Goal: Task Accomplishment & Management: Complete application form

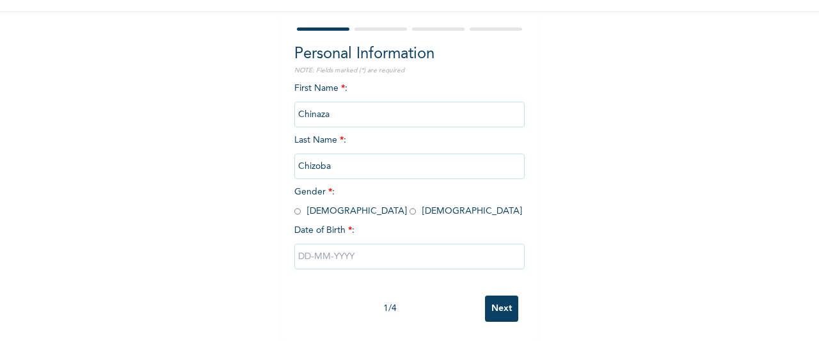
scroll to position [110, 0]
click at [409, 205] on input "radio" at bounding box center [412, 211] width 6 height 12
radio input "true"
click at [312, 244] on input "text" at bounding box center [409, 257] width 230 height 26
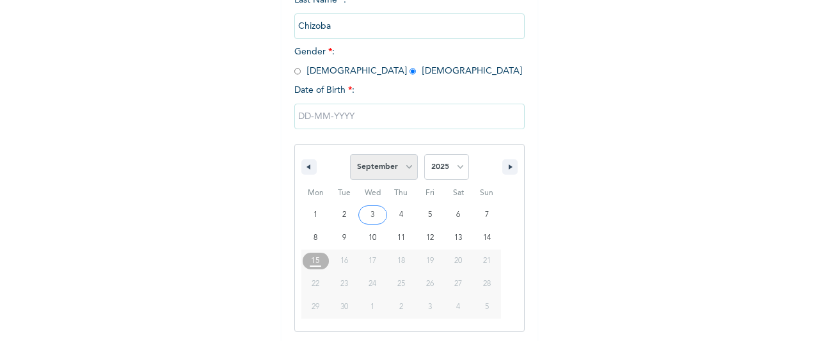
scroll to position [241, 0]
click at [397, 161] on select "January February March April May June July August September October November De…" at bounding box center [384, 165] width 68 height 26
select select "0"
click at [350, 154] on select "January February March April May June July August September October November De…" at bounding box center [384, 165] width 68 height 26
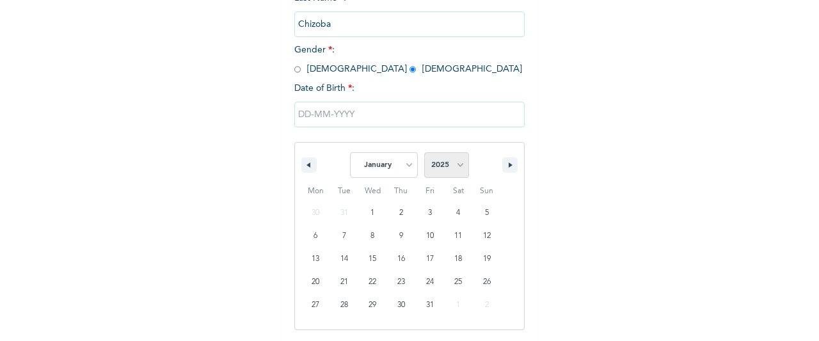
click at [448, 169] on select "2025 2024 2023 2022 2021 2020 2019 2018 2017 2016 2015 2014 2013 2012 2011 2010…" at bounding box center [446, 165] width 45 height 26
select select "1990"
click at [424, 154] on select "2025 2024 2023 2022 2021 2020 2019 2018 2017 2016 2015 2014 2013 2012 2011 2010…" at bounding box center [446, 165] width 45 height 26
type input "[DATE]"
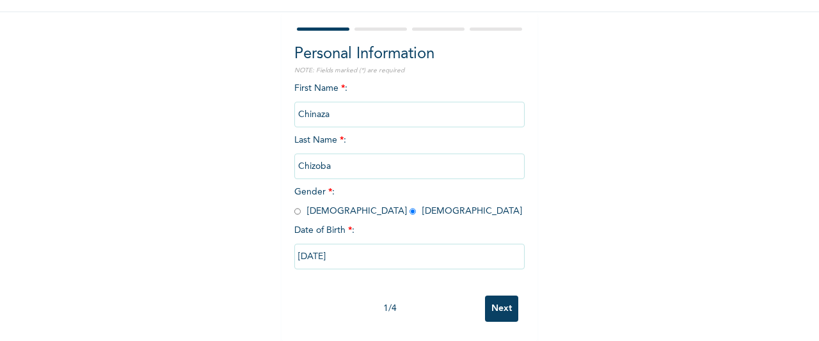
click at [487, 297] on input "Next" at bounding box center [501, 308] width 33 height 26
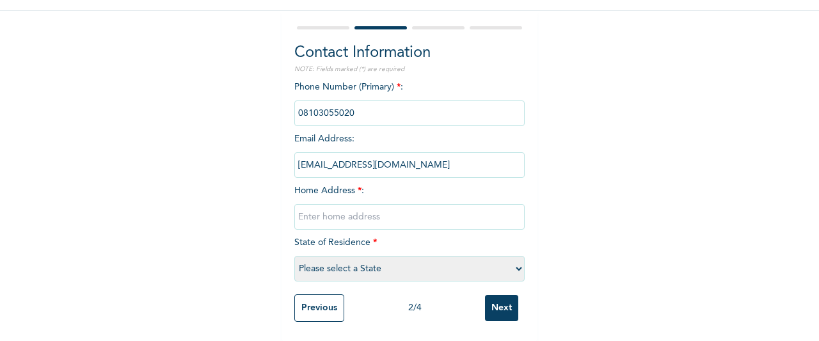
click at [448, 208] on input "text" at bounding box center [409, 217] width 230 height 26
type input "p"
type input "[GEOGRAPHIC_DATA]"
click at [330, 258] on select "Please select a State [PERSON_NAME] (FCT) [PERSON_NAME] Ibom [GEOGRAPHIC_DATA] …" at bounding box center [409, 269] width 230 height 26
select select "33"
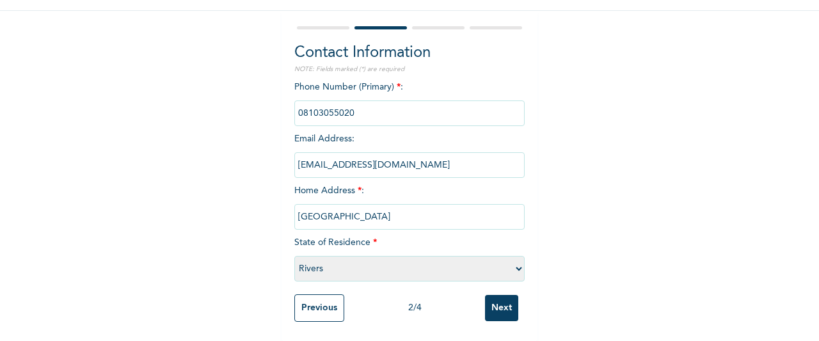
click at [294, 256] on select "Please select a State [PERSON_NAME] (FCT) [PERSON_NAME] Ibom [GEOGRAPHIC_DATA] …" at bounding box center [409, 269] width 230 height 26
click at [500, 295] on input "Next" at bounding box center [501, 308] width 33 height 26
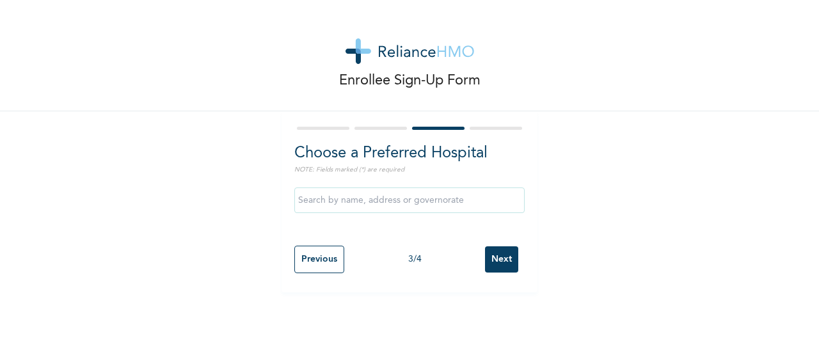
scroll to position [0, 0]
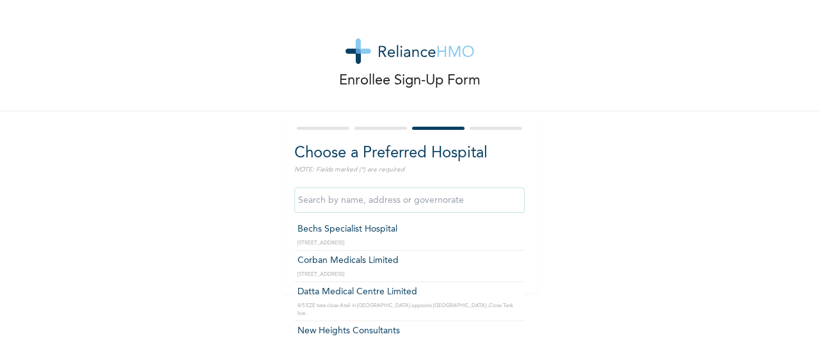
click at [407, 200] on input "text" at bounding box center [409, 200] width 230 height 26
type input "Bechs Specialist Hospital"
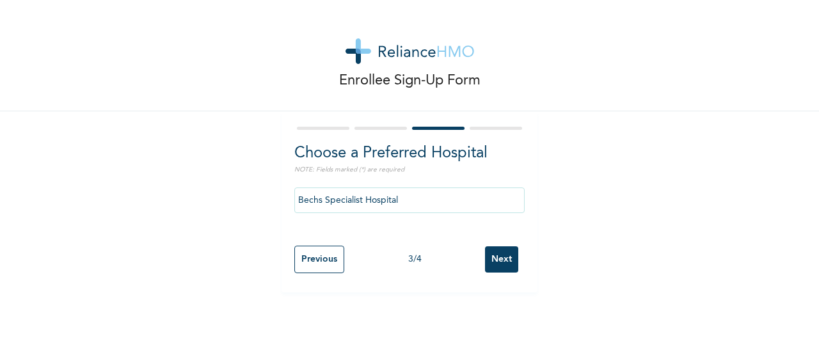
click at [505, 262] on input "Next" at bounding box center [501, 259] width 33 height 26
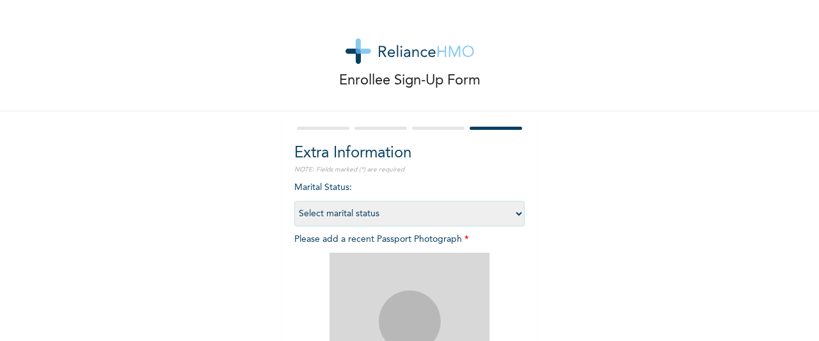
click at [533, 217] on div "Enrollee Sign-Up Form Extra Information NOTE: Fields marked (*) are required Ma…" at bounding box center [409, 275] width 819 height 551
click at [467, 213] on select "Select marital status [DEMOGRAPHIC_DATA] Married [DEMOGRAPHIC_DATA] Widow/[DEMO…" at bounding box center [409, 214] width 230 height 26
select select "1"
click at [294, 201] on select "Select marital status [DEMOGRAPHIC_DATA] Married [DEMOGRAPHIC_DATA] Widow/[DEMO…" at bounding box center [409, 214] width 230 height 26
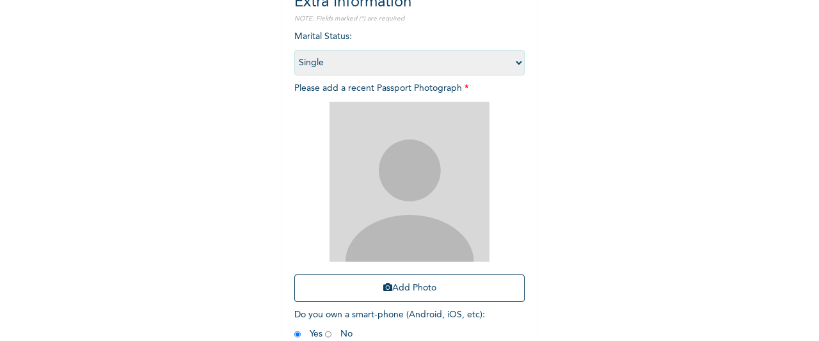
scroll to position [158, 0]
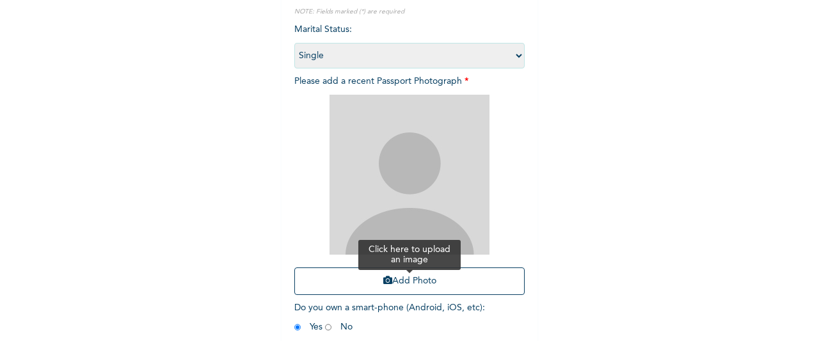
click at [489, 286] on button "Add Photo" at bounding box center [409, 281] width 230 height 28
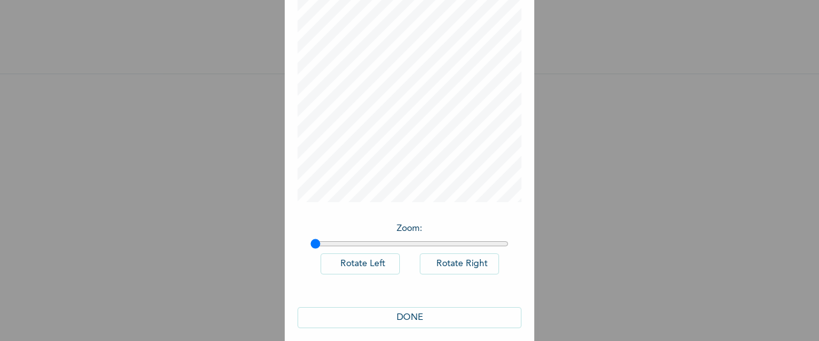
scroll to position [105, 0]
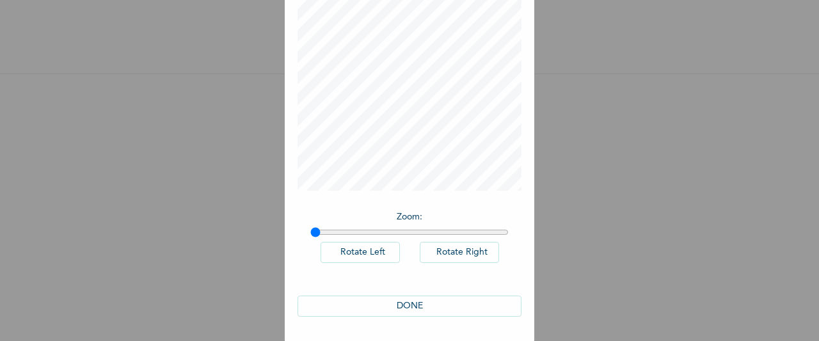
click at [469, 309] on button "DONE" at bounding box center [409, 305] width 224 height 21
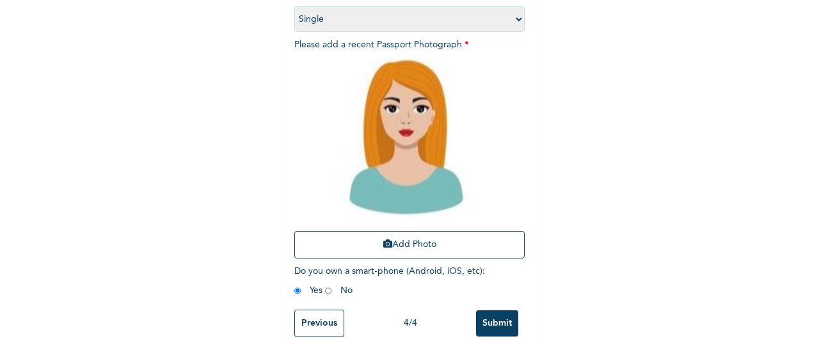
scroll to position [220, 0]
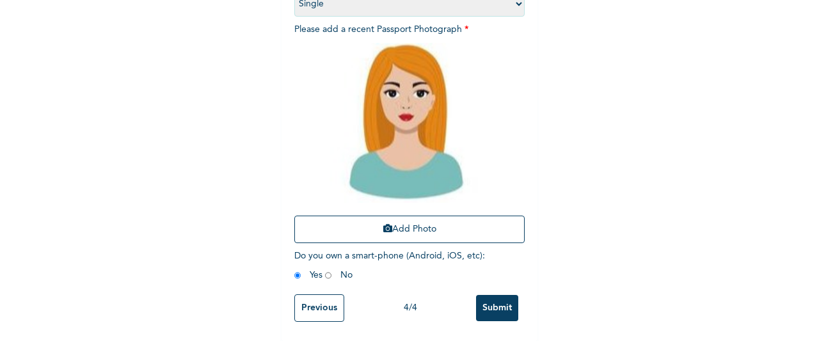
click at [489, 295] on input "Submit" at bounding box center [497, 308] width 42 height 26
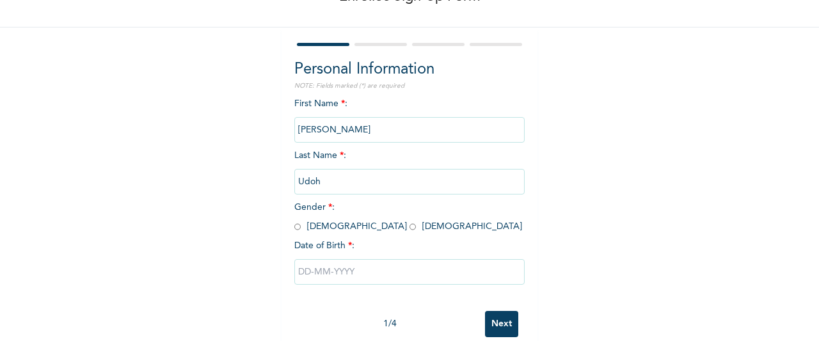
scroll to position [90, 0]
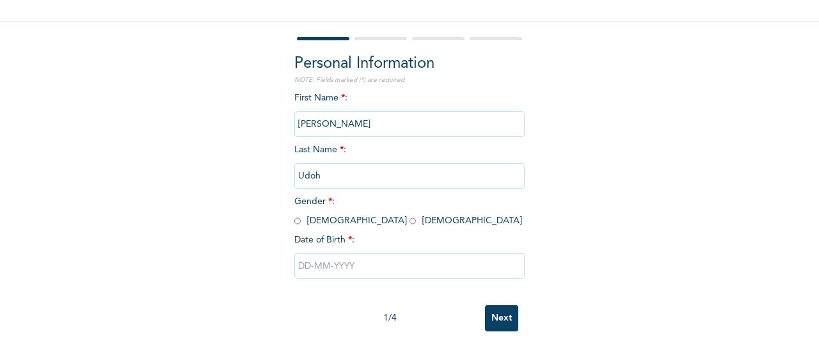
click at [294, 226] on input "radio" at bounding box center [297, 221] width 6 height 12
radio input "true"
click at [304, 262] on input "text" at bounding box center [409, 266] width 230 height 26
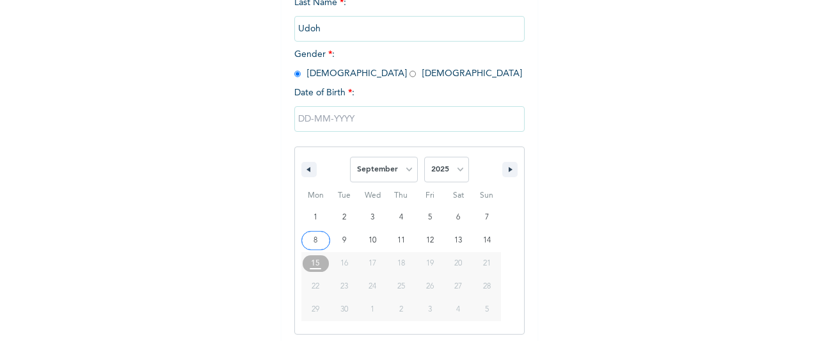
scroll to position [241, 0]
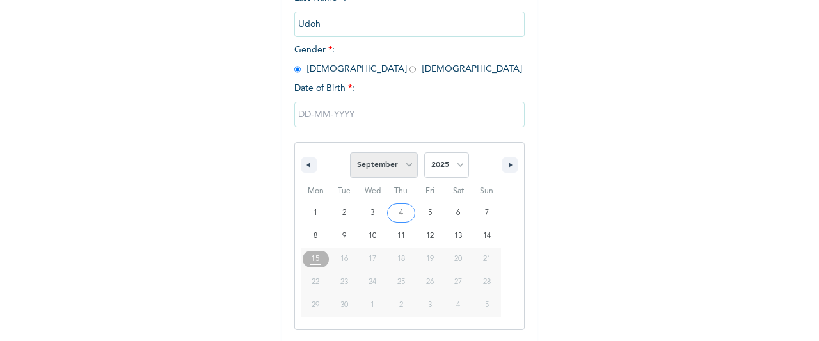
click at [393, 169] on select "January February March April May June July August September October November De…" at bounding box center [384, 165] width 68 height 26
select select "0"
click at [350, 154] on select "January February March April May June July August September October November De…" at bounding box center [384, 165] width 68 height 26
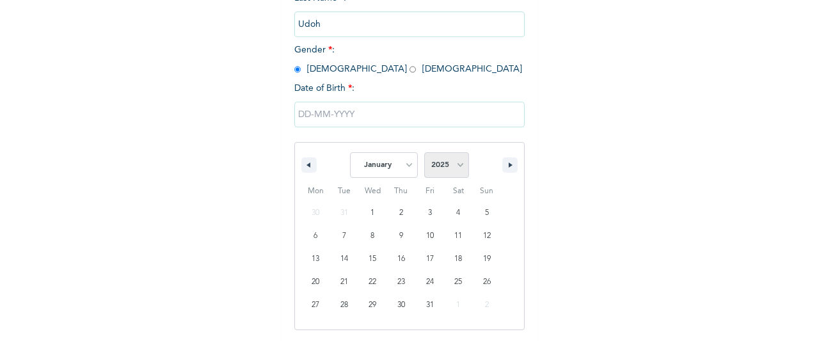
click at [435, 174] on select "2025 2024 2023 2022 2021 2020 2019 2018 2017 2016 2015 2014 2013 2012 2011 2010…" at bounding box center [446, 165] width 45 height 26
select select "1990"
click at [424, 154] on select "2025 2024 2023 2022 2021 2020 2019 2018 2017 2016 2015 2014 2013 2012 2011 2010…" at bounding box center [446, 165] width 45 height 26
type input "[DATE]"
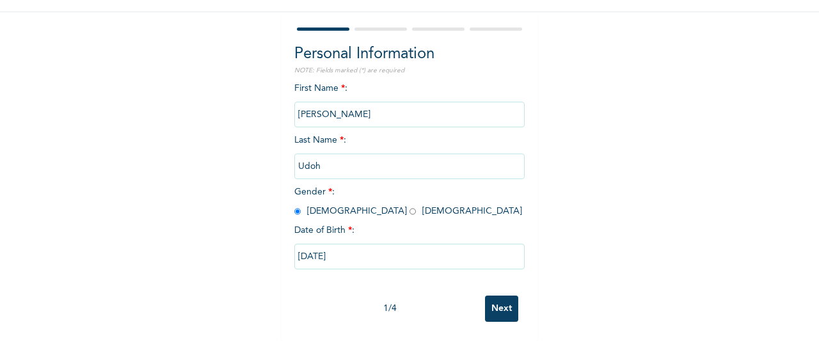
click at [485, 296] on input "Next" at bounding box center [501, 308] width 33 height 26
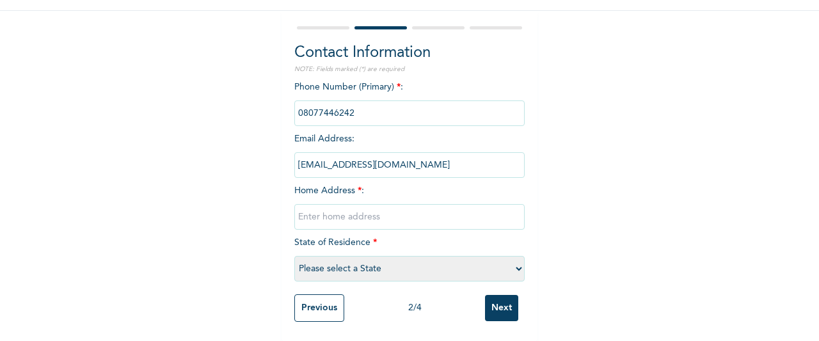
click at [406, 215] on input "text" at bounding box center [409, 217] width 230 height 26
type input "P"
type input "UYO"
click at [350, 268] on select "Please select a State [PERSON_NAME] (FCT) [PERSON_NAME] Ibom [GEOGRAPHIC_DATA] …" at bounding box center [409, 269] width 230 height 26
select select "3"
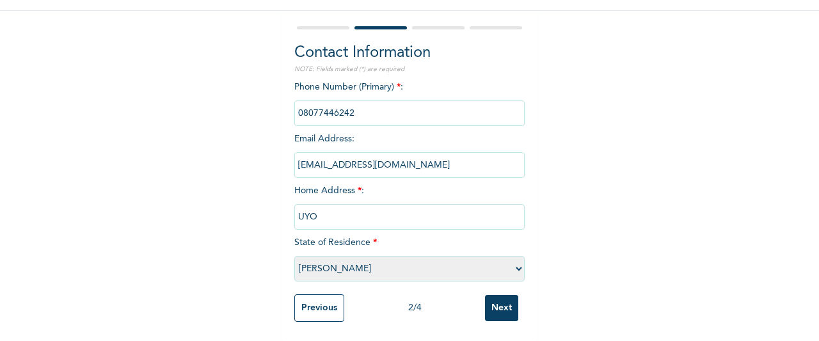
click at [294, 256] on select "Please select a State [PERSON_NAME] (FCT) [PERSON_NAME] Ibom [GEOGRAPHIC_DATA] …" at bounding box center [409, 269] width 230 height 26
click at [491, 295] on input "Next" at bounding box center [501, 308] width 33 height 26
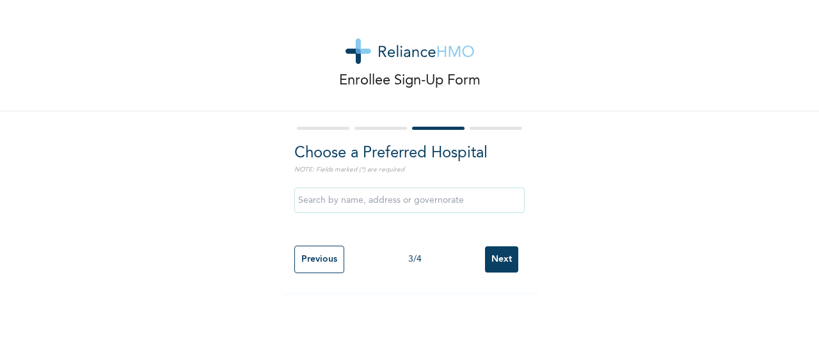
scroll to position [0, 0]
click at [455, 194] on input "text" at bounding box center [409, 200] width 230 height 26
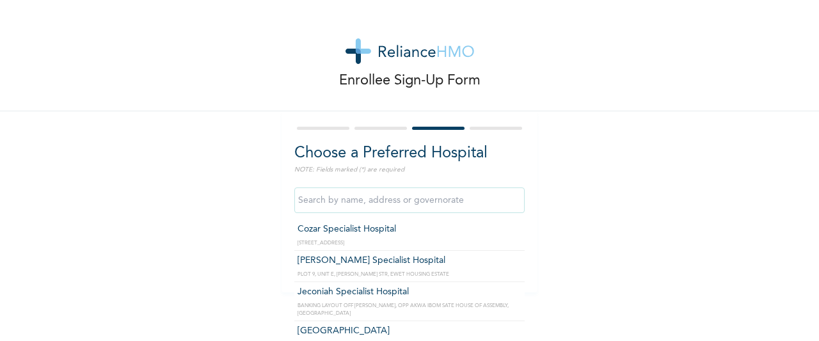
type input "Cozar Specialist Hospital"
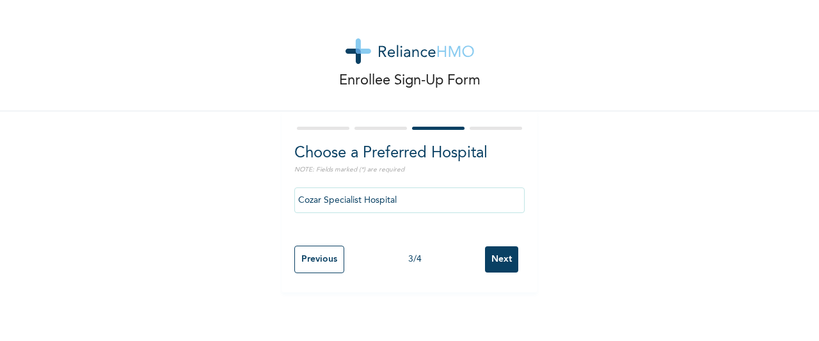
click at [505, 253] on input "Next" at bounding box center [501, 259] width 33 height 26
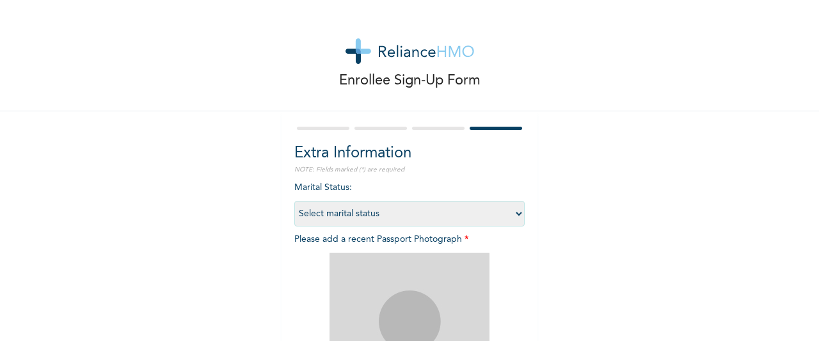
click at [469, 209] on select "Select marital status [DEMOGRAPHIC_DATA] Married [DEMOGRAPHIC_DATA] Widow/[DEMO…" at bounding box center [409, 214] width 230 height 26
select select "1"
click at [294, 201] on select "Select marital status [DEMOGRAPHIC_DATA] Married [DEMOGRAPHIC_DATA] Widow/[DEMO…" at bounding box center [409, 214] width 230 height 26
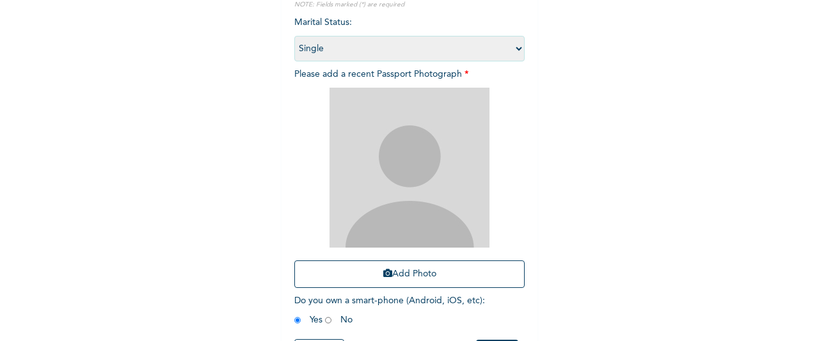
scroll to position [205, 0]
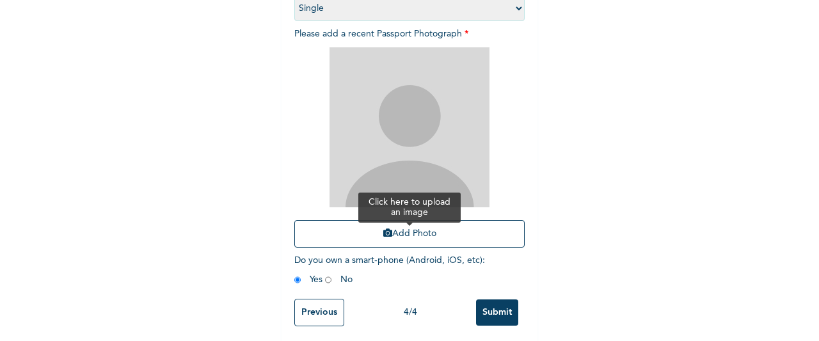
click at [466, 230] on button "Add Photo" at bounding box center [409, 234] width 230 height 28
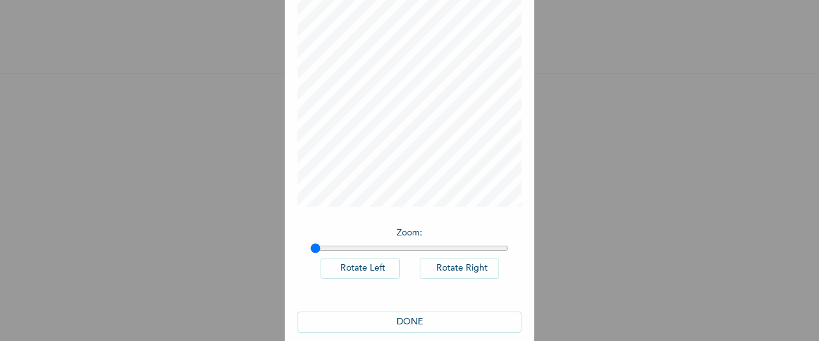
scroll to position [105, 0]
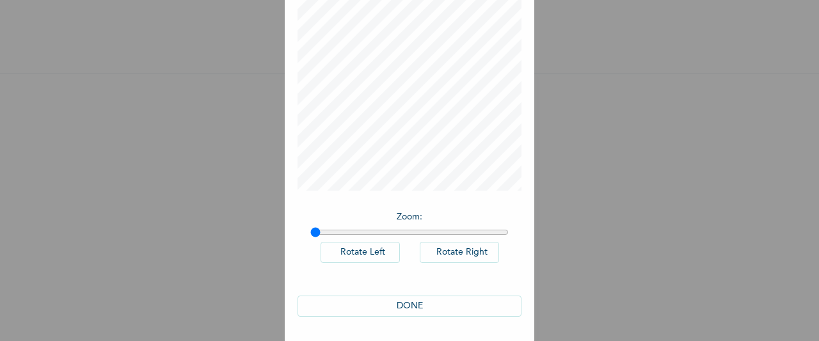
click at [450, 303] on button "DONE" at bounding box center [409, 305] width 224 height 21
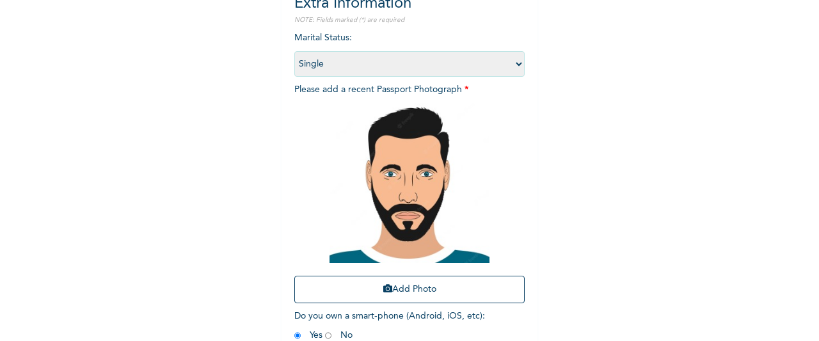
scroll to position [220, 0]
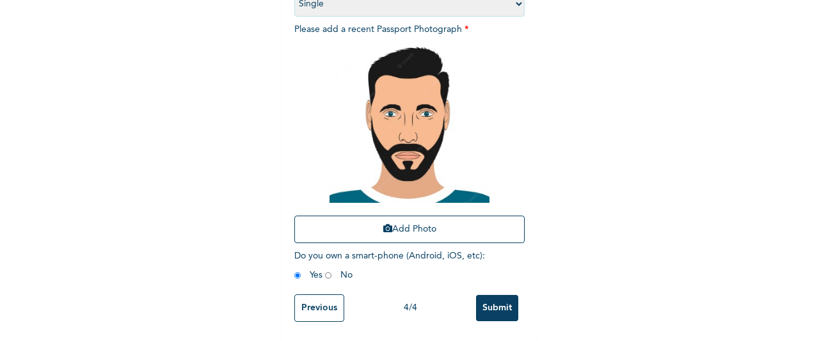
click at [506, 295] on input "Submit" at bounding box center [497, 308] width 42 height 26
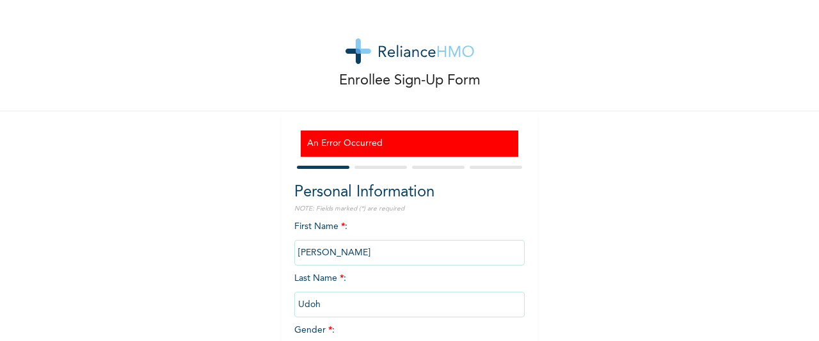
scroll to position [130, 0]
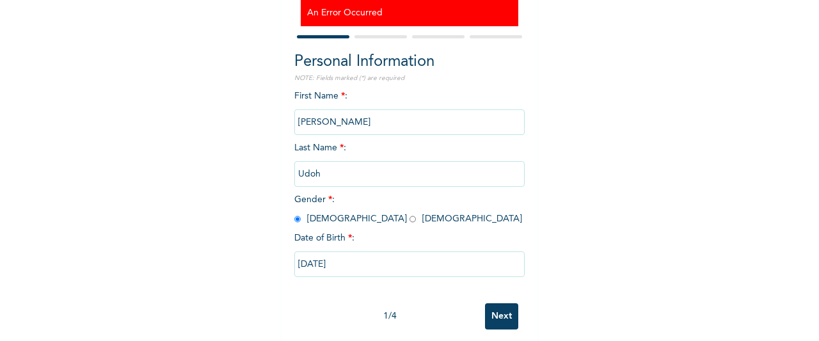
click at [492, 312] on input "Next" at bounding box center [501, 316] width 33 height 26
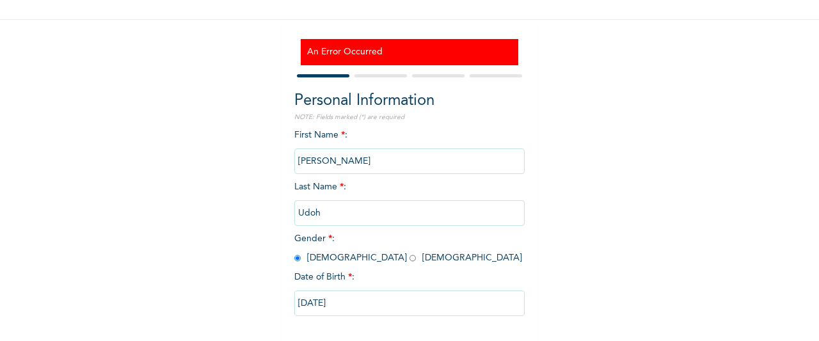
select select "3"
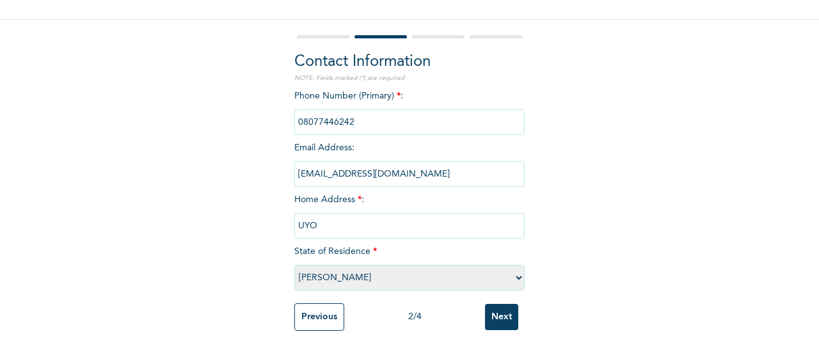
click at [485, 310] on input "Next" at bounding box center [501, 317] width 33 height 26
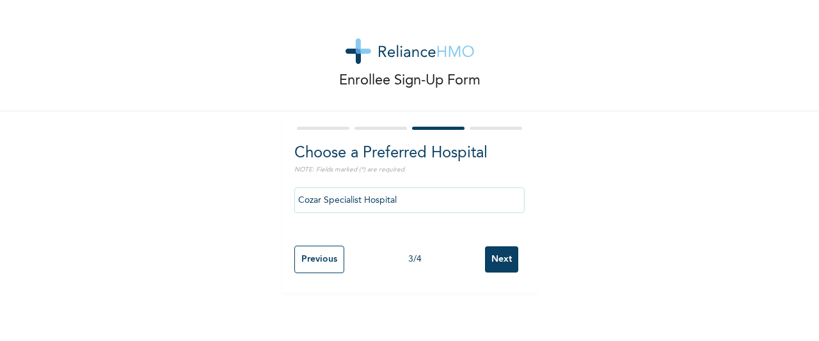
scroll to position [0, 0]
click at [501, 255] on input "Next" at bounding box center [501, 259] width 33 height 26
select select "1"
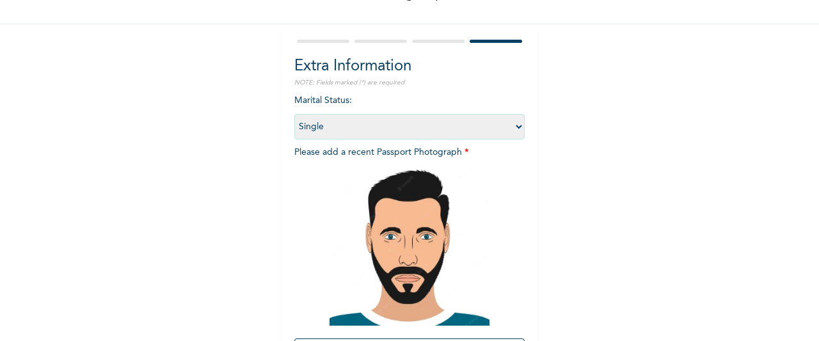
scroll to position [220, 0]
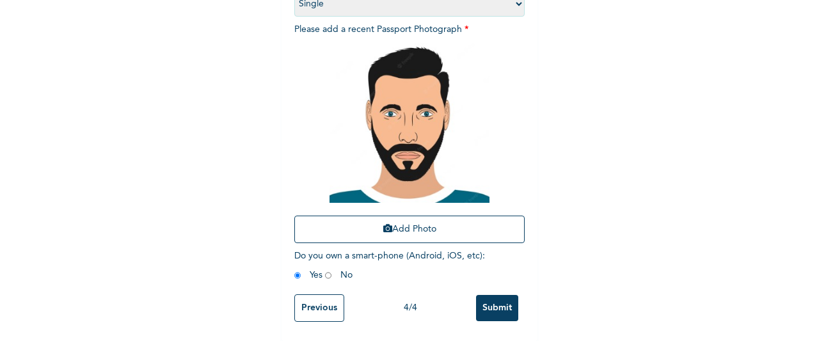
click at [487, 297] on input "Submit" at bounding box center [497, 308] width 42 height 26
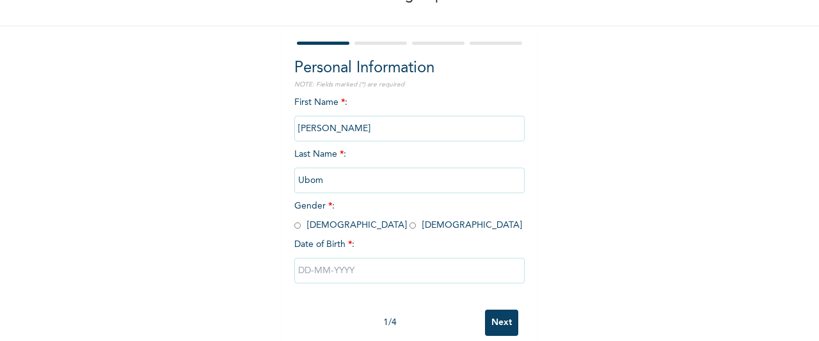
scroll to position [110, 0]
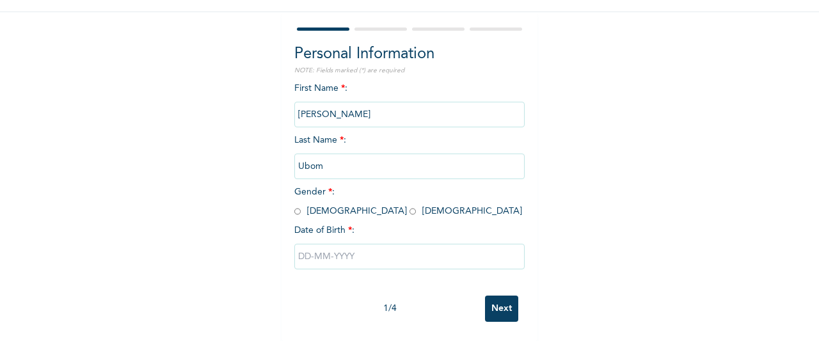
click at [294, 205] on input "radio" at bounding box center [297, 211] width 6 height 12
radio input "true"
click at [301, 246] on input "text" at bounding box center [409, 257] width 230 height 26
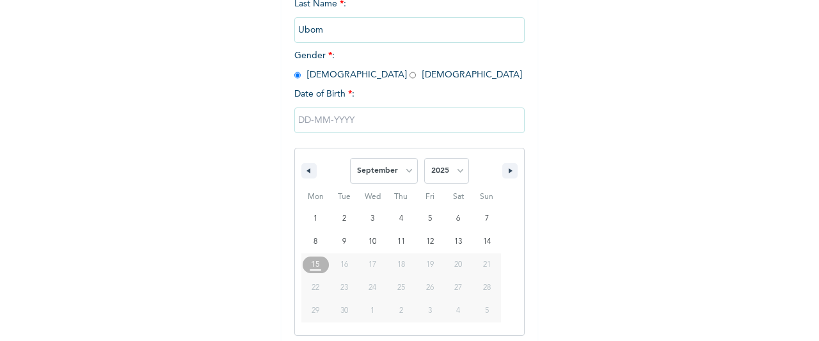
scroll to position [241, 0]
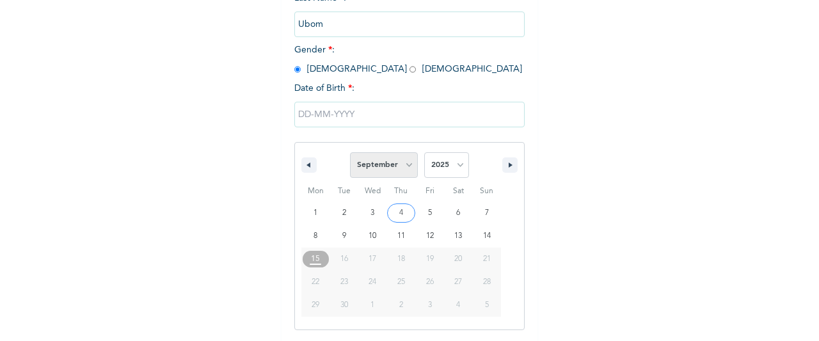
click at [398, 164] on select "January February March April May June July August September October November De…" at bounding box center [384, 165] width 68 height 26
select select "0"
click at [350, 154] on select "January February March April May June July August September October November De…" at bounding box center [384, 165] width 68 height 26
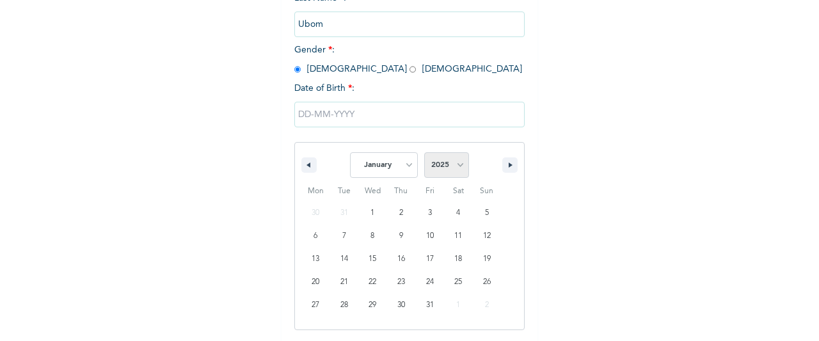
click at [433, 172] on select "2025 2024 2023 2022 2021 2020 2019 2018 2017 2016 2015 2014 2013 2012 2011 2010…" at bounding box center [446, 165] width 45 height 26
select select "1990"
click at [424, 154] on select "2025 2024 2023 2022 2021 2020 2019 2018 2017 2016 2015 2014 2013 2012 2011 2010…" at bounding box center [446, 165] width 45 height 26
type input "[DATE]"
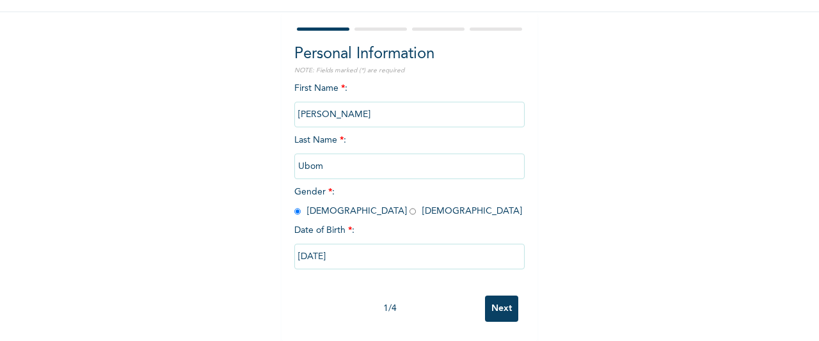
scroll to position [110, 0]
click at [503, 299] on input "Next" at bounding box center [501, 308] width 33 height 26
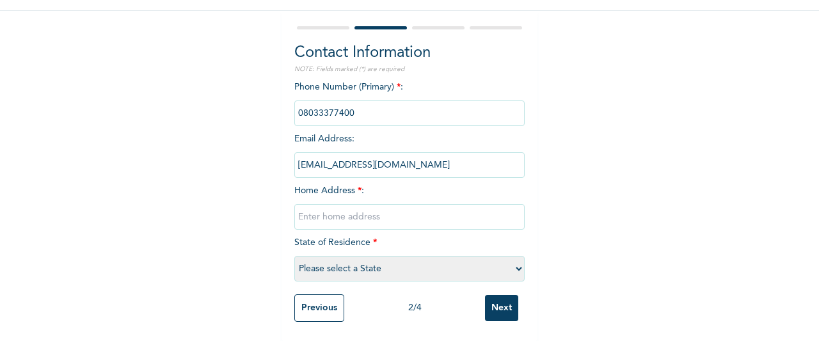
click at [487, 204] on input "text" at bounding box center [409, 217] width 230 height 26
type input "UYO"
click at [419, 264] on select "Please select a State [PERSON_NAME] (FCT) [PERSON_NAME] Ibom [GEOGRAPHIC_DATA] …" at bounding box center [409, 269] width 230 height 26
select select "3"
click at [294, 256] on select "Please select a State [PERSON_NAME] (FCT) [PERSON_NAME] Ibom [GEOGRAPHIC_DATA] …" at bounding box center [409, 269] width 230 height 26
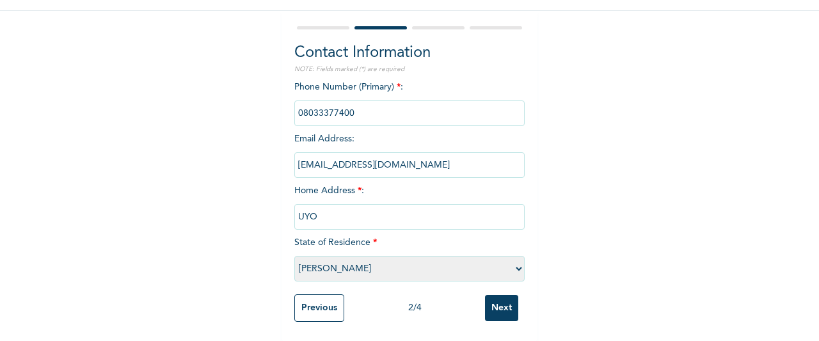
click at [492, 301] on input "Next" at bounding box center [501, 308] width 33 height 26
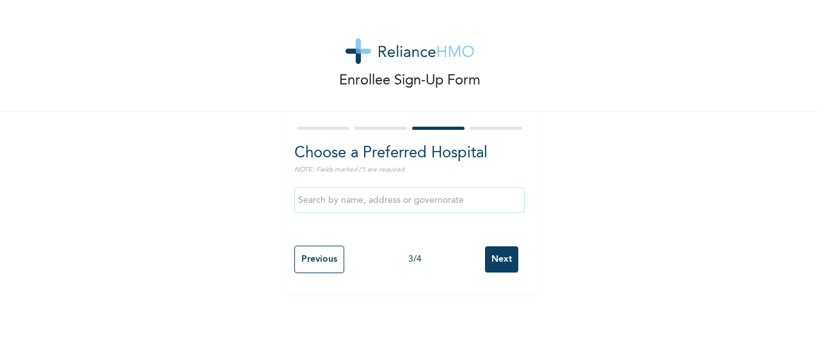
scroll to position [0, 0]
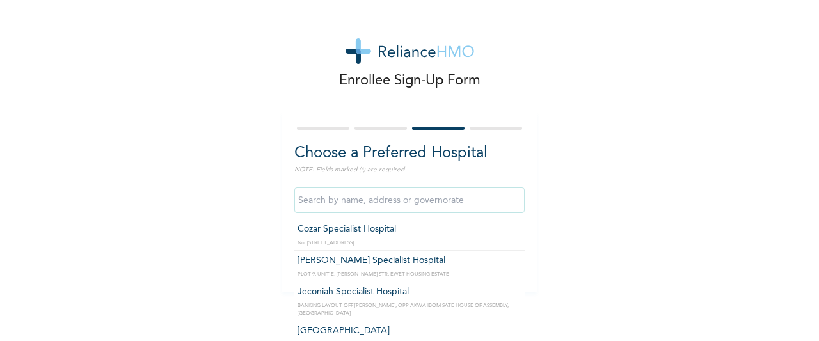
click at [474, 204] on input "text" at bounding box center [409, 200] width 230 height 26
type input "Cozar Specialist Hospital"
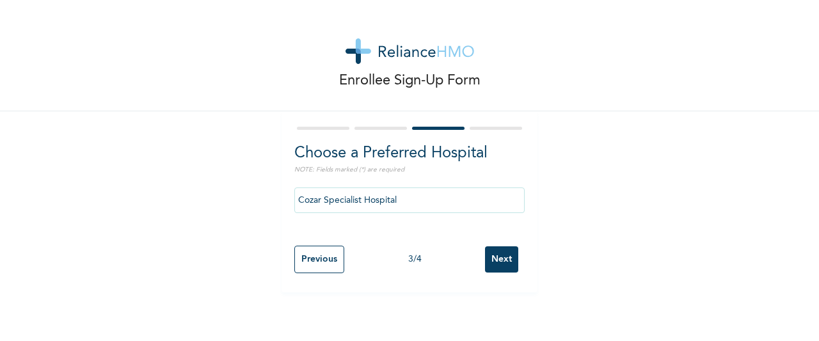
click at [495, 256] on input "Next" at bounding box center [501, 259] width 33 height 26
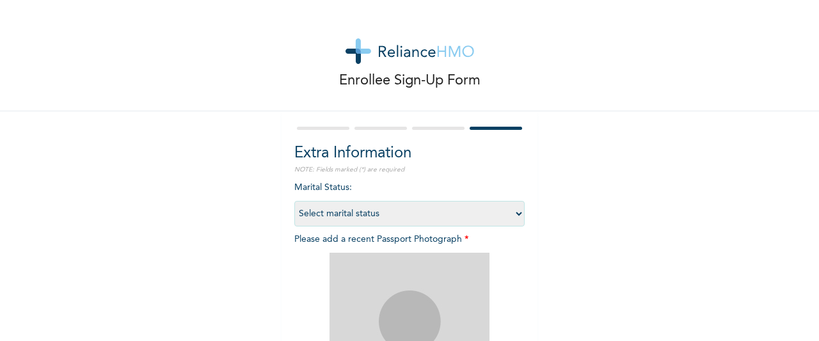
click at [503, 213] on select "Select marital status [DEMOGRAPHIC_DATA] Married [DEMOGRAPHIC_DATA] Widow/[DEMO…" at bounding box center [409, 214] width 230 height 26
select select "1"
click at [294, 201] on select "Select marital status [DEMOGRAPHIC_DATA] Married [DEMOGRAPHIC_DATA] Widow/[DEMO…" at bounding box center [409, 214] width 230 height 26
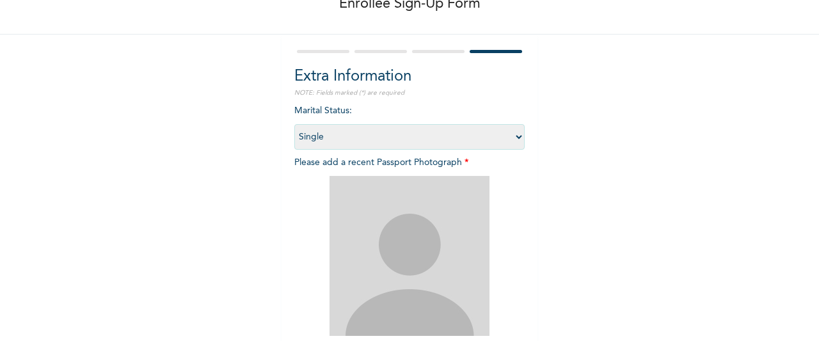
scroll to position [220, 0]
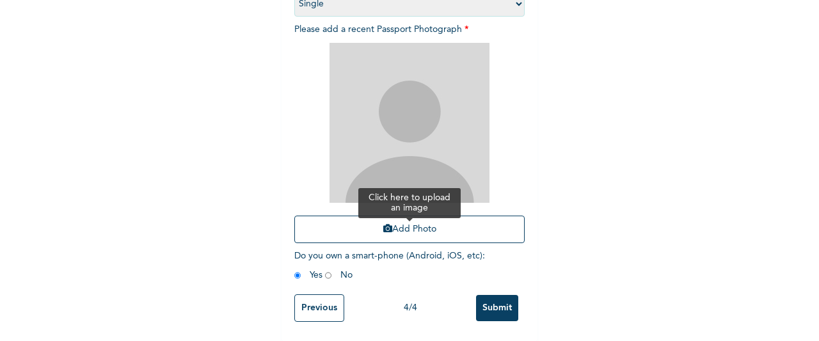
click at [345, 216] on button "Add Photo" at bounding box center [409, 230] width 230 height 28
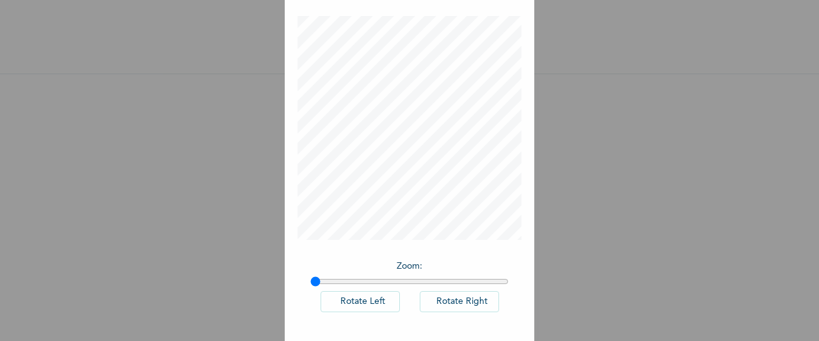
scroll to position [105, 0]
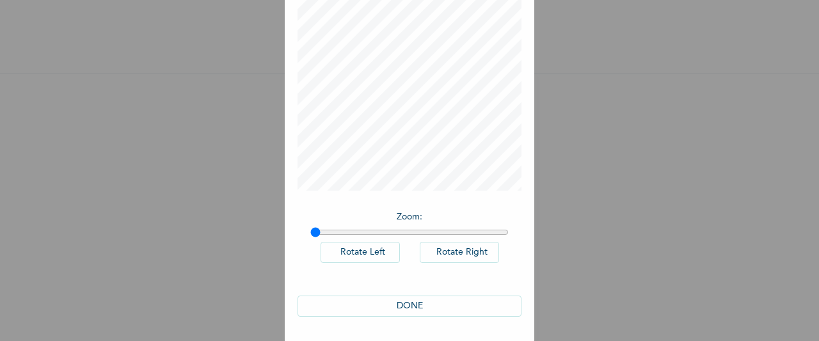
click at [471, 295] on button "DONE" at bounding box center [409, 305] width 224 height 21
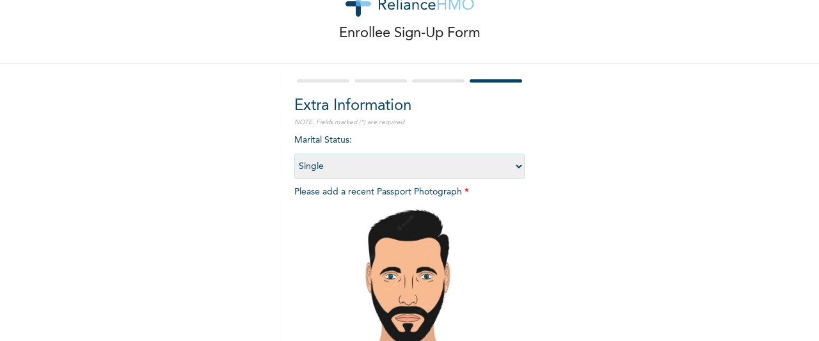
scroll to position [220, 0]
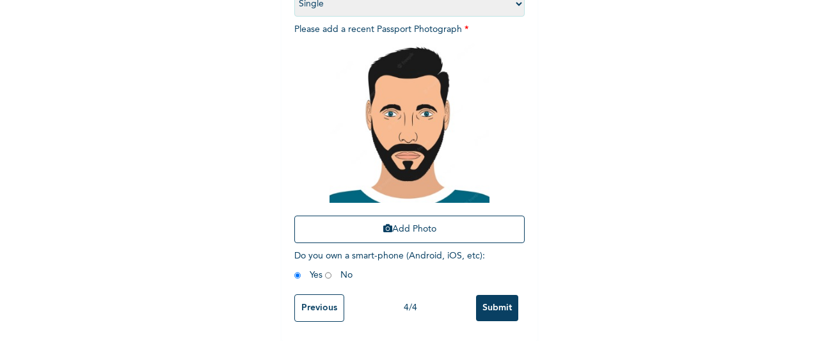
click at [492, 299] on input "Submit" at bounding box center [497, 308] width 42 height 26
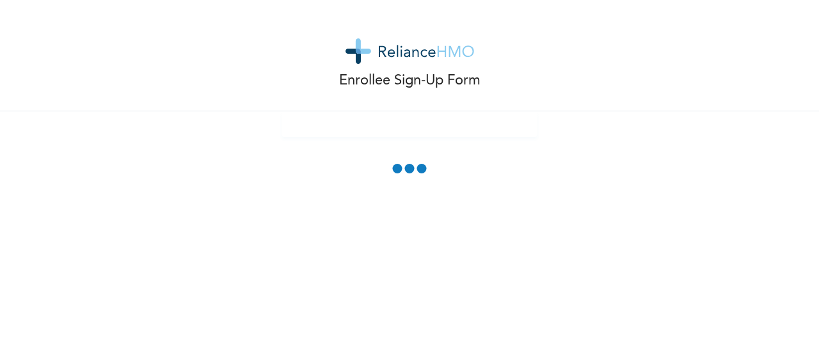
scroll to position [0, 0]
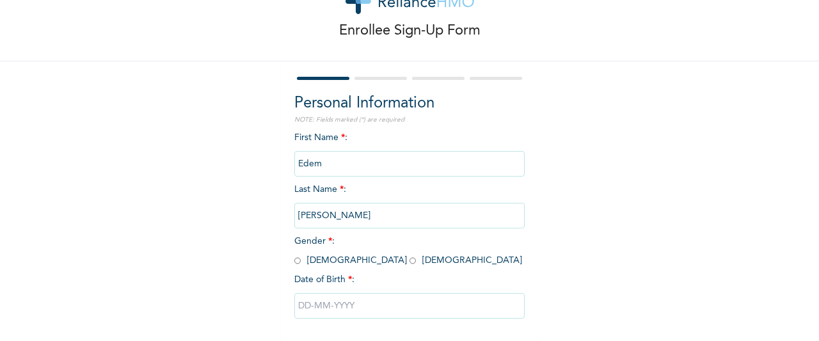
scroll to position [110, 0]
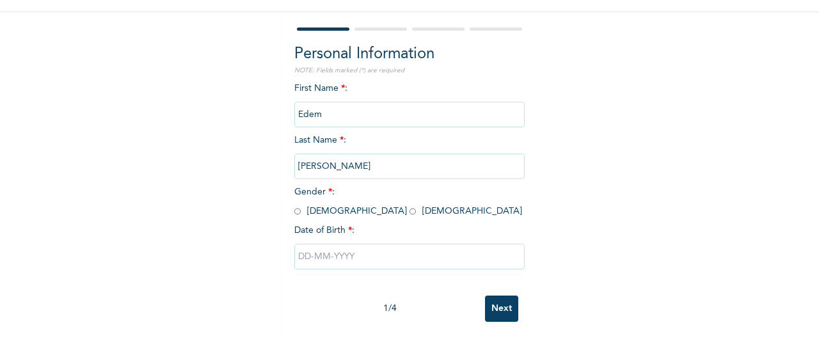
click at [294, 205] on input "radio" at bounding box center [297, 211] width 6 height 12
radio input "true"
click at [294, 250] on input "text" at bounding box center [409, 257] width 230 height 26
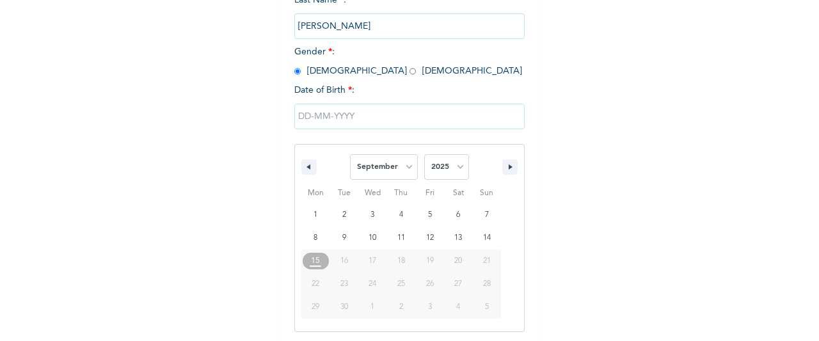
scroll to position [241, 0]
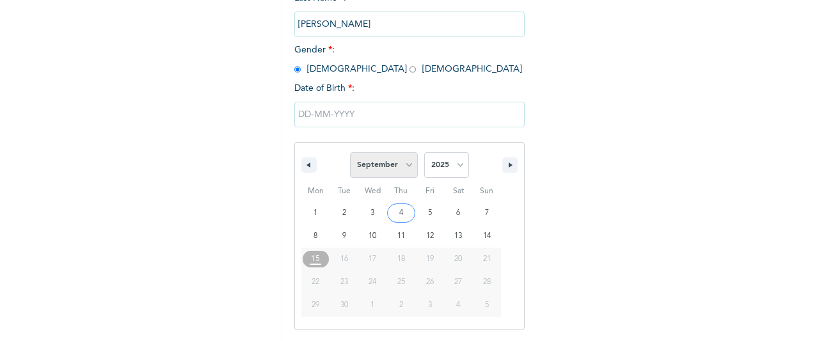
click at [388, 171] on select "January February March April May June July August September October November De…" at bounding box center [384, 165] width 68 height 26
select select "0"
click at [350, 154] on select "January February March April May June July August September October November De…" at bounding box center [384, 165] width 68 height 26
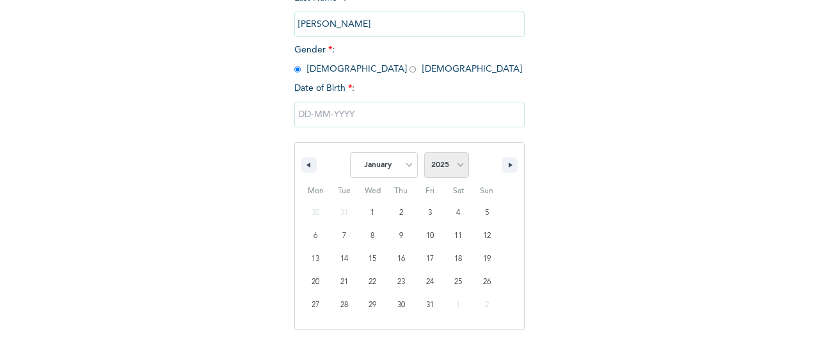
click at [436, 166] on select "2025 2024 2023 2022 2021 2020 2019 2018 2017 2016 2015 2014 2013 2012 2011 2010…" at bounding box center [446, 165] width 45 height 26
select select "1990"
click at [424, 154] on select "2025 2024 2023 2022 2021 2020 2019 2018 2017 2016 2015 2014 2013 2012 2011 2010…" at bounding box center [446, 165] width 45 height 26
type input "[DATE]"
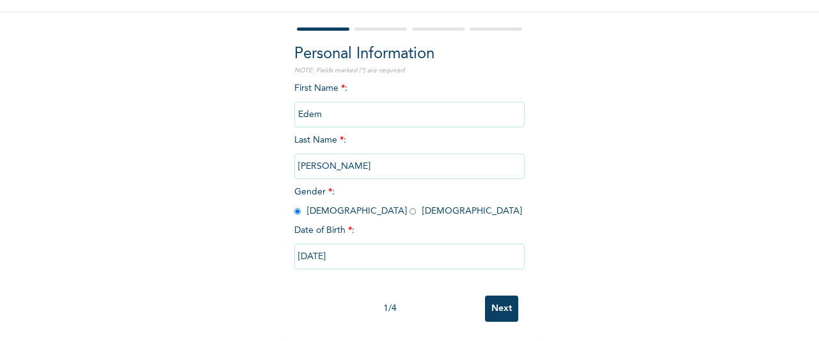
click at [492, 301] on input "Next" at bounding box center [501, 308] width 33 height 26
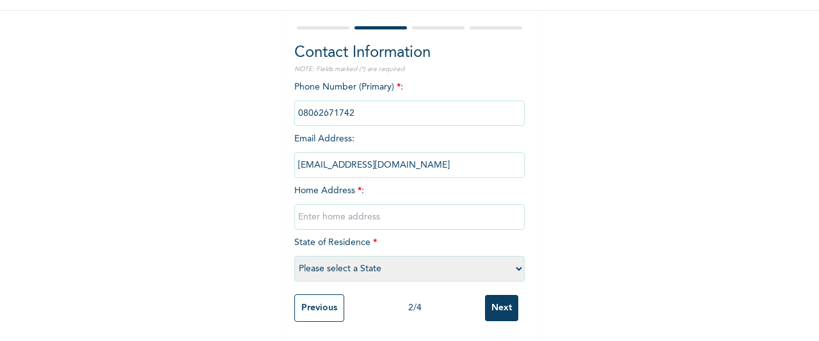
click at [492, 210] on input "text" at bounding box center [409, 217] width 230 height 26
type input "PORT HARCOURT"
click at [375, 264] on select "Please select a State [PERSON_NAME] (FCT) [PERSON_NAME] Ibom [GEOGRAPHIC_DATA] …" at bounding box center [409, 269] width 230 height 26
select select "3"
click at [294, 256] on select "Please select a State [PERSON_NAME] (FCT) [PERSON_NAME] Ibom [GEOGRAPHIC_DATA] …" at bounding box center [409, 269] width 230 height 26
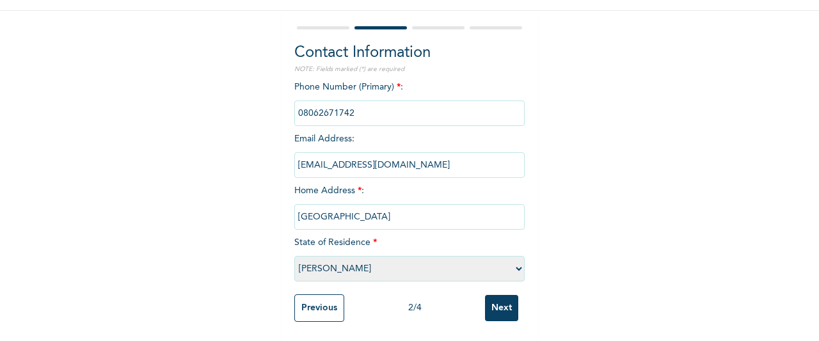
click at [338, 208] on input "PORT HARCOURT" at bounding box center [409, 217] width 230 height 26
click at [395, 210] on input "PORT HARCOURT" at bounding box center [409, 217] width 230 height 26
type input "P"
type input "UYO"
click at [494, 299] on input "Next" at bounding box center [501, 308] width 33 height 26
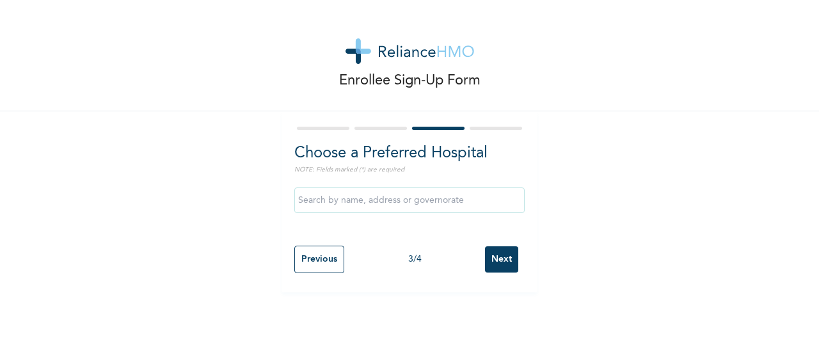
scroll to position [0, 0]
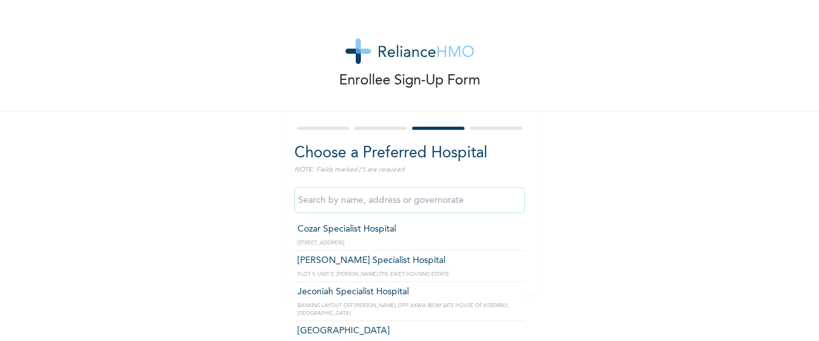
click at [471, 207] on input "text" at bounding box center [409, 200] width 230 height 26
type input "Cozar Specialist Hospital"
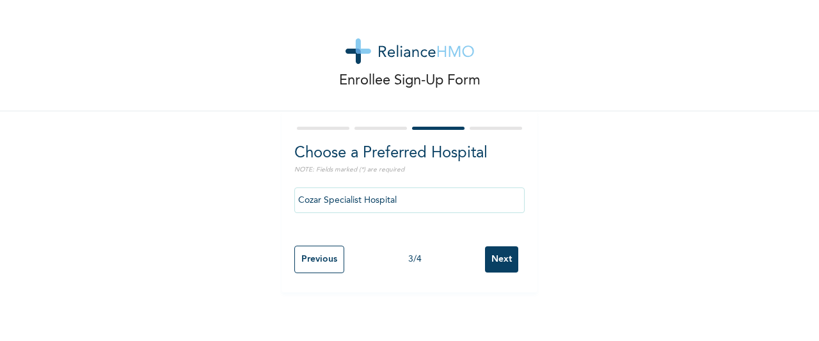
click at [486, 262] on input "Next" at bounding box center [501, 259] width 33 height 26
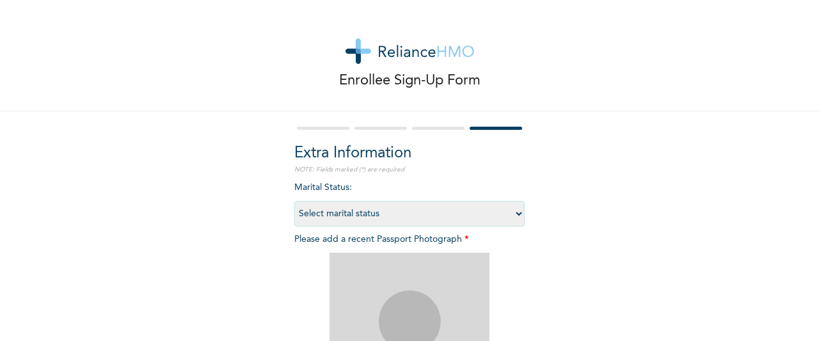
click at [471, 214] on select "Select marital status [DEMOGRAPHIC_DATA] Married [DEMOGRAPHIC_DATA] Widow/[DEMO…" at bounding box center [409, 214] width 230 height 26
select select "1"
click at [294, 201] on select "Select marital status [DEMOGRAPHIC_DATA] Married [DEMOGRAPHIC_DATA] Widow/[DEMO…" at bounding box center [409, 214] width 230 height 26
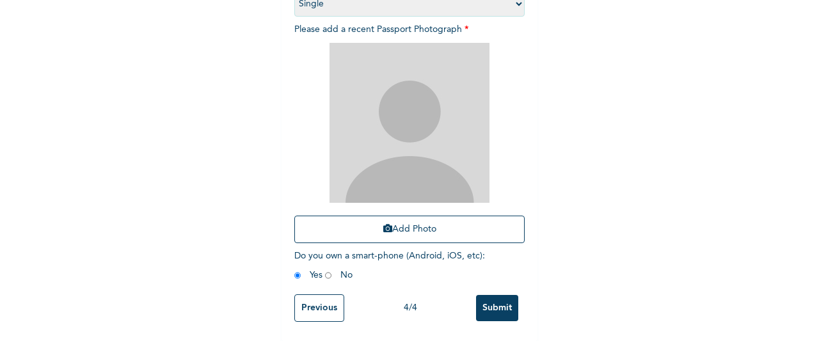
scroll to position [219, 0]
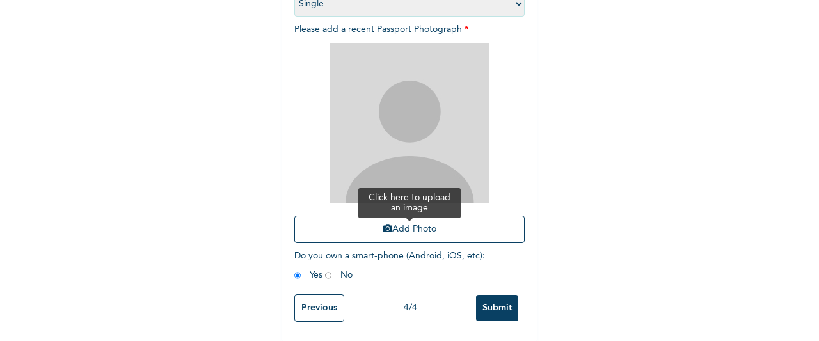
click at [467, 222] on button "Add Photo" at bounding box center [409, 230] width 230 height 28
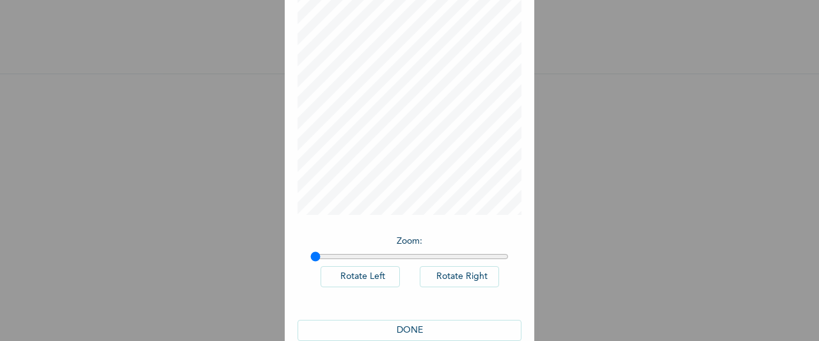
scroll to position [105, 0]
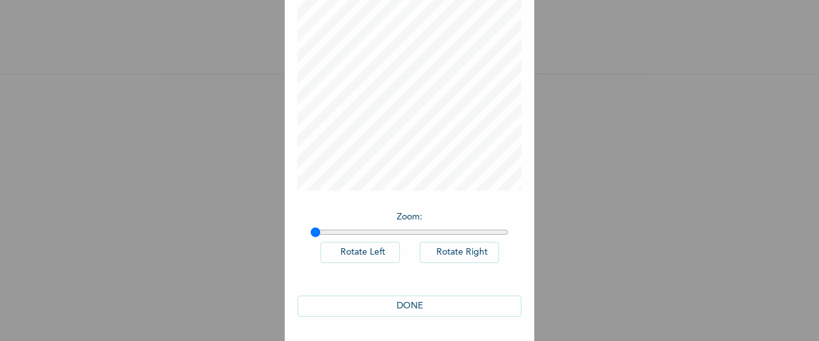
click at [466, 304] on button "DONE" at bounding box center [409, 305] width 224 height 21
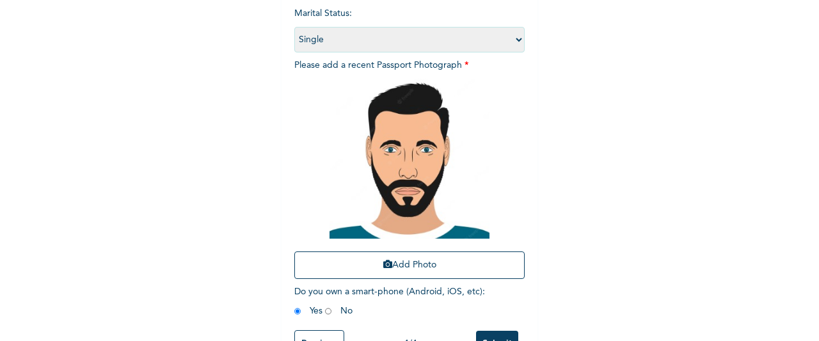
scroll to position [220, 0]
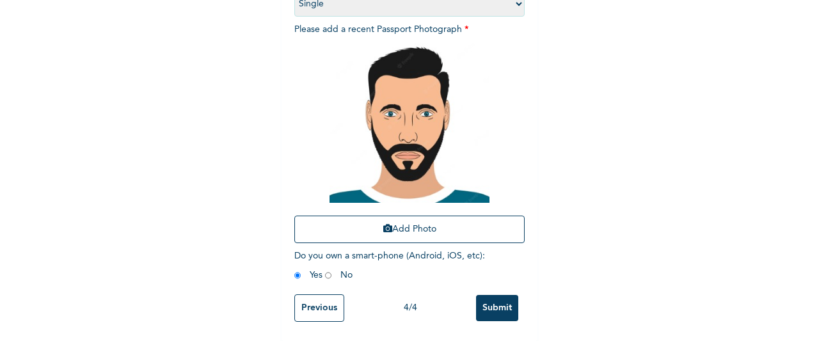
click at [488, 300] on input "Submit" at bounding box center [497, 308] width 42 height 26
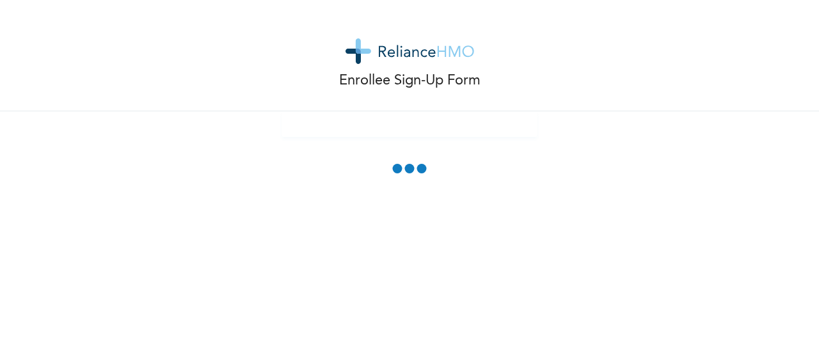
scroll to position [0, 0]
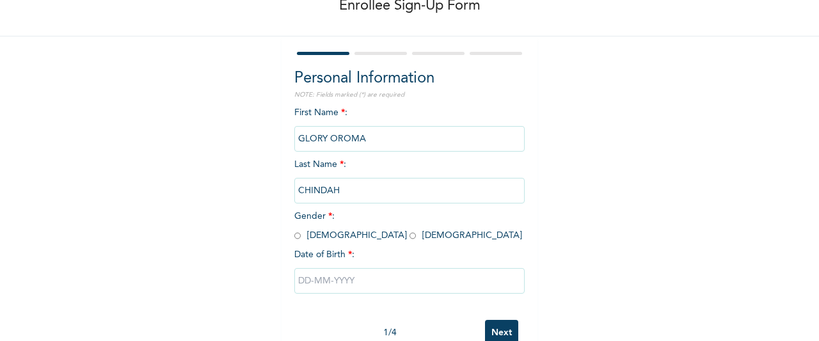
scroll to position [109, 0]
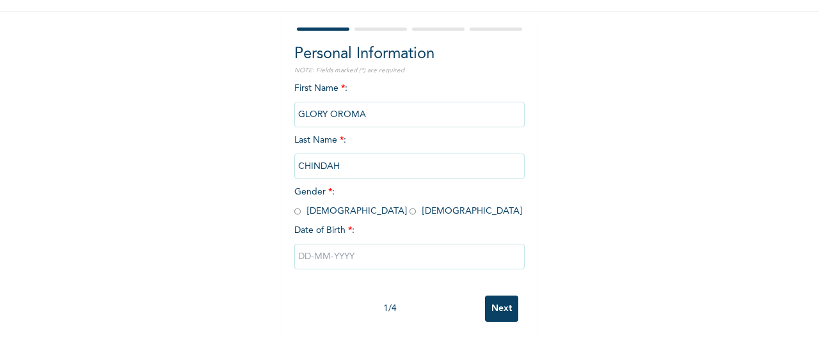
click at [288, 202] on div "Personal Information NOTE: Fields marked (*) are required First Name * : GLORY …" at bounding box center [409, 176] width 256 height 329
click at [294, 205] on input "radio" at bounding box center [297, 211] width 6 height 12
radio input "true"
click at [409, 205] on input "radio" at bounding box center [412, 211] width 6 height 12
radio input "true"
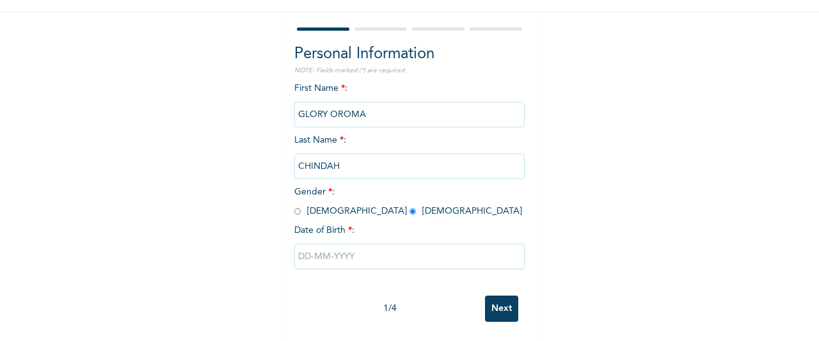
click at [304, 249] on input "text" at bounding box center [409, 257] width 230 height 26
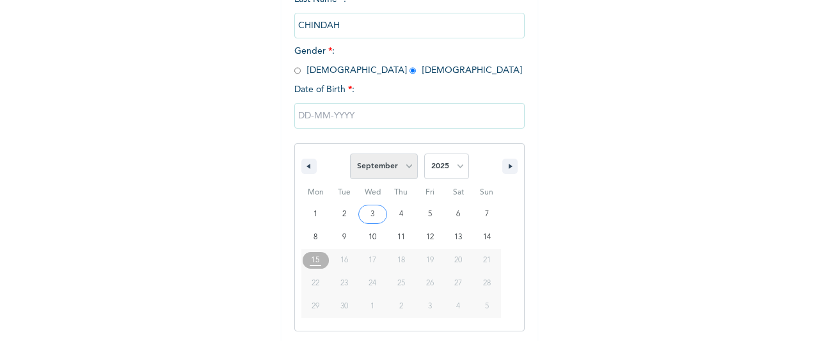
scroll to position [0, 0]
click at [383, 168] on select "January February March April May June July August September October November De…" at bounding box center [384, 167] width 68 height 26
select select "0"
click at [350, 154] on select "January February March April May June July August September October November De…" at bounding box center [384, 167] width 68 height 26
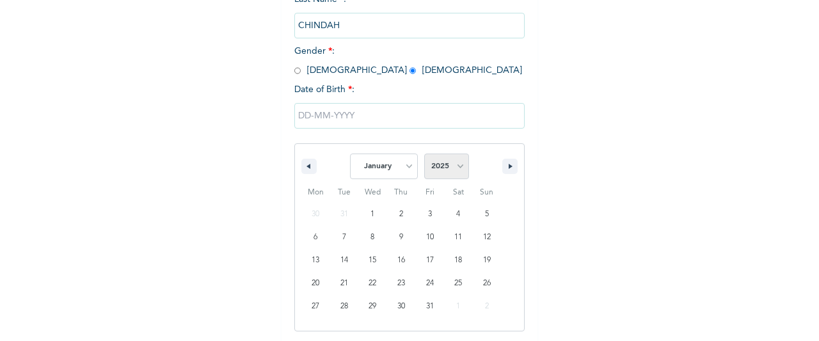
click at [434, 174] on select "2025 2024 2023 2022 2021 2020 2019 2018 2017 2016 2015 2014 2013 2012 2011 2010…" at bounding box center [446, 167] width 45 height 26
select select "1990"
click at [424, 154] on select "2025 2024 2023 2022 2021 2020 2019 2018 2017 2016 2015 2014 2013 2012 2011 2010…" at bounding box center [446, 167] width 45 height 26
type input "[DATE]"
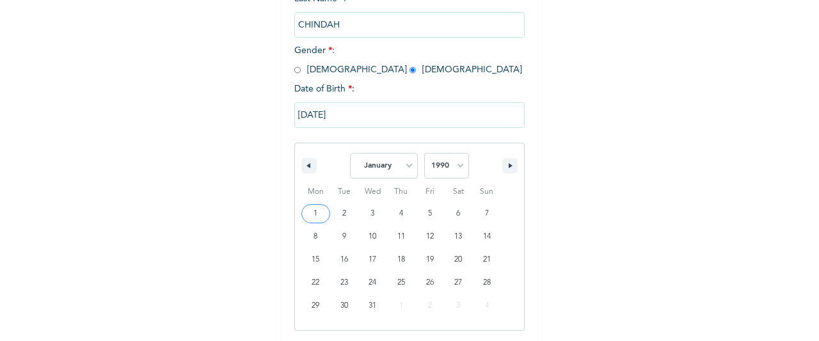
scroll to position [110, 0]
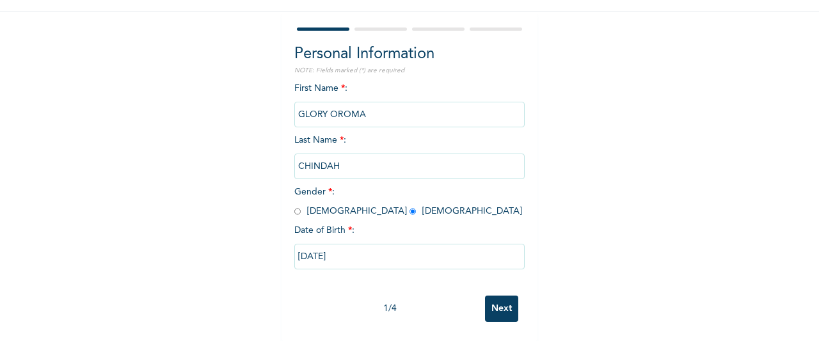
click at [493, 295] on input "Next" at bounding box center [501, 308] width 33 height 26
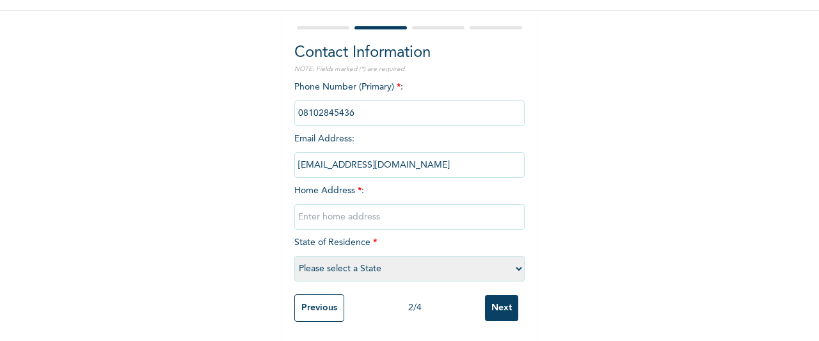
click at [468, 204] on input "text" at bounding box center [409, 217] width 230 height 26
type input "p"
type input "[GEOGRAPHIC_DATA]"
click at [420, 267] on select "Please select a State [PERSON_NAME] (FCT) [PERSON_NAME] Ibom [GEOGRAPHIC_DATA] …" at bounding box center [409, 269] width 230 height 26
select select "33"
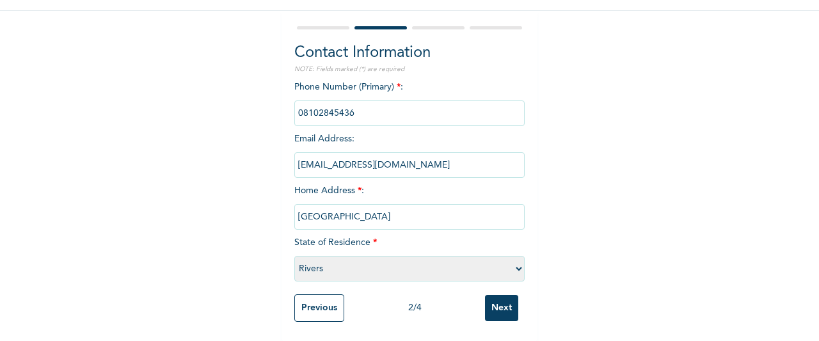
click at [294, 256] on select "Please select a State [PERSON_NAME] (FCT) [PERSON_NAME] Ibom [GEOGRAPHIC_DATA] …" at bounding box center [409, 269] width 230 height 26
click at [486, 295] on input "Next" at bounding box center [501, 308] width 33 height 26
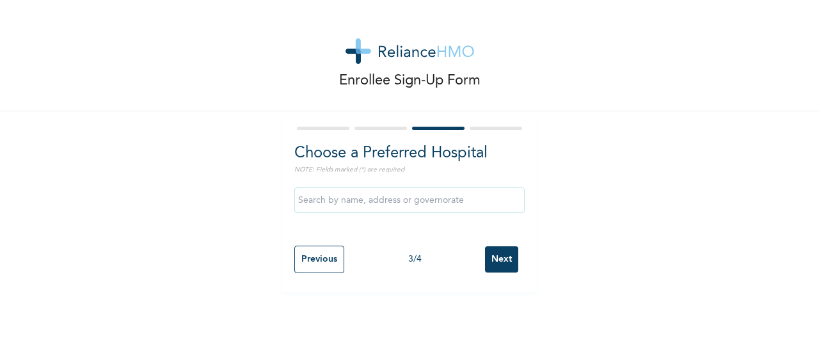
scroll to position [0, 0]
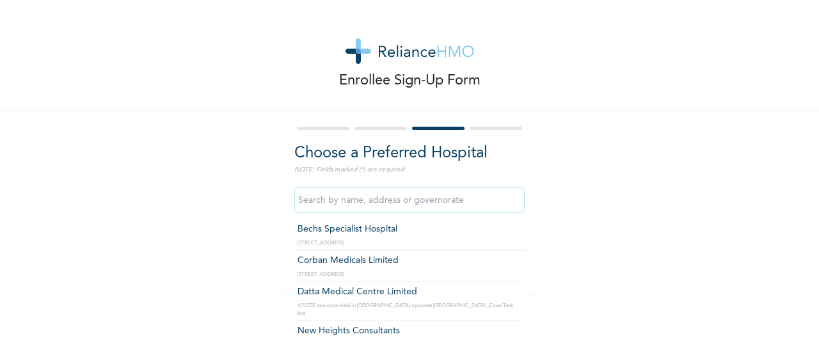
click at [476, 206] on input "text" at bounding box center [409, 200] width 230 height 26
type input "Bechs Specialist Hospital"
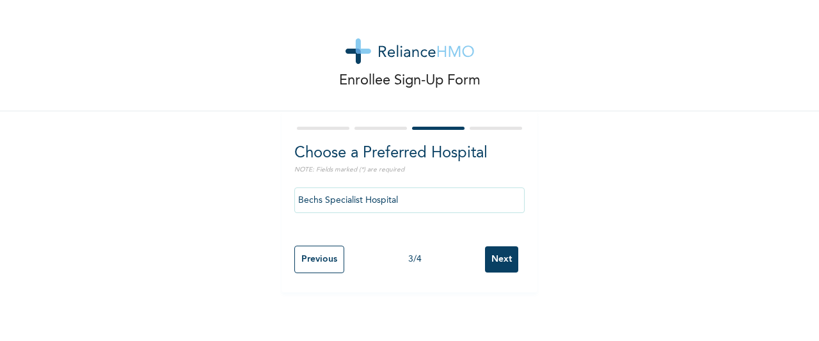
click at [487, 263] on input "Next" at bounding box center [501, 259] width 33 height 26
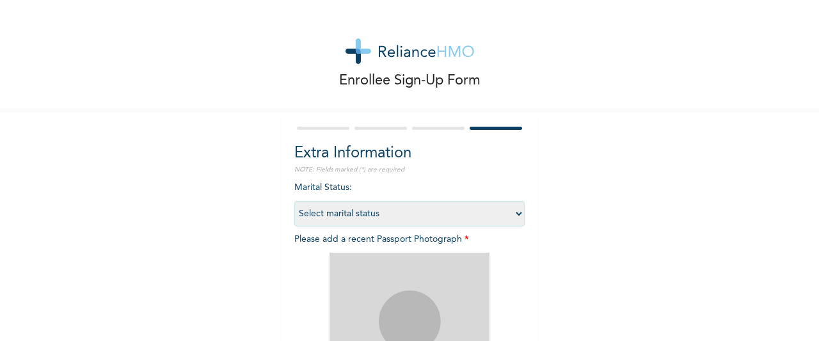
click at [500, 214] on select "Select marital status [DEMOGRAPHIC_DATA] Married [DEMOGRAPHIC_DATA] Widow/[DEMO…" at bounding box center [409, 214] width 230 height 26
select select "1"
click at [294, 201] on select "Select marital status [DEMOGRAPHIC_DATA] Married [DEMOGRAPHIC_DATA] Widow/[DEMO…" at bounding box center [409, 214] width 230 height 26
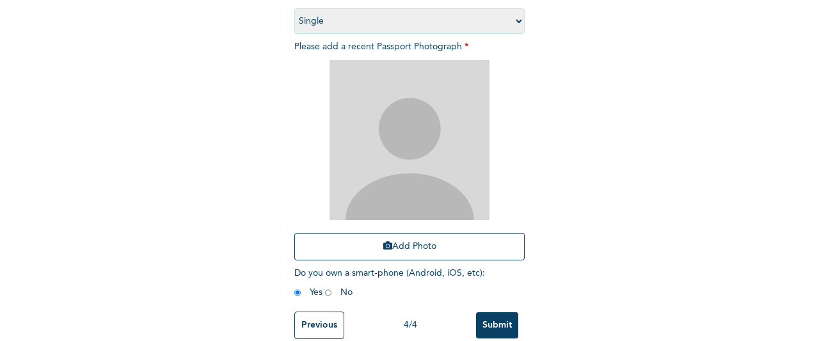
scroll to position [220, 0]
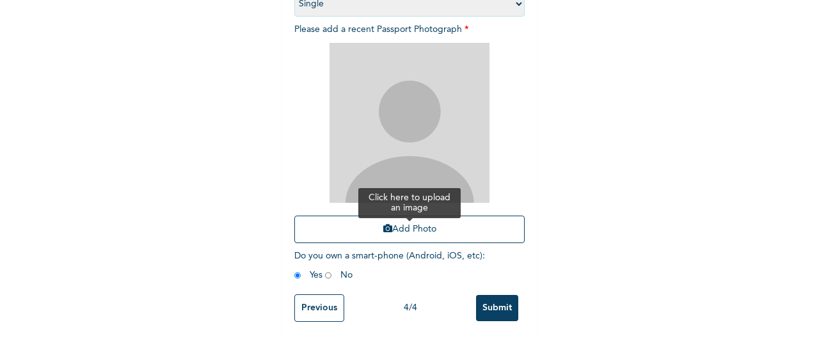
click at [473, 224] on button "Add Photo" at bounding box center [409, 230] width 230 height 28
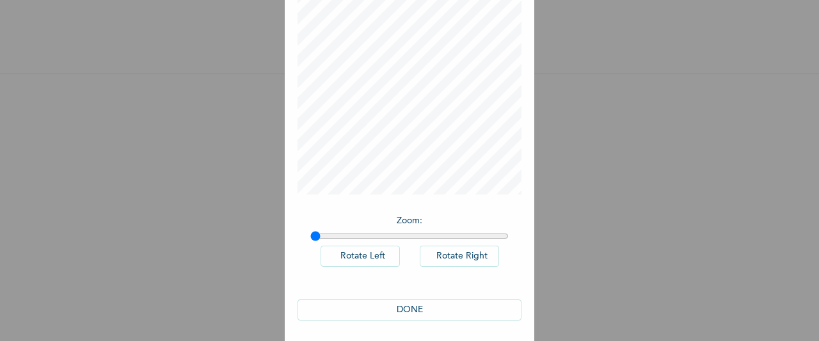
scroll to position [105, 0]
click at [481, 302] on button "DONE" at bounding box center [409, 305] width 224 height 21
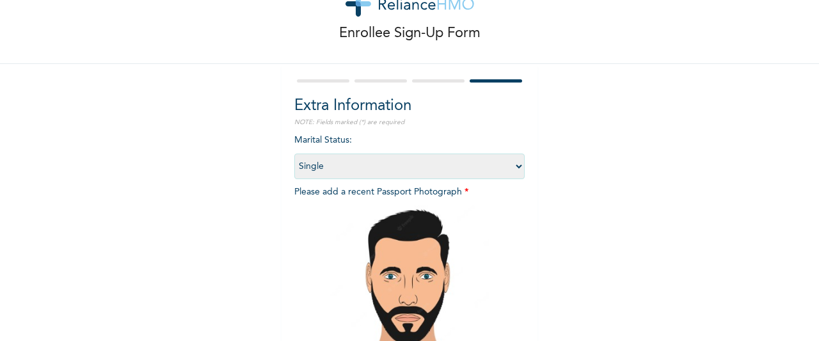
scroll to position [220, 0]
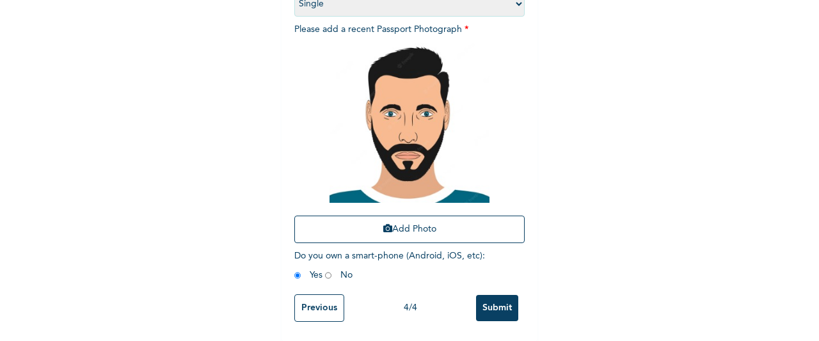
click at [489, 305] on input "Submit" at bounding box center [497, 308] width 42 height 26
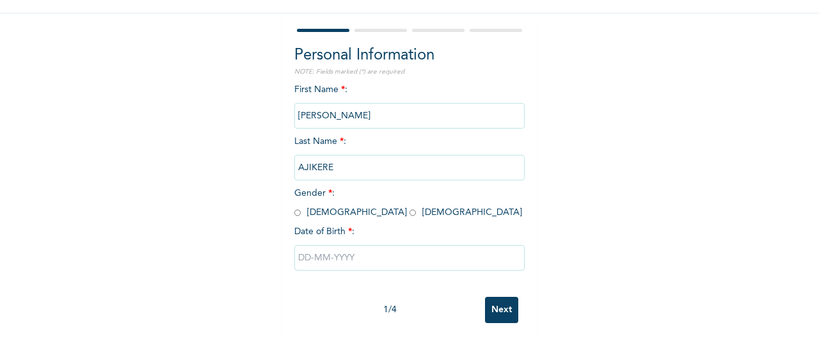
scroll to position [105, 0]
click at [294, 208] on input "radio" at bounding box center [297, 211] width 6 height 12
radio input "true"
click at [303, 249] on input "text" at bounding box center [409, 257] width 230 height 26
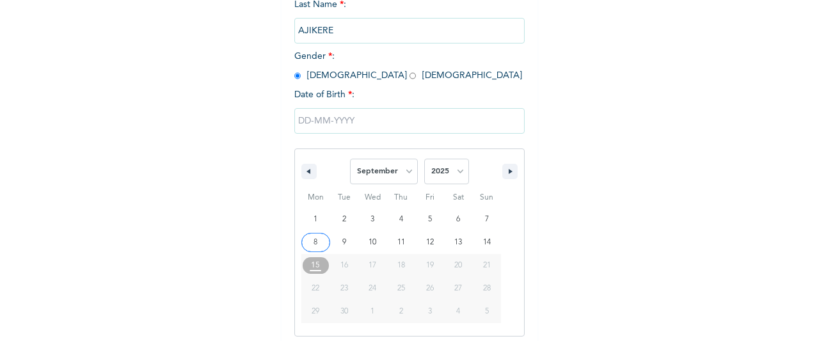
scroll to position [241, 0]
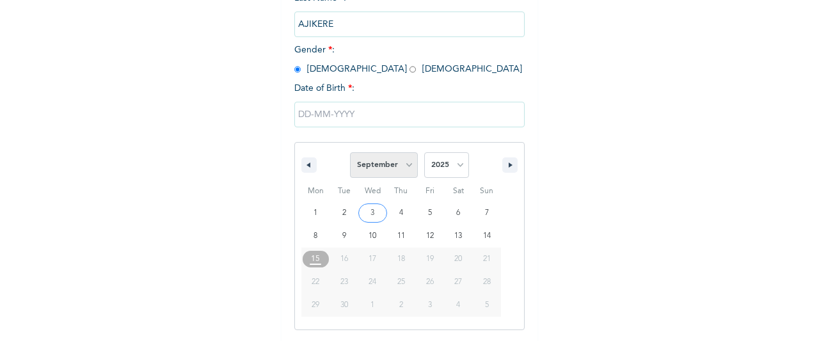
click at [363, 173] on select "January February March April May June July August September October November De…" at bounding box center [384, 165] width 68 height 26
select select "0"
click at [350, 154] on select "January February March April May June July August September October November De…" at bounding box center [384, 165] width 68 height 26
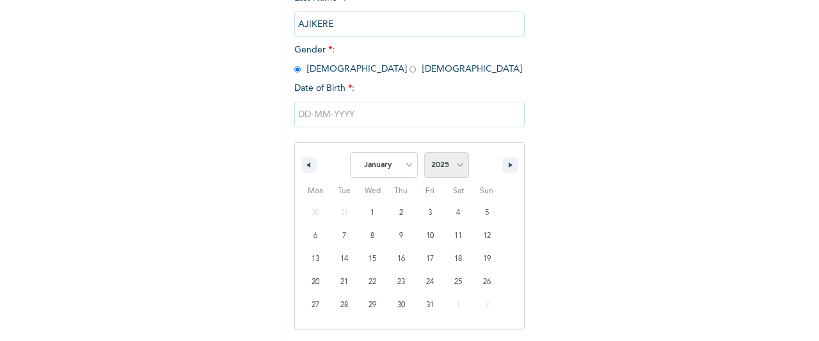
click at [438, 164] on select "2025 2024 2023 2022 2021 2020 2019 2018 2017 2016 2015 2014 2013 2012 2011 2010…" at bounding box center [446, 165] width 45 height 26
select select "1990"
click at [424, 154] on select "2025 2024 2023 2022 2021 2020 2019 2018 2017 2016 2015 2014 2013 2012 2011 2010…" at bounding box center [446, 165] width 45 height 26
type input "[DATE]"
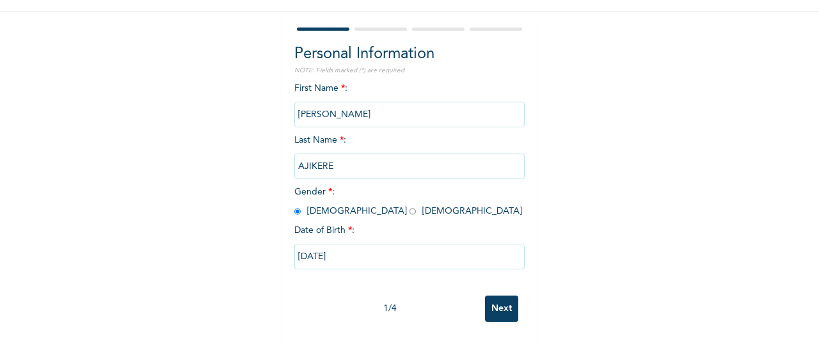
scroll to position [110, 0]
click at [494, 300] on input "Next" at bounding box center [501, 308] width 33 height 26
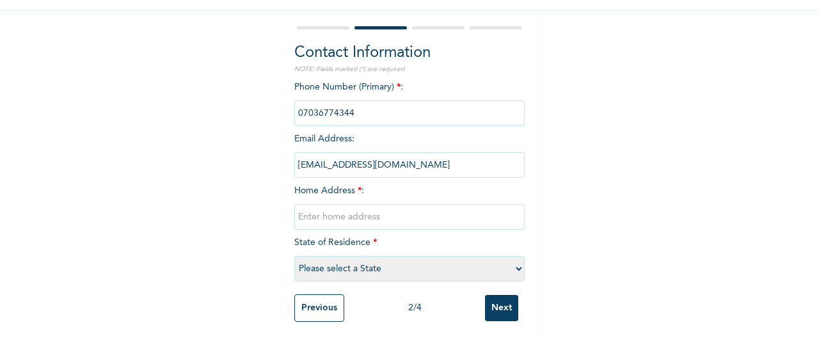
click at [498, 204] on input "text" at bounding box center [409, 217] width 230 height 26
type input "[GEOGRAPHIC_DATA]"
click at [459, 261] on select "Please select a State [PERSON_NAME] (FCT) [PERSON_NAME] Ibom [GEOGRAPHIC_DATA] …" at bounding box center [409, 269] width 230 height 26
select select "33"
click at [294, 256] on select "Please select a State [PERSON_NAME] (FCT) [PERSON_NAME] Ibom [GEOGRAPHIC_DATA] …" at bounding box center [409, 269] width 230 height 26
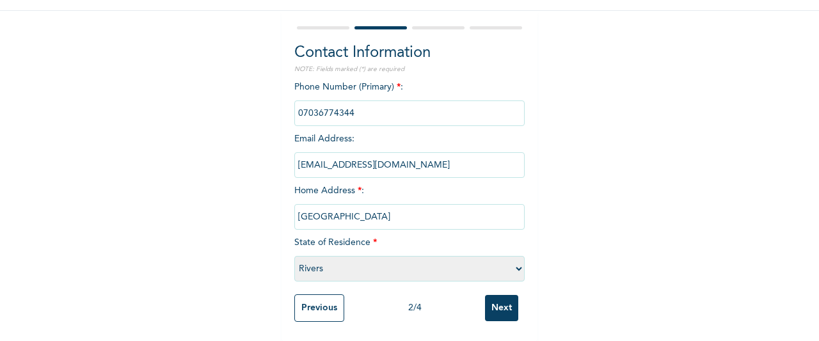
click at [487, 296] on input "Next" at bounding box center [501, 308] width 33 height 26
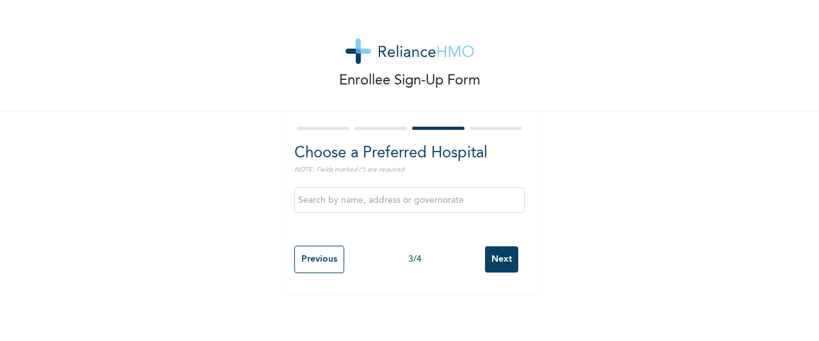
scroll to position [0, 0]
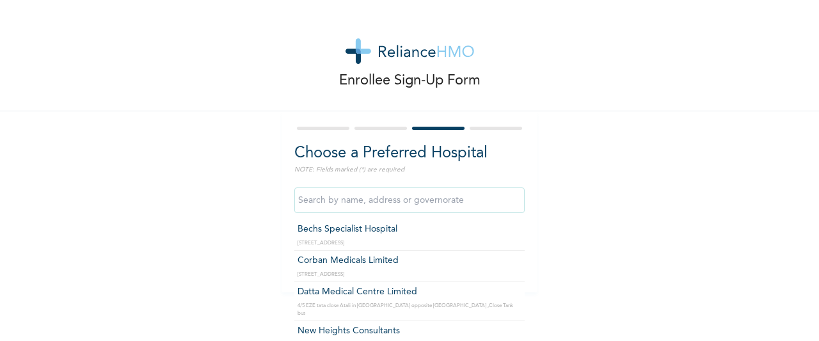
click at [475, 205] on input "text" at bounding box center [409, 200] width 230 height 26
type input "Bechs Specialist Hospital"
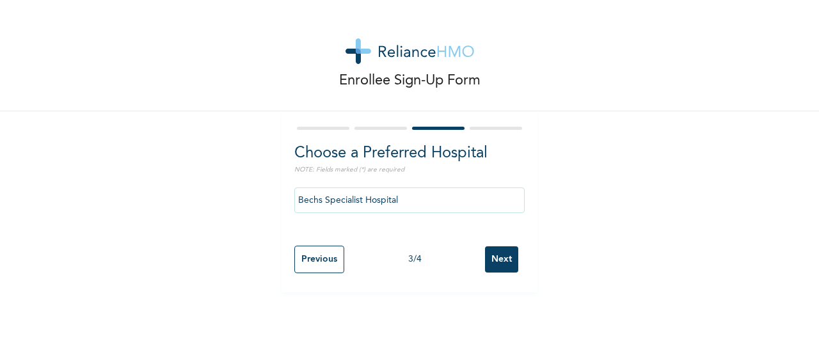
click at [489, 261] on input "Next" at bounding box center [501, 259] width 33 height 26
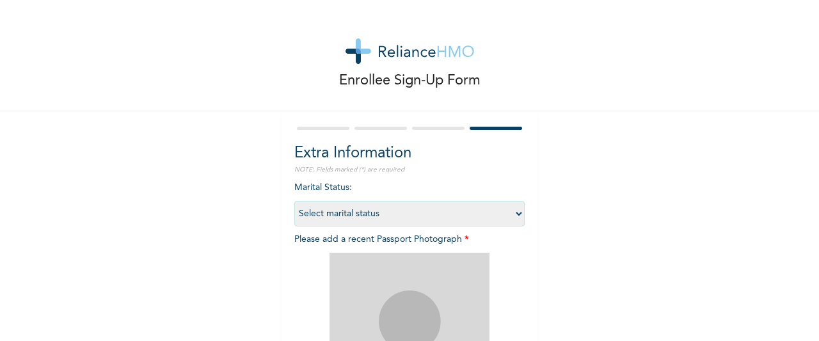
click at [508, 210] on select "Select marital status [DEMOGRAPHIC_DATA] Married [DEMOGRAPHIC_DATA] Widow/[DEMO…" at bounding box center [409, 214] width 230 height 26
select select "1"
click at [294, 201] on select "Select marital status [DEMOGRAPHIC_DATA] Married [DEMOGRAPHIC_DATA] Widow/[DEMO…" at bounding box center [409, 214] width 230 height 26
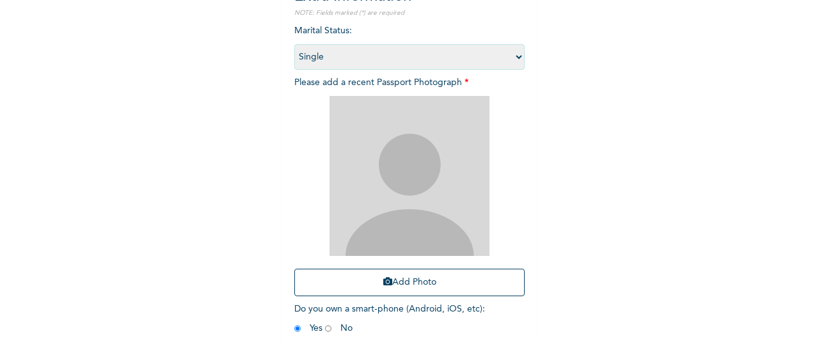
scroll to position [220, 0]
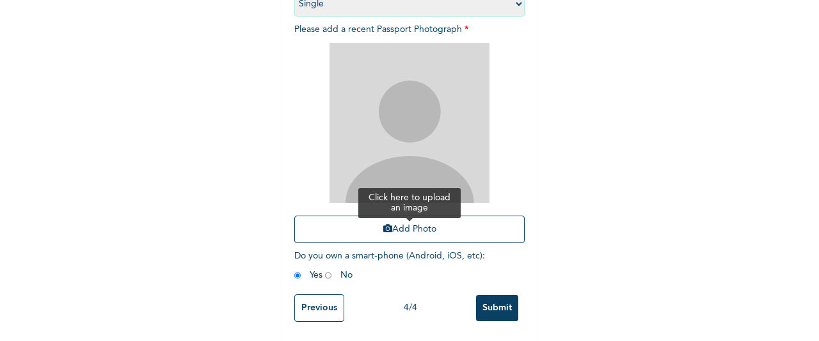
click at [459, 221] on button "Add Photo" at bounding box center [409, 230] width 230 height 28
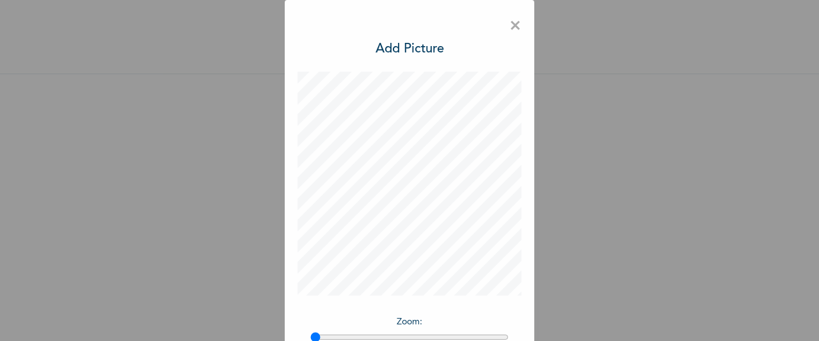
scroll to position [105, 0]
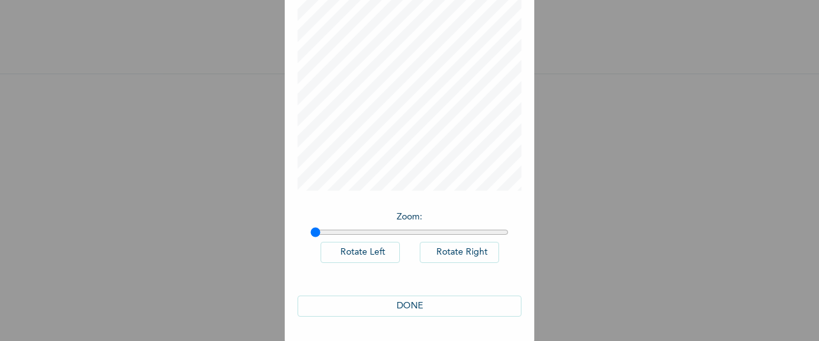
click at [467, 299] on button "DONE" at bounding box center [409, 305] width 224 height 21
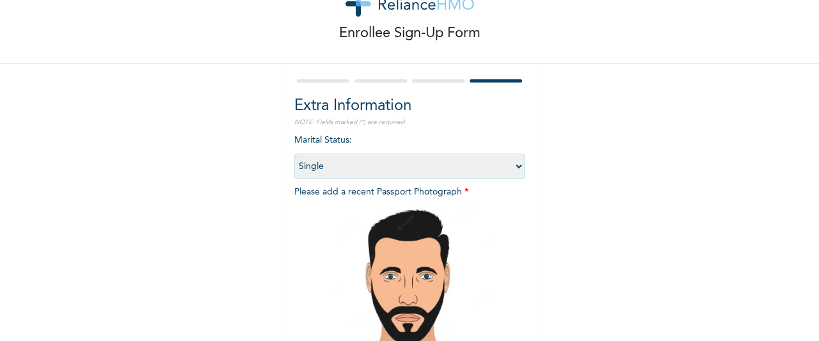
scroll to position [220, 0]
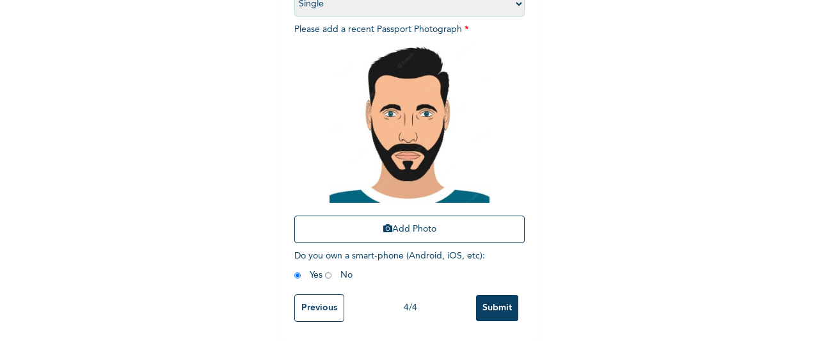
click at [491, 295] on input "Submit" at bounding box center [497, 308] width 42 height 26
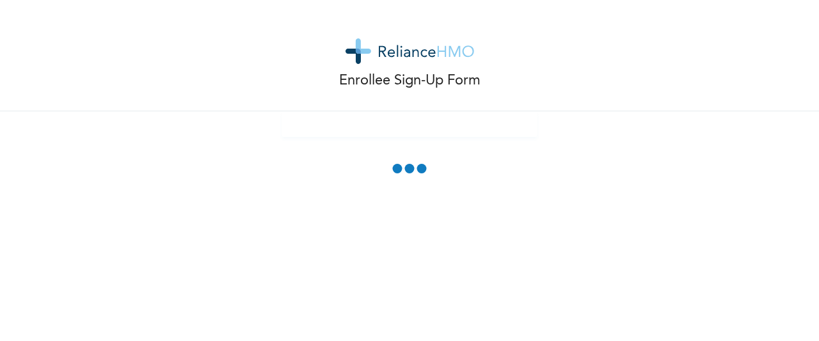
scroll to position [0, 0]
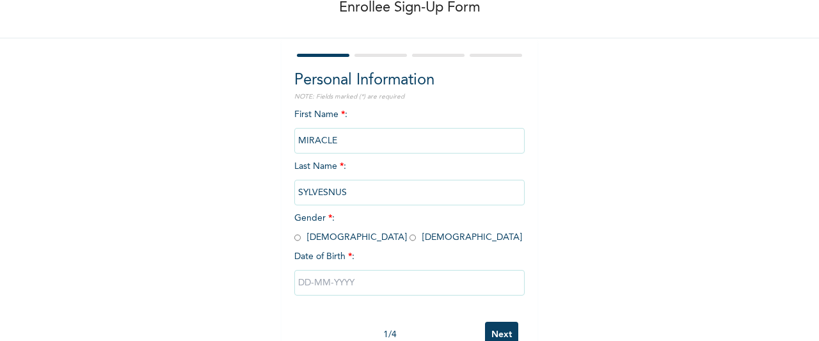
scroll to position [110, 0]
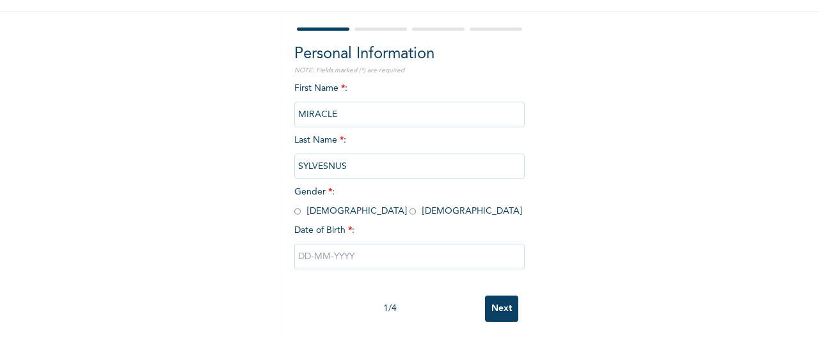
click at [294, 205] on input "radio" at bounding box center [297, 211] width 6 height 12
radio input "true"
click at [302, 248] on input "text" at bounding box center [409, 257] width 230 height 26
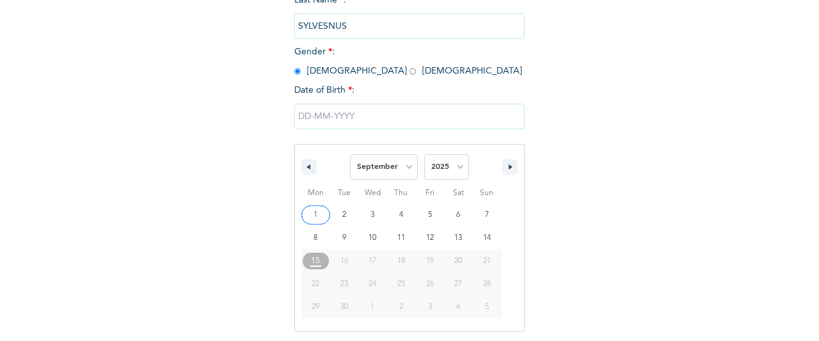
scroll to position [241, 0]
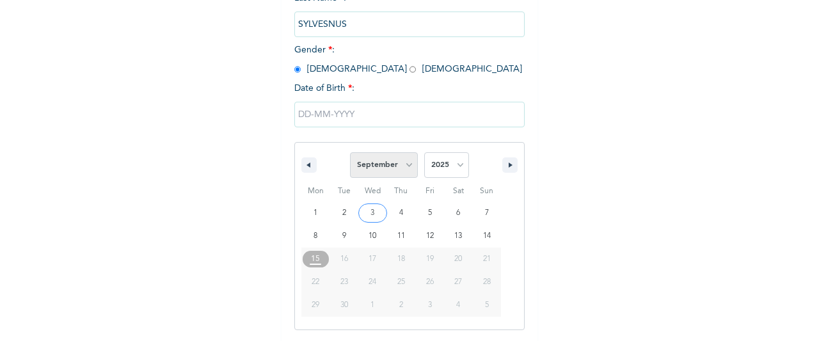
click at [384, 161] on select "January February March April May June July August September October November De…" at bounding box center [384, 165] width 68 height 26
select select "0"
click at [350, 154] on select "January February March April May June July August September October November De…" at bounding box center [384, 165] width 68 height 26
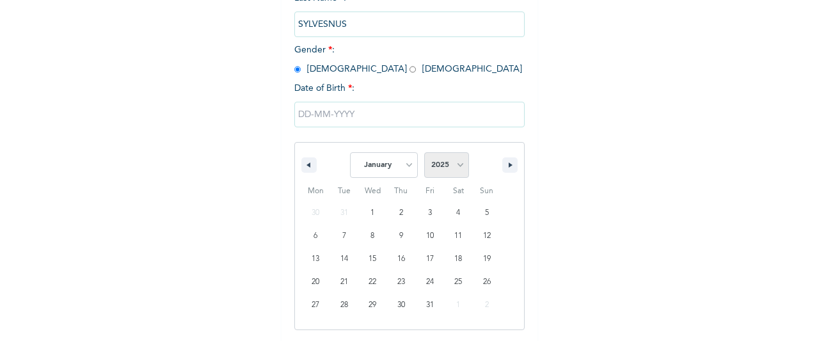
click at [437, 158] on select "2025 2024 2023 2022 2021 2020 2019 2018 2017 2016 2015 2014 2013 2012 2011 2010…" at bounding box center [446, 165] width 45 height 26
select select "1990"
click at [424, 154] on select "2025 2024 2023 2022 2021 2020 2019 2018 2017 2016 2015 2014 2013 2012 2011 2010…" at bounding box center [446, 165] width 45 height 26
type input "[DATE]"
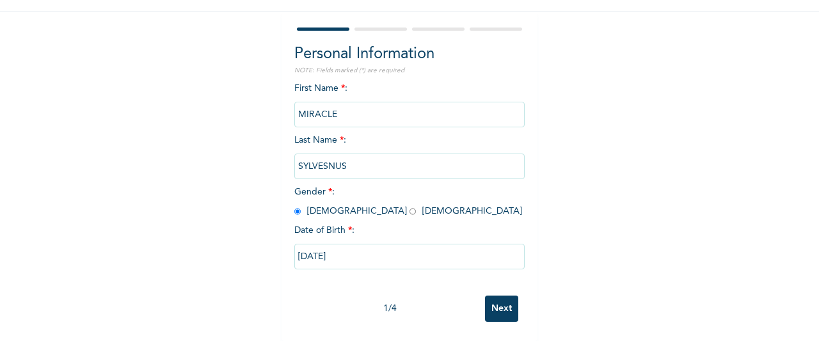
click at [498, 298] on input "Next" at bounding box center [501, 308] width 33 height 26
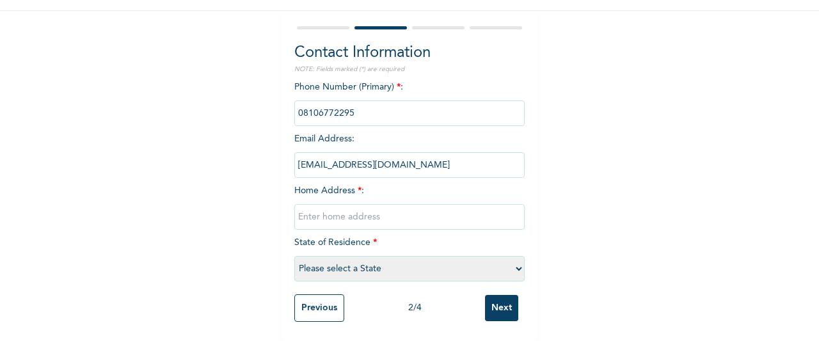
click at [460, 204] on input "text" at bounding box center [409, 217] width 230 height 26
type input "p"
type input "PORT HARCOURT"
click at [431, 258] on select "Please select a State [PERSON_NAME] (FCT) [PERSON_NAME] Ibom [GEOGRAPHIC_DATA] …" at bounding box center [409, 269] width 230 height 26
select select "33"
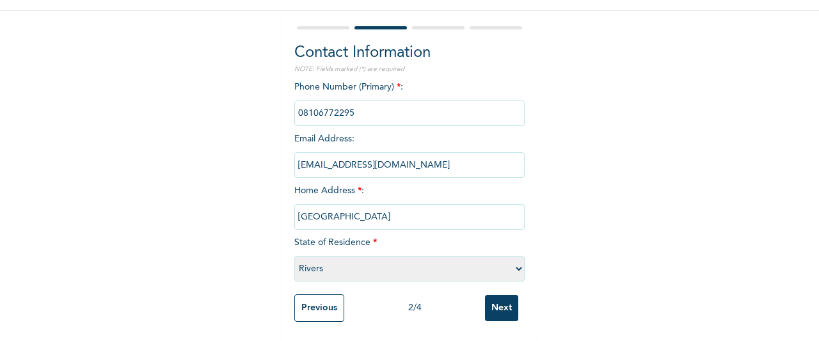
click at [294, 256] on select "Please select a State [PERSON_NAME] (FCT) [PERSON_NAME] Ibom [GEOGRAPHIC_DATA] …" at bounding box center [409, 269] width 230 height 26
click at [492, 295] on input "Next" at bounding box center [501, 308] width 33 height 26
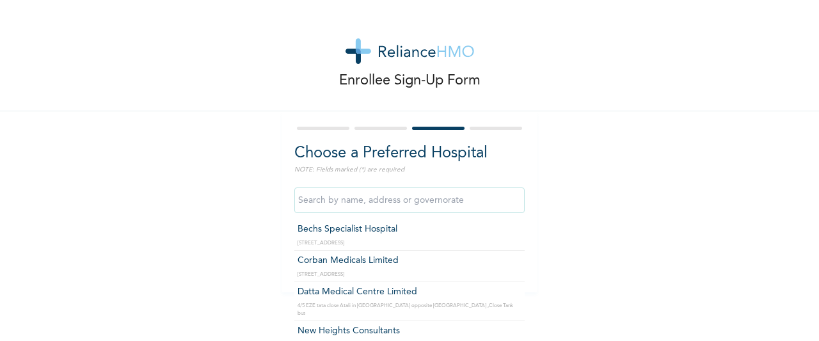
click at [477, 195] on input "text" at bounding box center [409, 200] width 230 height 26
type input "Bechs Specialist Hospital"
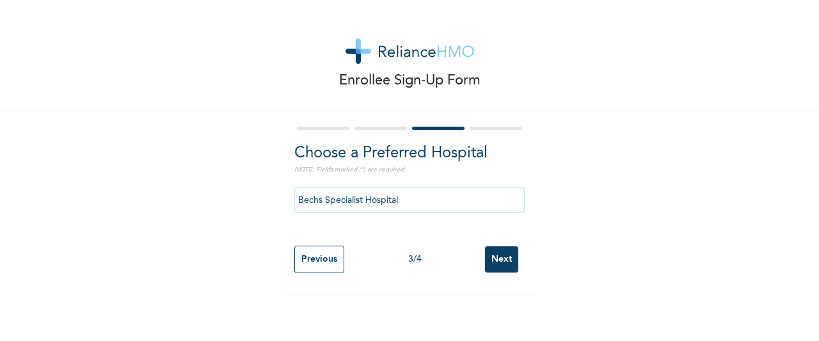
click at [485, 256] on input "Next" at bounding box center [501, 259] width 33 height 26
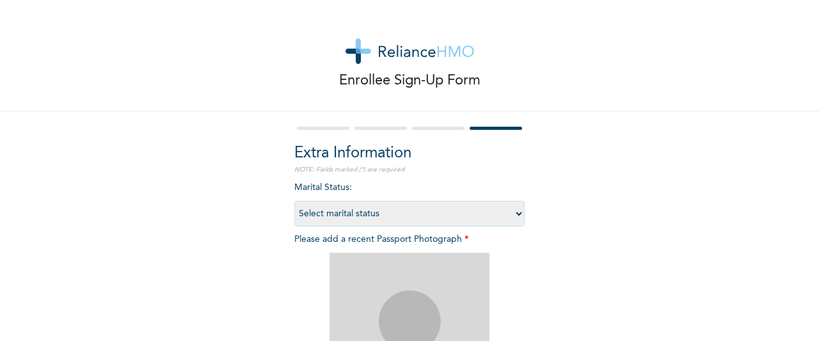
click at [484, 204] on select "Select marital status [DEMOGRAPHIC_DATA] Married [DEMOGRAPHIC_DATA] Widow/[DEMO…" at bounding box center [409, 214] width 230 height 26
select select "1"
click at [294, 201] on select "Select marital status [DEMOGRAPHIC_DATA] Married [DEMOGRAPHIC_DATA] Widow/[DEMO…" at bounding box center [409, 214] width 230 height 26
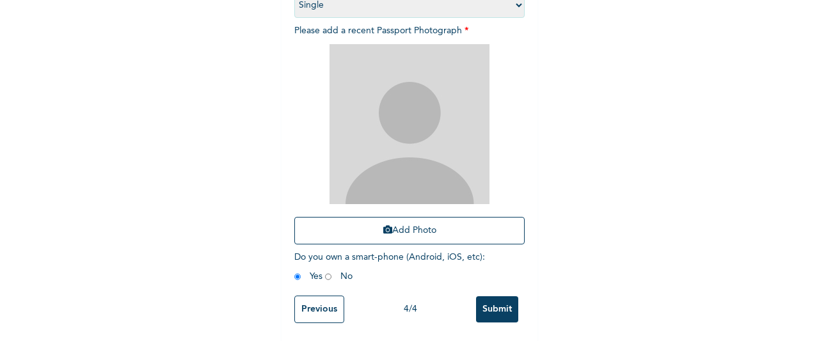
scroll to position [220, 0]
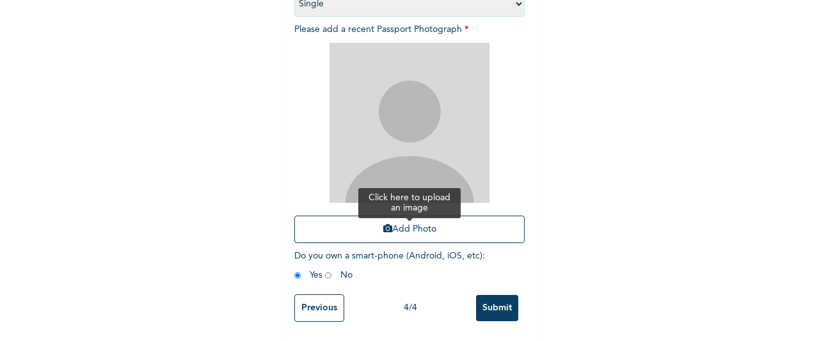
click at [432, 222] on button "Add Photo" at bounding box center [409, 230] width 230 height 28
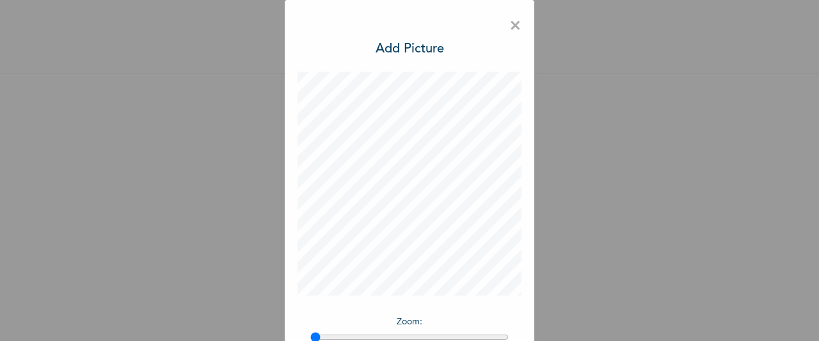
scroll to position [105, 0]
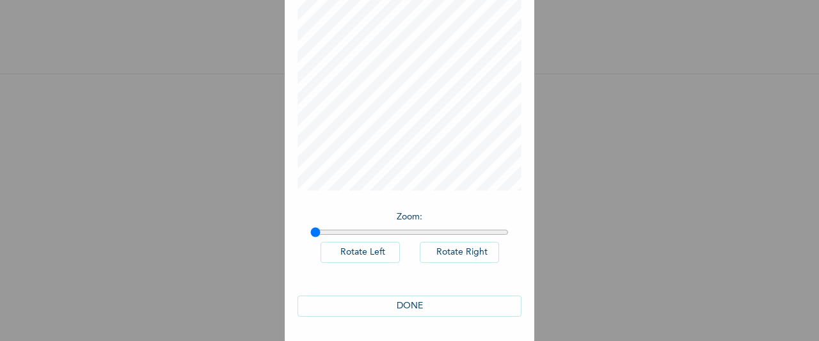
click at [468, 311] on button "DONE" at bounding box center [409, 305] width 224 height 21
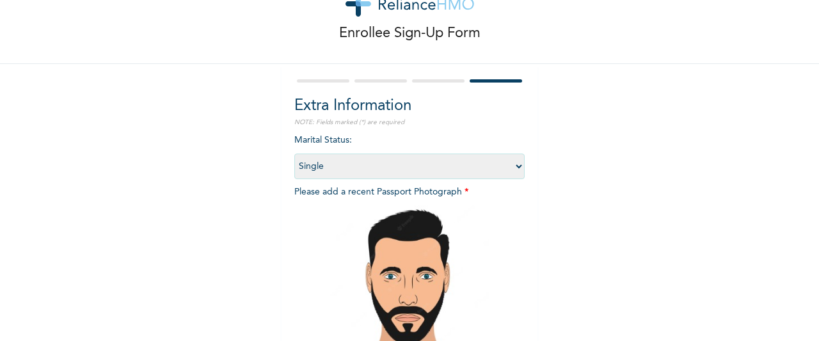
scroll to position [220, 0]
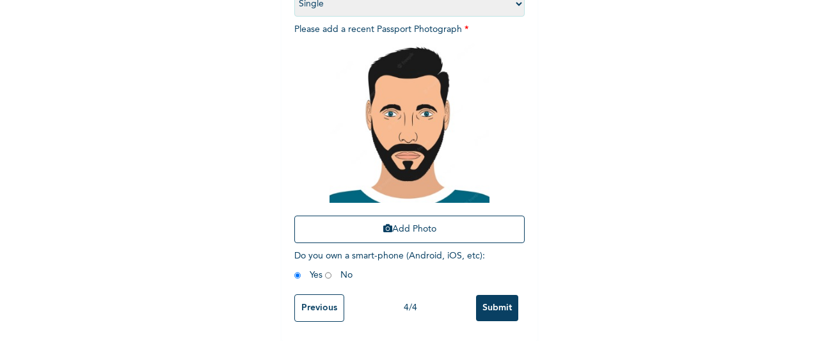
click at [489, 295] on input "Submit" at bounding box center [497, 308] width 42 height 26
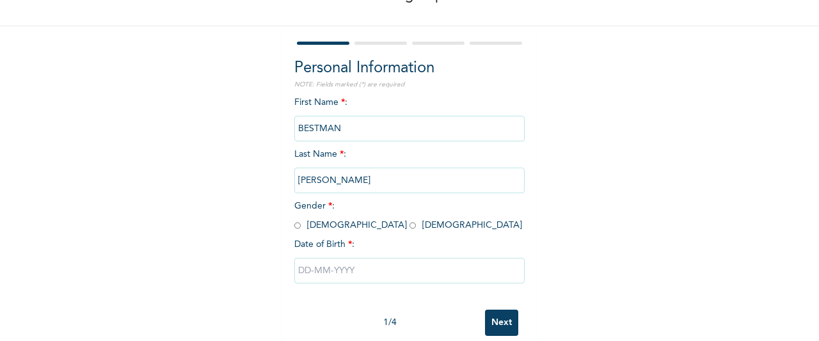
scroll to position [89, 0]
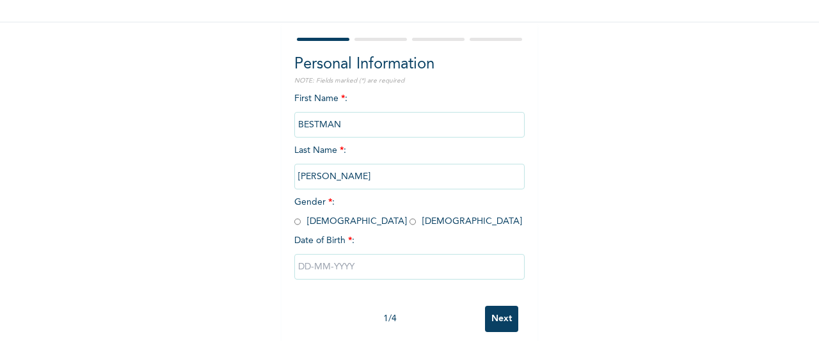
click at [295, 222] on input "radio" at bounding box center [297, 222] width 6 height 12
radio input "true"
click at [297, 267] on input "text" at bounding box center [409, 267] width 230 height 26
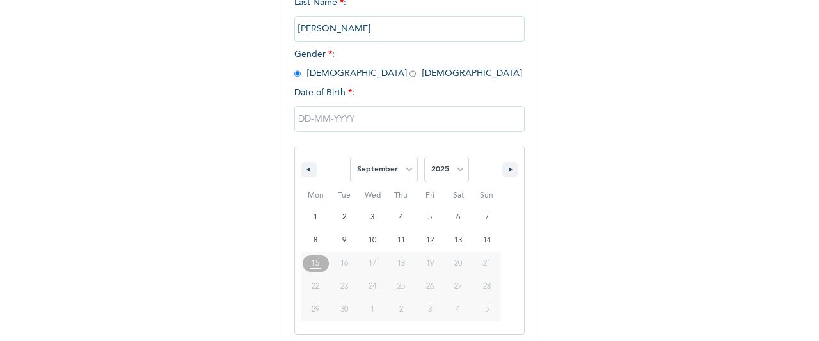
scroll to position [241, 0]
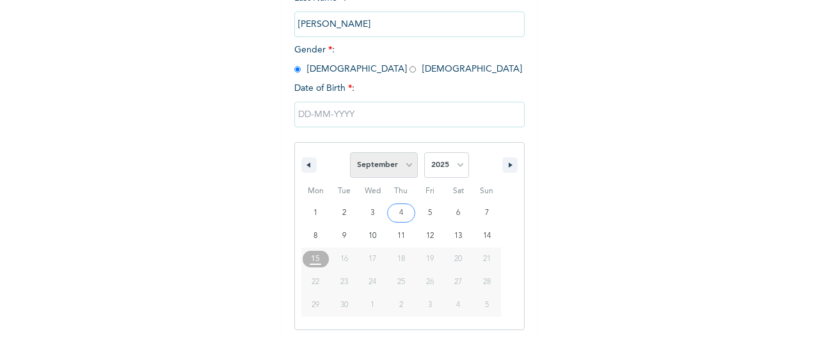
click at [395, 164] on select "January February March April May June July August September October November De…" at bounding box center [384, 165] width 68 height 26
select select "0"
click at [350, 154] on select "January February March April May June July August September October November De…" at bounding box center [384, 165] width 68 height 26
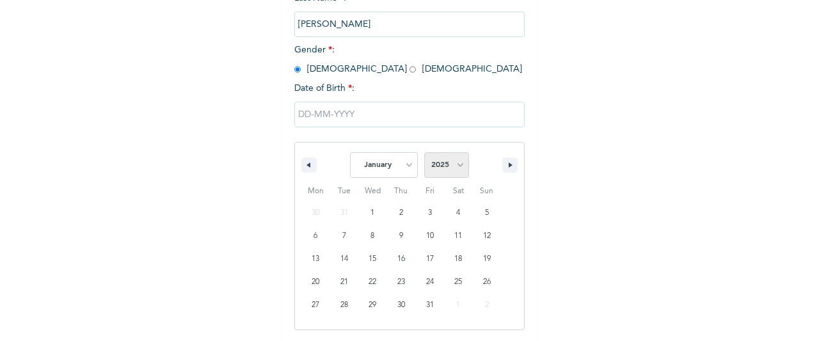
click at [431, 178] on select "2025 2024 2023 2022 2021 2020 2019 2018 2017 2016 2015 2014 2013 2012 2011 2010…" at bounding box center [446, 165] width 45 height 26
click at [464, 148] on span "January February March April May June July August September October November [D…" at bounding box center [409, 165] width 173 height 38
click at [457, 159] on select "2025 2024 2023 2022 2021 2020 2019 2018 2017 2016 2015 2014 2013 2012 2011 2010…" at bounding box center [446, 165] width 45 height 26
select select "1990"
click at [424, 154] on select "2025 2024 2023 2022 2021 2020 2019 2018 2017 2016 2015 2014 2013 2012 2011 2010…" at bounding box center [446, 165] width 45 height 26
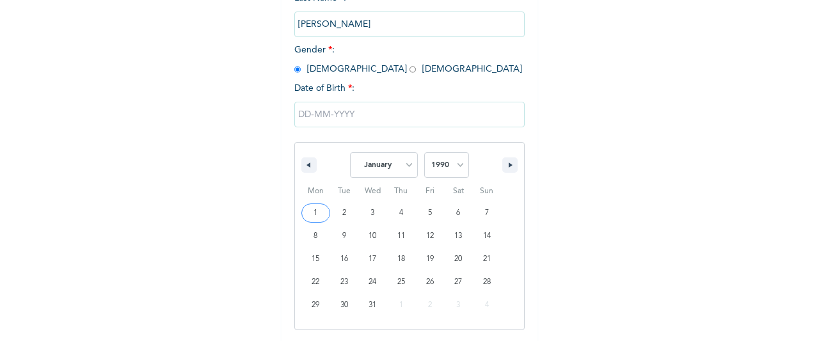
type input "[DATE]"
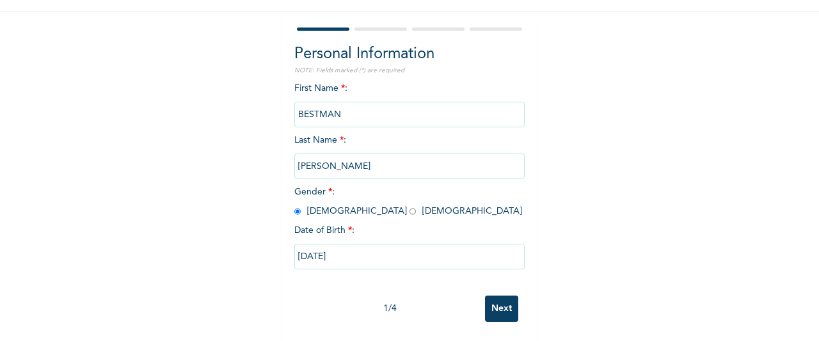
scroll to position [110, 0]
click at [500, 302] on input "Next" at bounding box center [501, 308] width 33 height 26
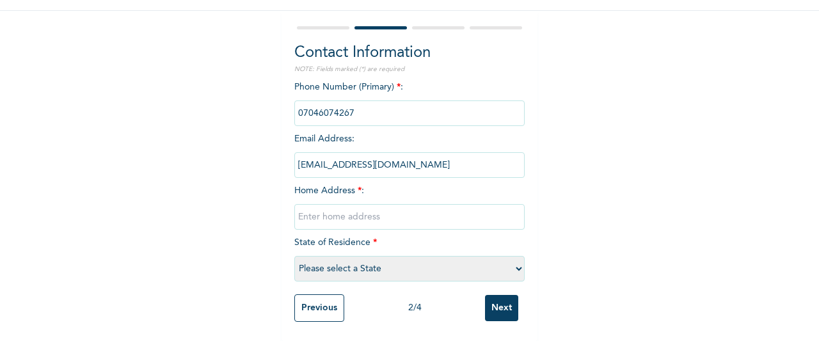
click at [462, 204] on input "text" at bounding box center [409, 217] width 230 height 26
type input "[GEOGRAPHIC_DATA]"
click at [347, 263] on select "Please select a State [PERSON_NAME] (FCT) [PERSON_NAME] Ibom [GEOGRAPHIC_DATA] …" at bounding box center [409, 269] width 230 height 26
select select "33"
click at [294, 256] on select "Please select a State [PERSON_NAME] (FCT) [PERSON_NAME] Ibom [GEOGRAPHIC_DATA] …" at bounding box center [409, 269] width 230 height 26
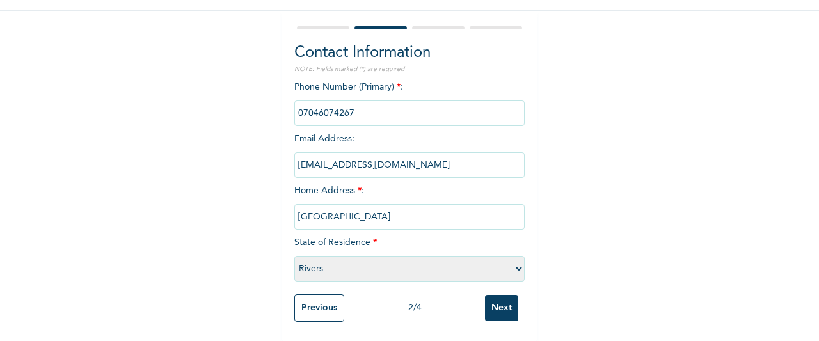
click at [506, 295] on input "Next" at bounding box center [501, 308] width 33 height 26
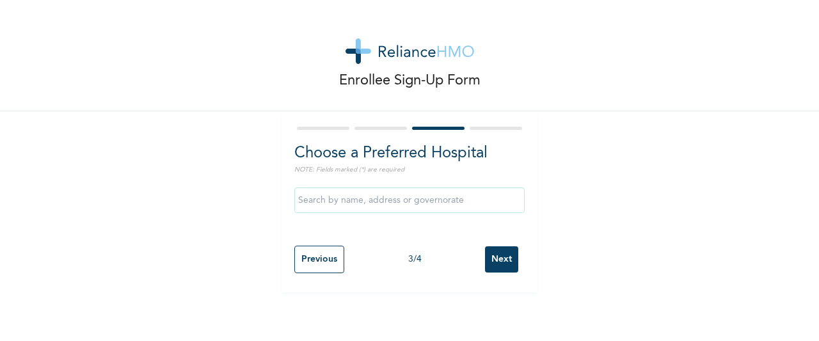
scroll to position [0, 0]
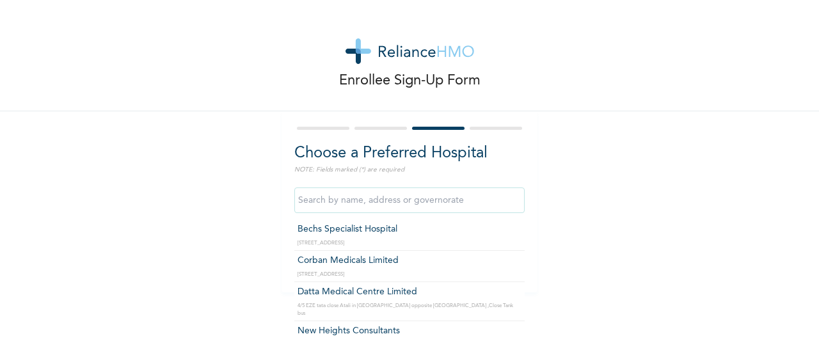
click at [471, 192] on input "text" at bounding box center [409, 200] width 230 height 26
type input "Bechs Specialist Hospital"
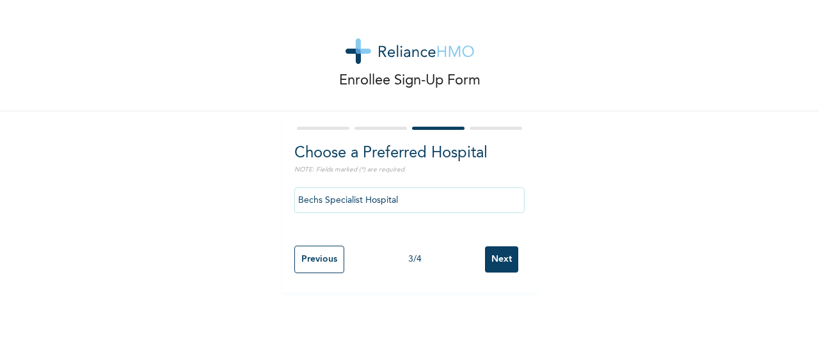
click at [485, 264] on input "Next" at bounding box center [501, 259] width 33 height 26
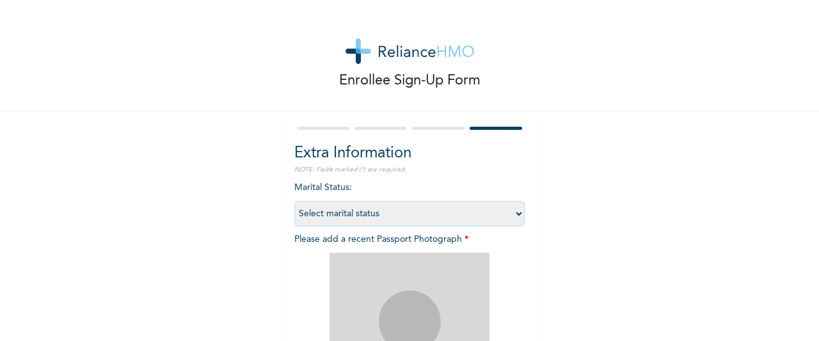
click at [509, 216] on select "Select marital status [DEMOGRAPHIC_DATA] Married [DEMOGRAPHIC_DATA] Widow/[DEMO…" at bounding box center [409, 214] width 230 height 26
select select "1"
click at [294, 201] on select "Select marital status [DEMOGRAPHIC_DATA] Married [DEMOGRAPHIC_DATA] Widow/[DEMO…" at bounding box center [409, 214] width 230 height 26
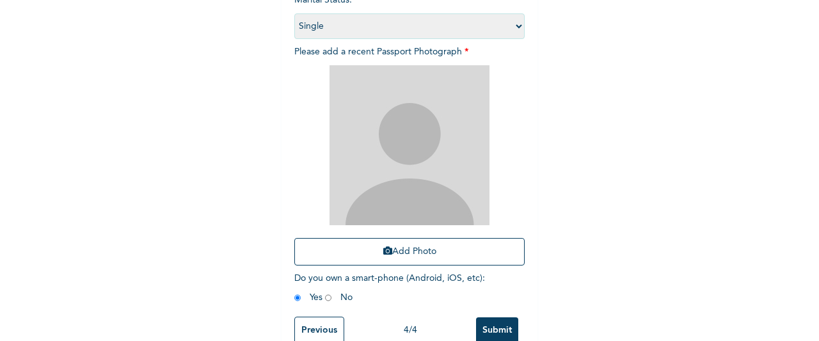
scroll to position [213, 0]
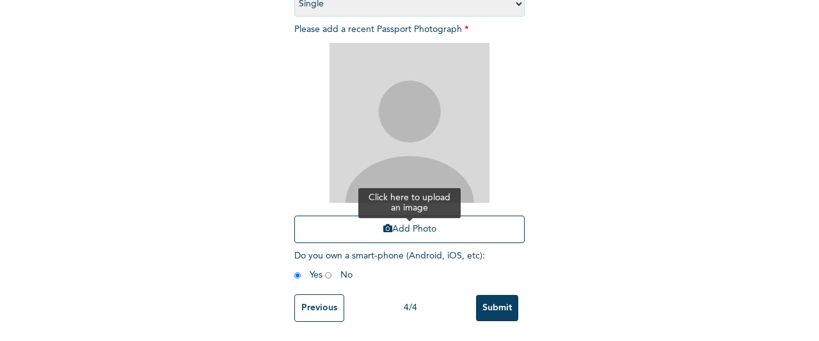
click at [491, 217] on button "Add Photo" at bounding box center [409, 230] width 230 height 28
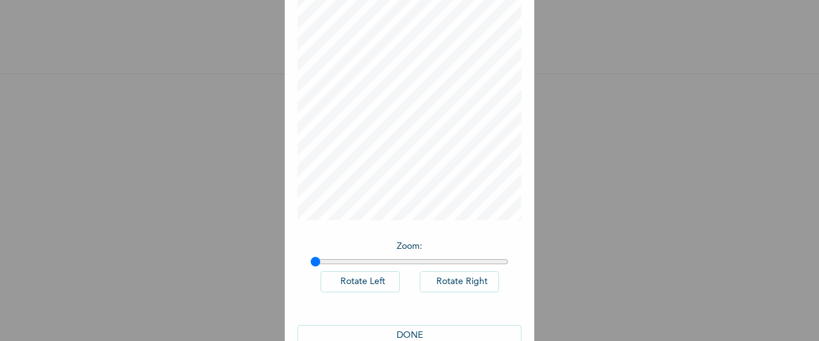
scroll to position [105, 0]
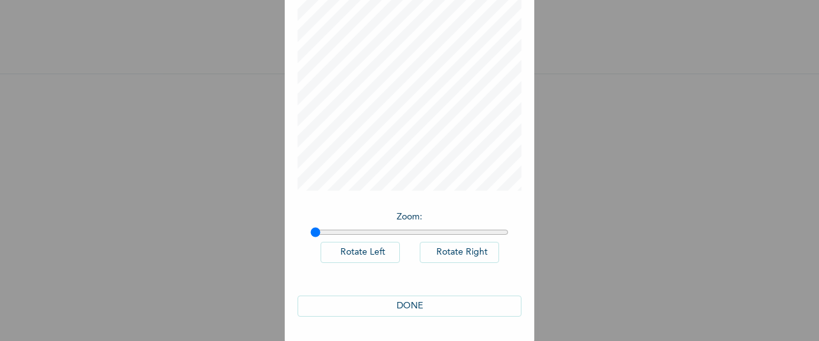
click at [487, 299] on button "DONE" at bounding box center [409, 305] width 224 height 21
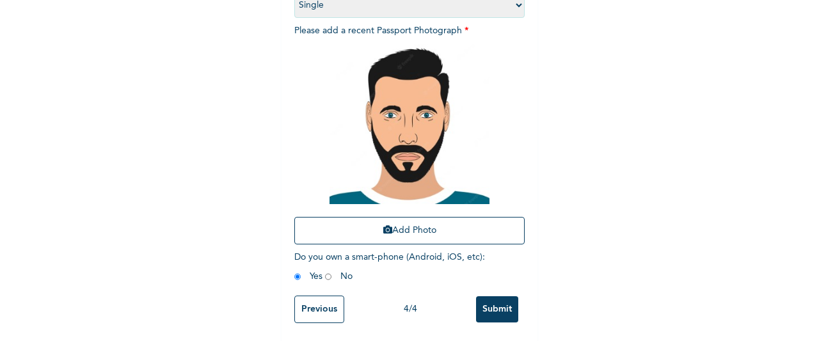
scroll to position [220, 0]
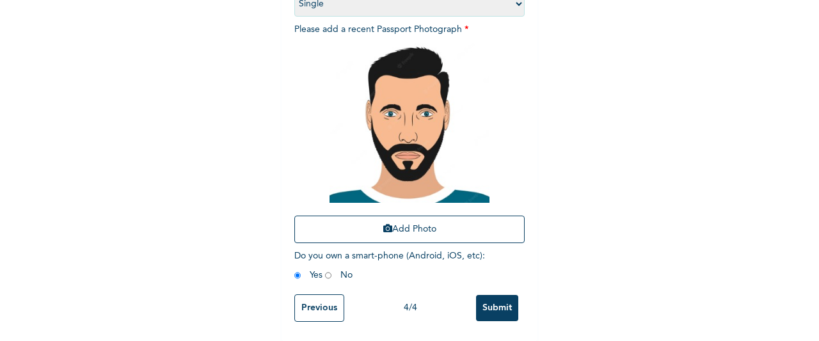
click at [489, 295] on input "Submit" at bounding box center [497, 308] width 42 height 26
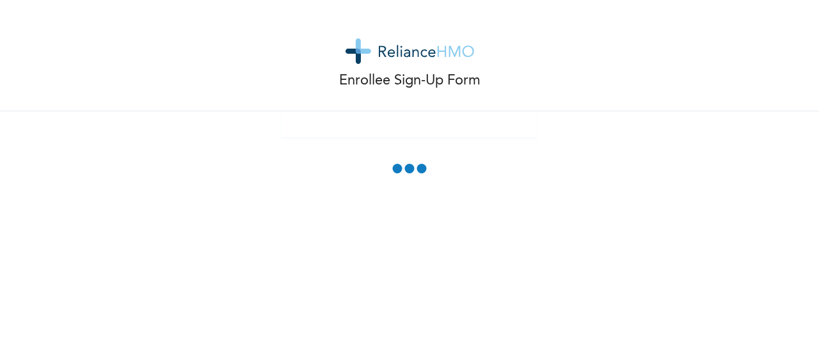
scroll to position [0, 0]
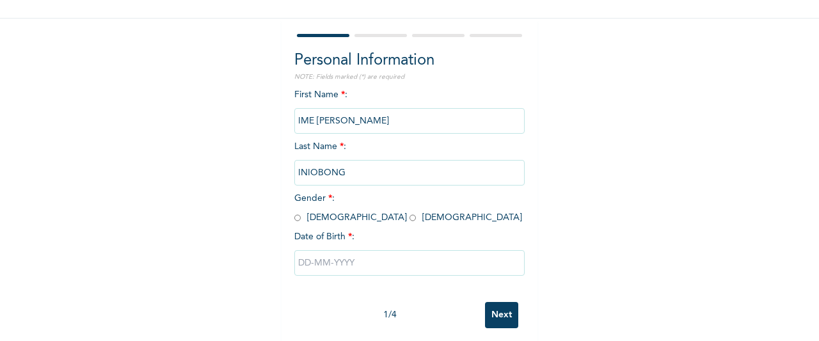
scroll to position [94, 0]
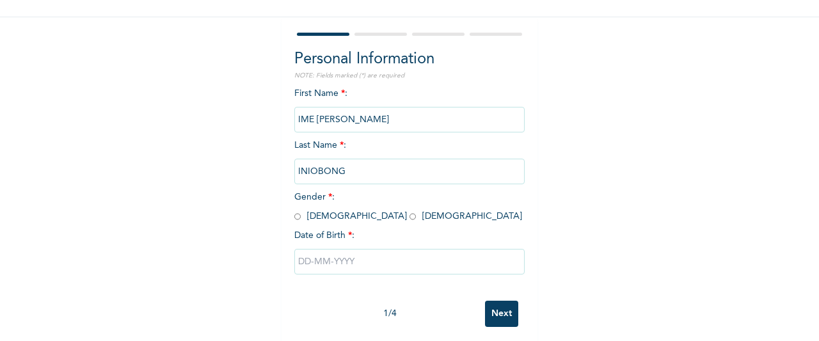
click at [294, 219] on input "radio" at bounding box center [297, 216] width 6 height 12
radio input "true"
click at [298, 262] on input "text" at bounding box center [409, 262] width 230 height 26
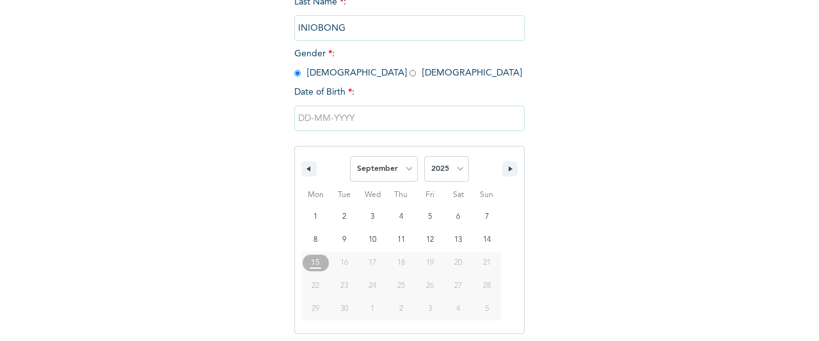
scroll to position [241, 0]
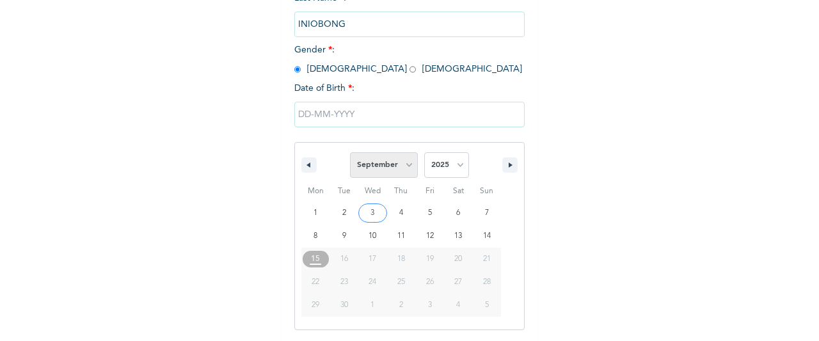
click at [382, 170] on select "January February March April May June July August September October November De…" at bounding box center [384, 165] width 68 height 26
select select "0"
click at [350, 154] on select "January February March April May June July August September October November De…" at bounding box center [384, 165] width 68 height 26
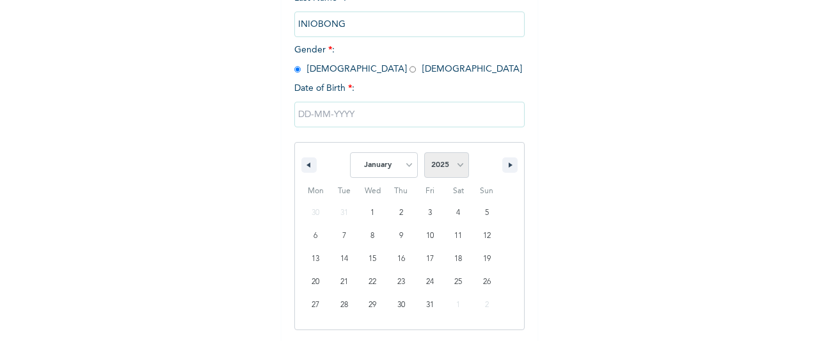
click at [433, 163] on select "2025 2024 2023 2022 2021 2020 2019 2018 2017 2016 2015 2014 2013 2012 2011 2010…" at bounding box center [446, 165] width 45 height 26
select select "1990"
click at [424, 154] on select "2025 2024 2023 2022 2021 2020 2019 2018 2017 2016 2015 2014 2013 2012 2011 2010…" at bounding box center [446, 165] width 45 height 26
type input "[DATE]"
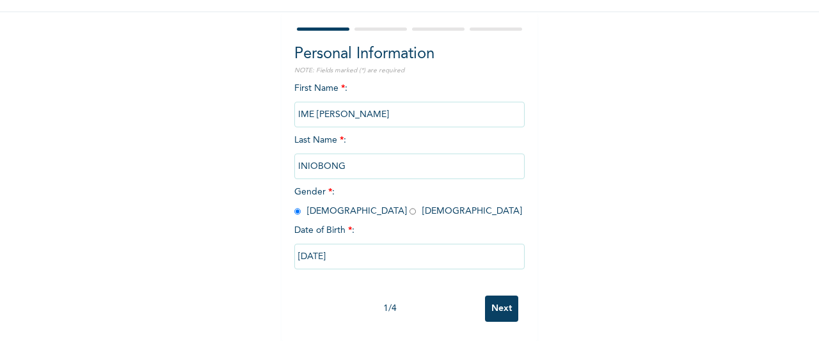
scroll to position [110, 0]
click at [498, 295] on input "Next" at bounding box center [501, 308] width 33 height 26
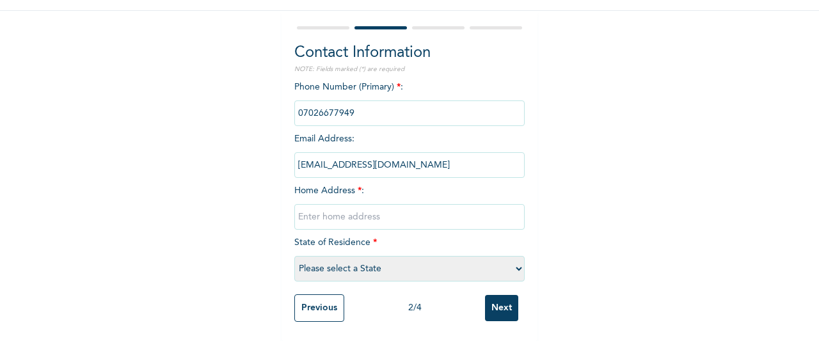
click at [452, 210] on input "text" at bounding box center [409, 217] width 230 height 26
type input "PHC"
click at [417, 256] on select "Please select a State [PERSON_NAME] (FCT) [PERSON_NAME] Ibom [GEOGRAPHIC_DATA] …" at bounding box center [409, 269] width 230 height 26
select select "33"
click at [294, 256] on select "Please select a State [PERSON_NAME] (FCT) [PERSON_NAME] Ibom [GEOGRAPHIC_DATA] …" at bounding box center [409, 269] width 230 height 26
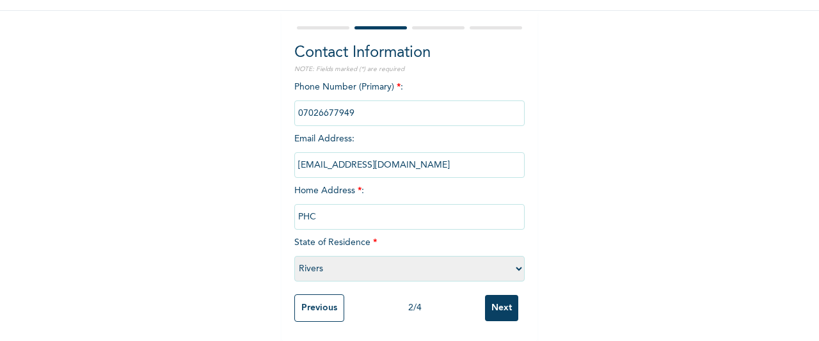
click at [489, 297] on input "Next" at bounding box center [501, 308] width 33 height 26
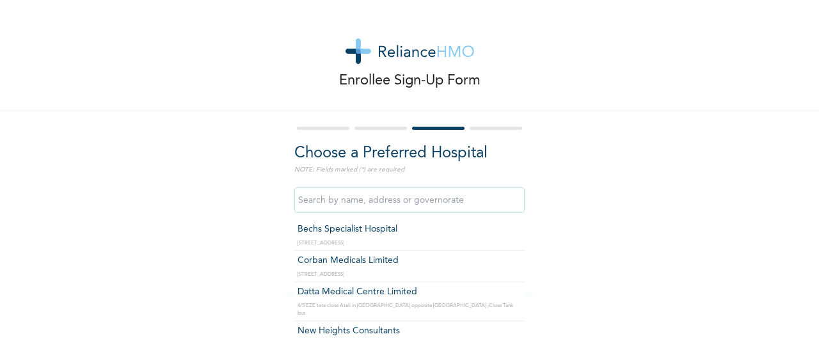
click at [452, 198] on input "text" at bounding box center [409, 200] width 230 height 26
type input "Bechs Specialist Hospital"
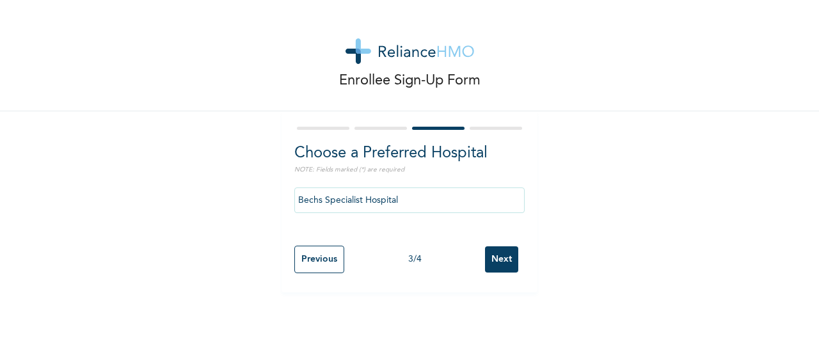
click at [490, 267] on input "Next" at bounding box center [501, 259] width 33 height 26
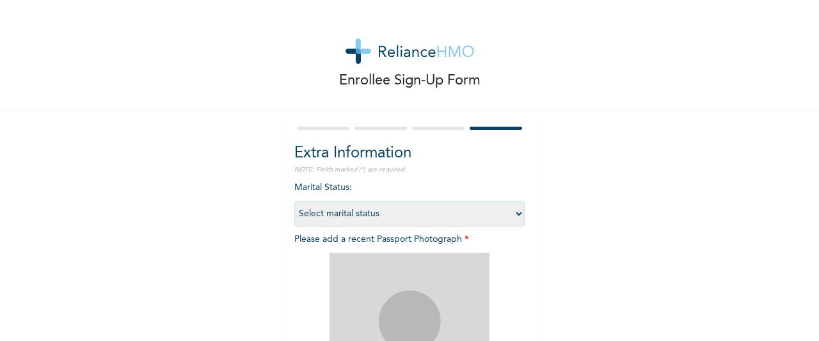
click at [508, 212] on select "Select marital status [DEMOGRAPHIC_DATA] Married [DEMOGRAPHIC_DATA] Widow/[DEMO…" at bounding box center [409, 214] width 230 height 26
select select "1"
click at [294, 201] on select "Select marital status [DEMOGRAPHIC_DATA] Married [DEMOGRAPHIC_DATA] Widow/[DEMO…" at bounding box center [409, 214] width 230 height 26
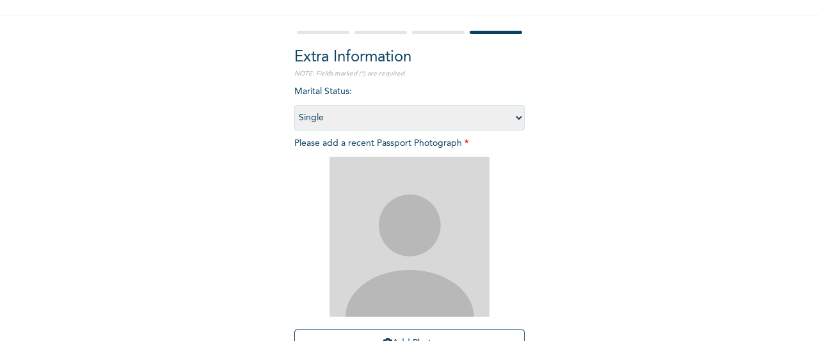
scroll to position [154, 0]
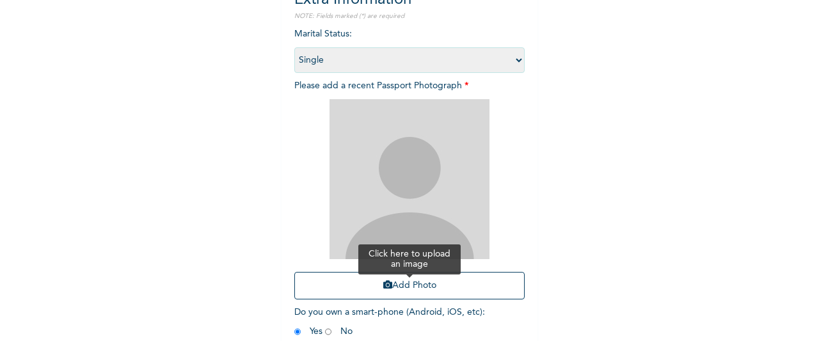
click at [457, 290] on button "Add Photo" at bounding box center [409, 286] width 230 height 28
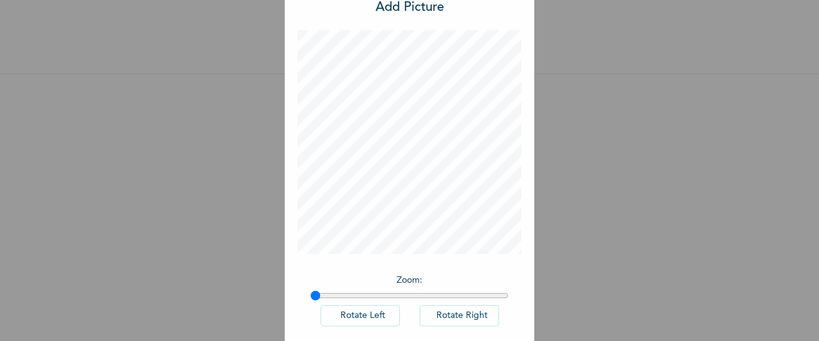
scroll to position [105, 0]
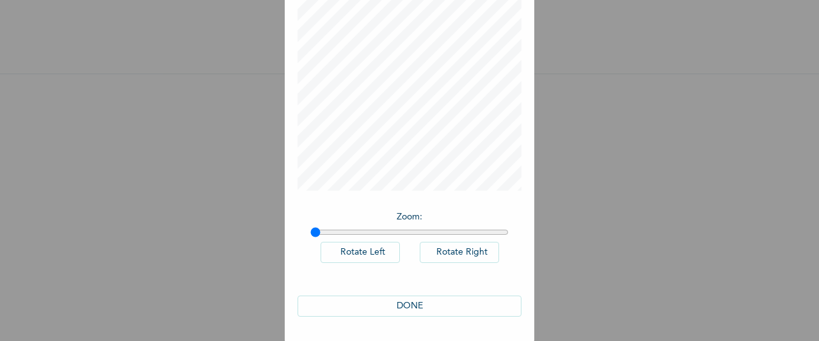
click at [428, 306] on button "DONE" at bounding box center [409, 305] width 224 height 21
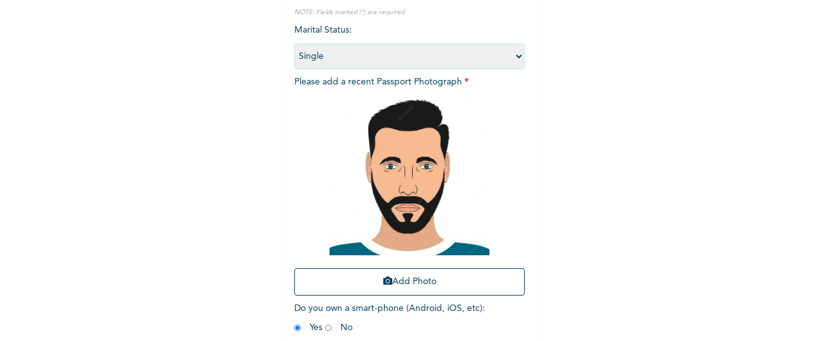
scroll to position [220, 0]
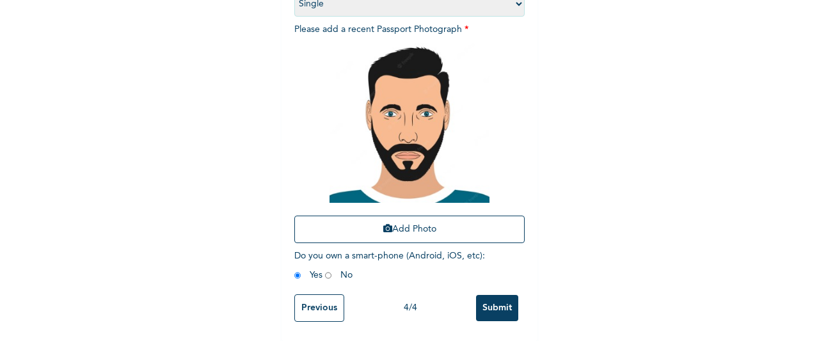
click at [492, 297] on input "Submit" at bounding box center [497, 308] width 42 height 26
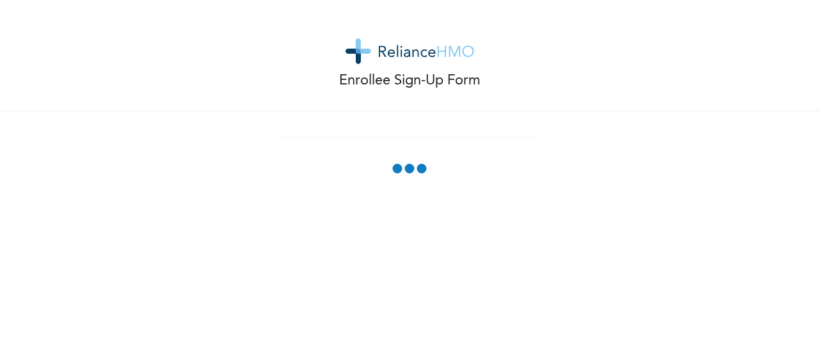
scroll to position [0, 0]
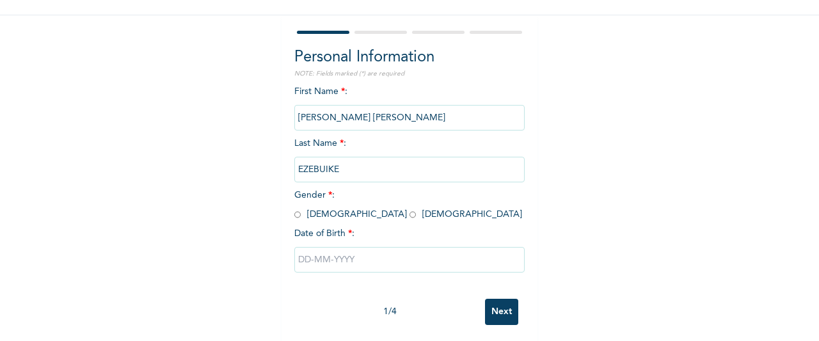
scroll to position [110, 0]
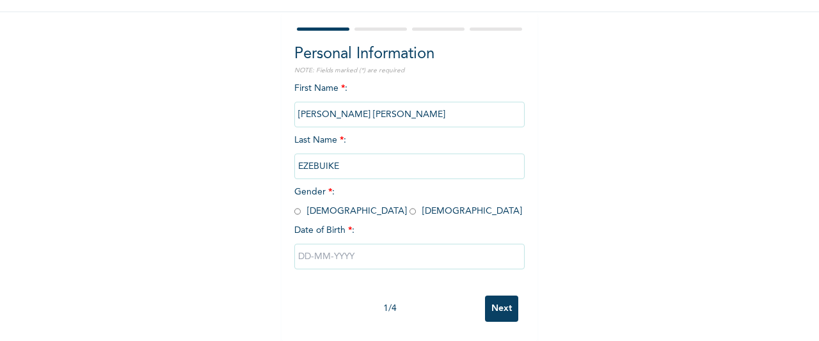
click at [409, 205] on input "radio" at bounding box center [412, 211] width 6 height 12
radio input "true"
click at [320, 249] on input "text" at bounding box center [409, 257] width 230 height 26
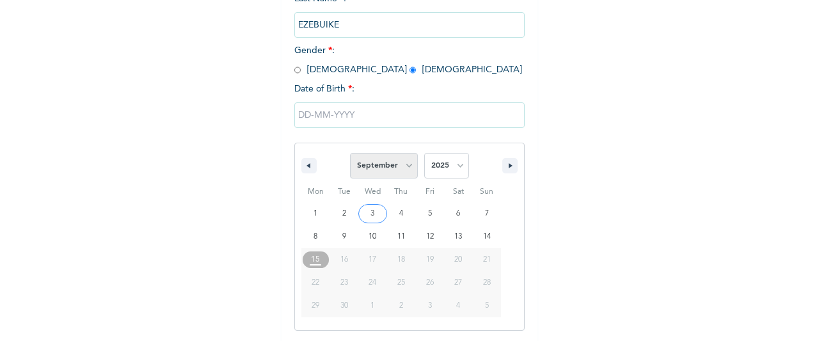
scroll to position [241, 0]
click at [391, 163] on select "January February March April May June July August September October November De…" at bounding box center [384, 165] width 68 height 26
select select "0"
click at [350, 154] on select "January February March April May June July August September October November De…" at bounding box center [384, 165] width 68 height 26
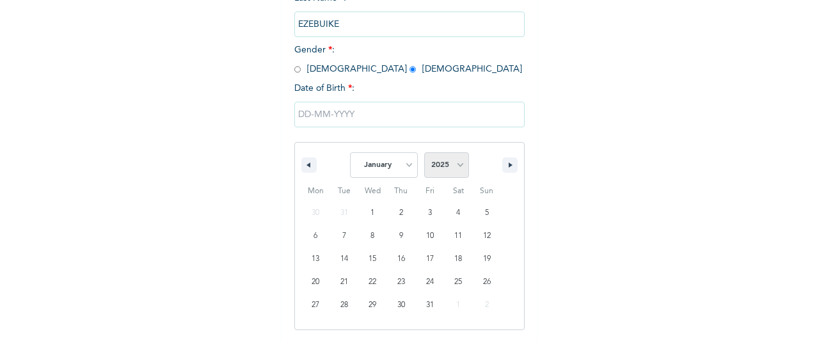
click at [436, 163] on select "2025 2024 2023 2022 2021 2020 2019 2018 2017 2016 2015 2014 2013 2012 2011 2010…" at bounding box center [446, 165] width 45 height 26
select select "1990"
click at [424, 154] on select "2025 2024 2023 2022 2021 2020 2019 2018 2017 2016 2015 2014 2013 2012 2011 2010…" at bounding box center [446, 165] width 45 height 26
type input "[DATE]"
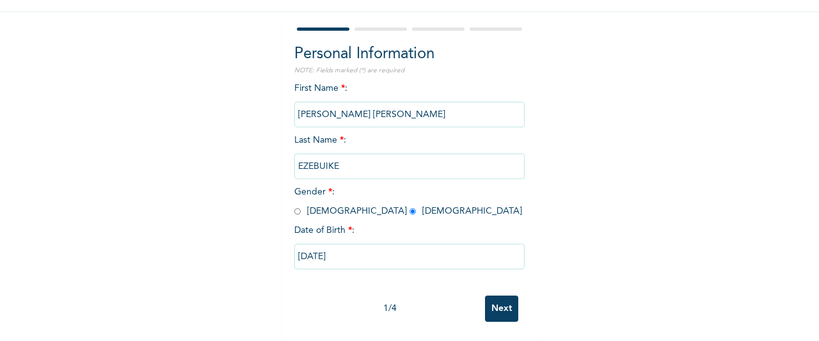
scroll to position [110, 0]
click at [494, 303] on input "Next" at bounding box center [501, 308] width 33 height 26
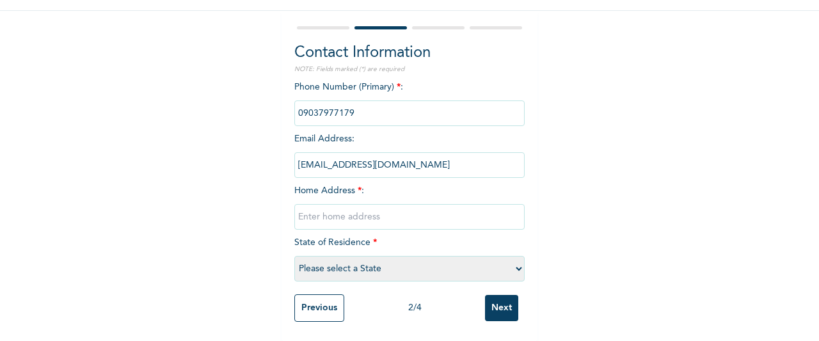
click at [457, 204] on input "text" at bounding box center [409, 217] width 230 height 26
type input "PHC"
click at [434, 262] on select "Please select a State [PERSON_NAME] (FCT) [PERSON_NAME] Ibom [GEOGRAPHIC_DATA] …" at bounding box center [409, 269] width 230 height 26
select select "33"
click at [294, 256] on select "Please select a State [PERSON_NAME] (FCT) [PERSON_NAME] Ibom [GEOGRAPHIC_DATA] …" at bounding box center [409, 269] width 230 height 26
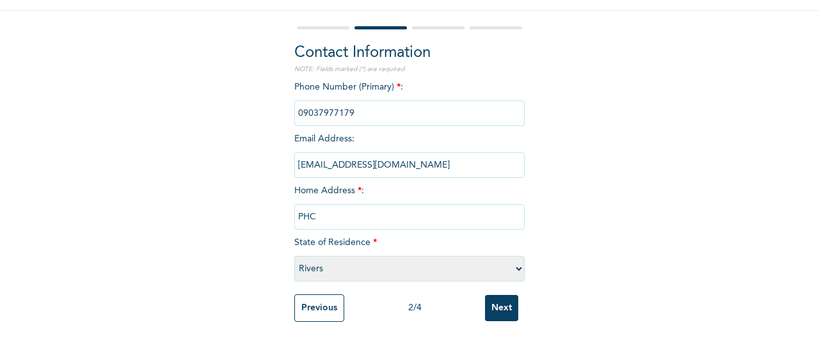
click at [490, 299] on input "Next" at bounding box center [501, 308] width 33 height 26
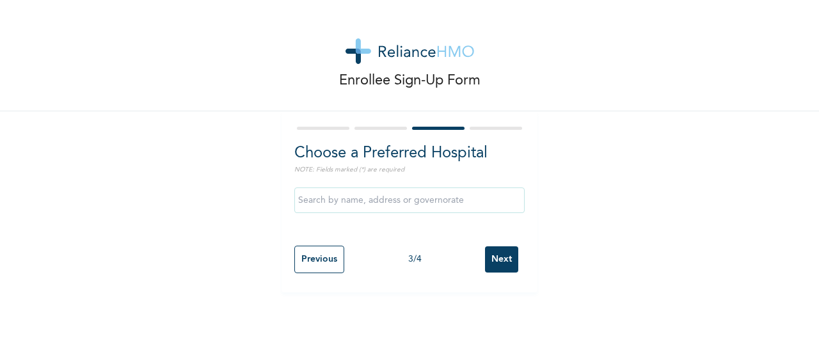
click at [428, 209] on input "text" at bounding box center [409, 200] width 230 height 26
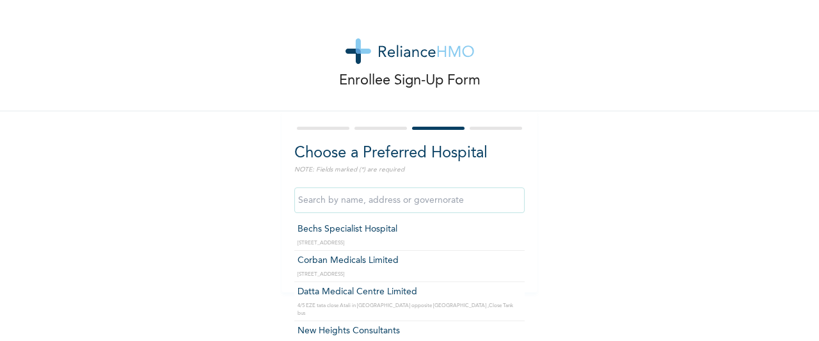
type input "Bechs Specialist Hospital"
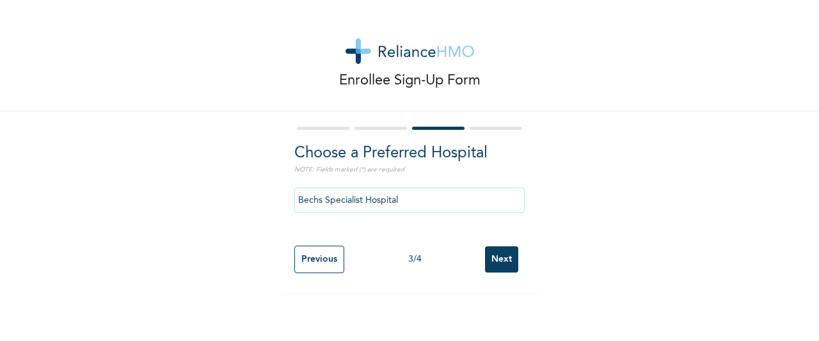
click at [487, 258] on input "Next" at bounding box center [501, 259] width 33 height 26
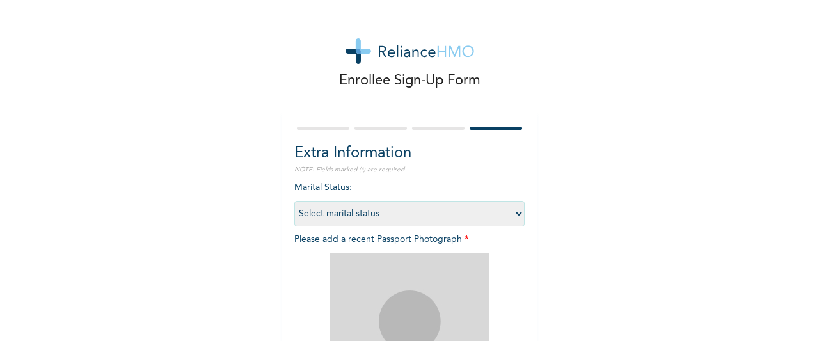
click at [496, 221] on select "Select marital status [DEMOGRAPHIC_DATA] Married [DEMOGRAPHIC_DATA] Widow/[DEMO…" at bounding box center [409, 214] width 230 height 26
select select "1"
click at [294, 201] on select "Select marital status [DEMOGRAPHIC_DATA] Married [DEMOGRAPHIC_DATA] Widow/[DEMO…" at bounding box center [409, 214] width 230 height 26
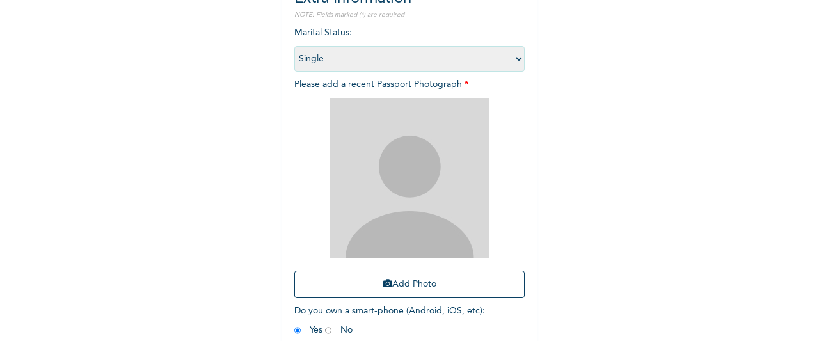
scroll to position [194, 0]
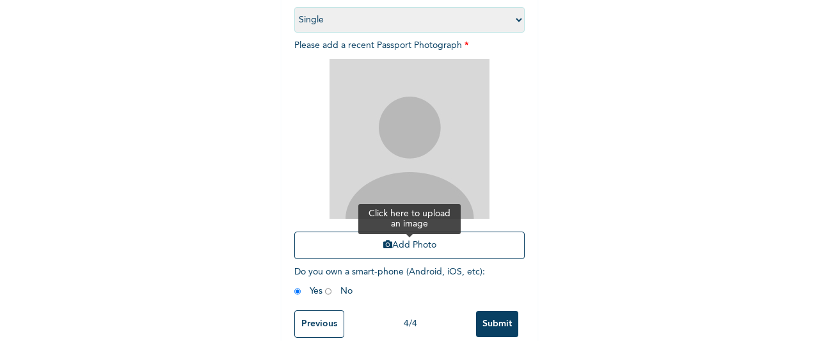
click at [505, 242] on button "Add Photo" at bounding box center [409, 246] width 230 height 28
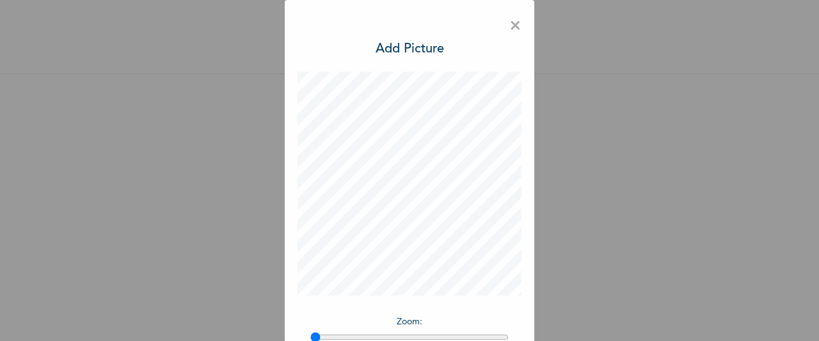
scroll to position [105, 0]
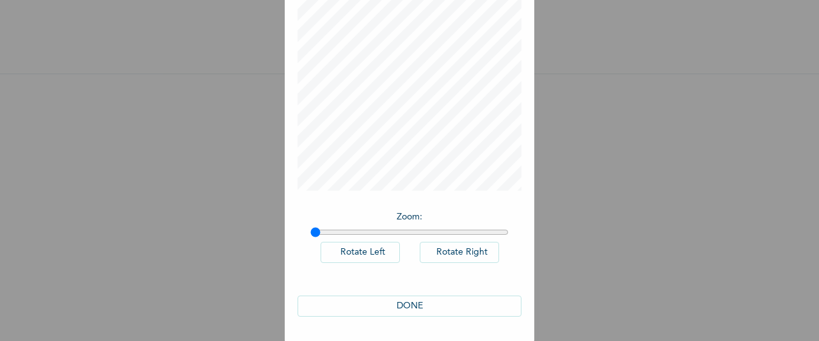
click at [467, 311] on button "DONE" at bounding box center [409, 305] width 224 height 21
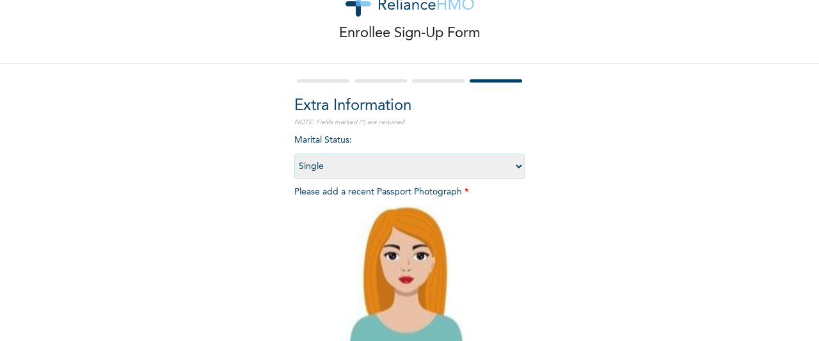
scroll to position [220, 0]
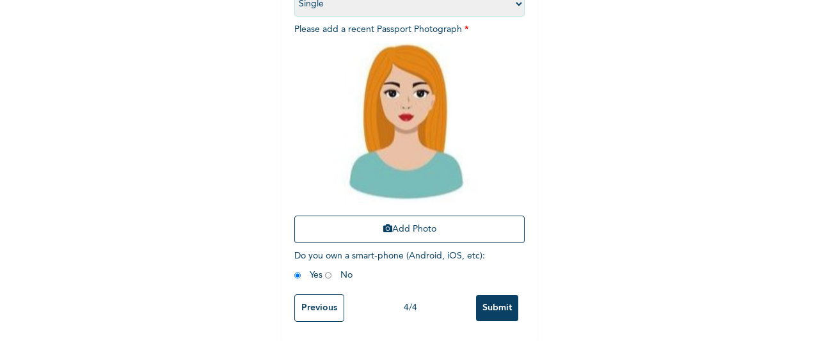
click at [491, 296] on input "Submit" at bounding box center [497, 308] width 42 height 26
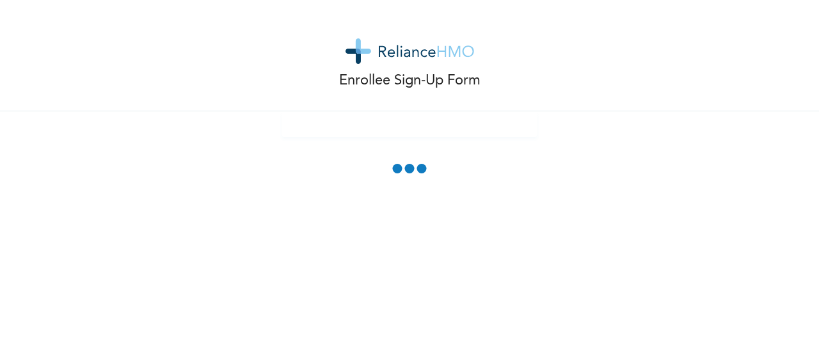
scroll to position [0, 0]
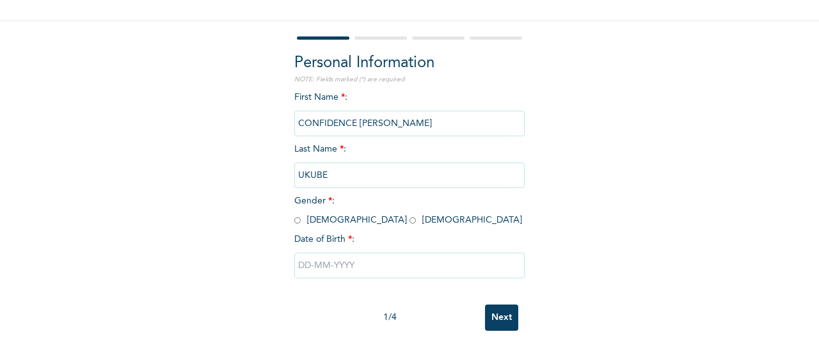
scroll to position [110, 0]
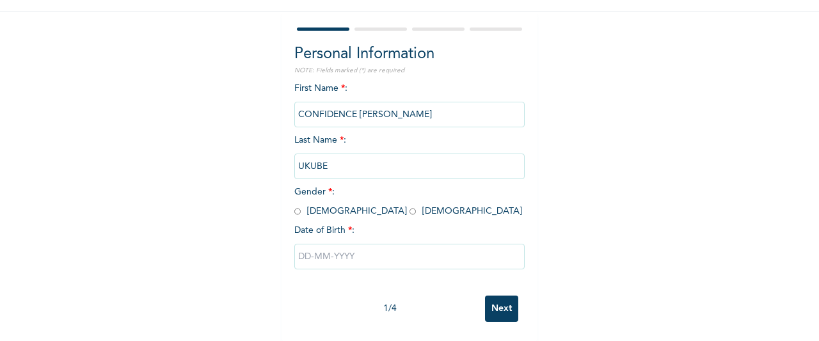
click at [294, 205] on input "radio" at bounding box center [297, 211] width 6 height 12
radio input "true"
click at [301, 244] on input "text" at bounding box center [409, 257] width 230 height 26
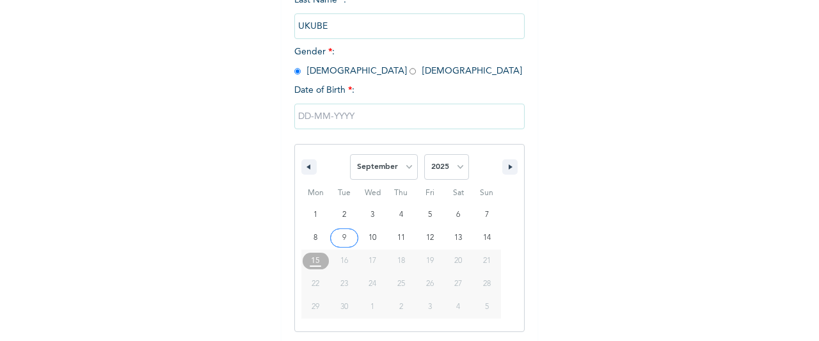
scroll to position [241, 0]
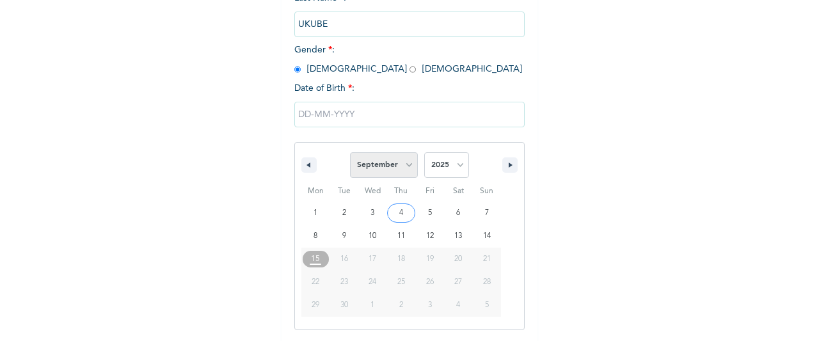
click at [380, 162] on select "January February March April May June July August September October November De…" at bounding box center [384, 165] width 68 height 26
select select "0"
click at [350, 154] on select "January February March April May June July August September October November De…" at bounding box center [384, 165] width 68 height 26
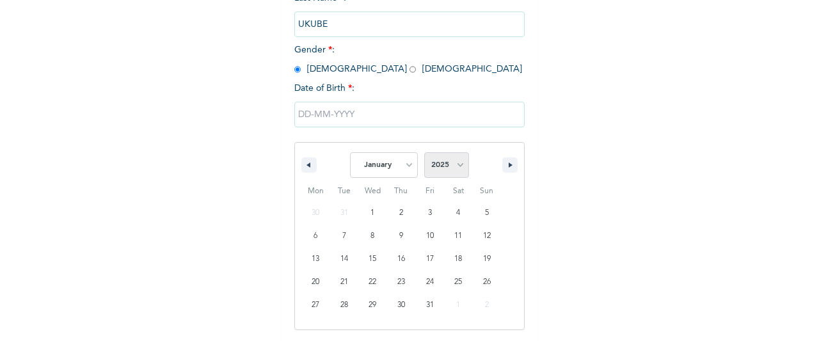
click at [429, 172] on select "2025 2024 2023 2022 2021 2020 2019 2018 2017 2016 2015 2014 2013 2012 2011 2010…" at bounding box center [446, 165] width 45 height 26
select select "1990"
click at [424, 154] on select "2025 2024 2023 2022 2021 2020 2019 2018 2017 2016 2015 2014 2013 2012 2011 2010…" at bounding box center [446, 165] width 45 height 26
type input "[DATE]"
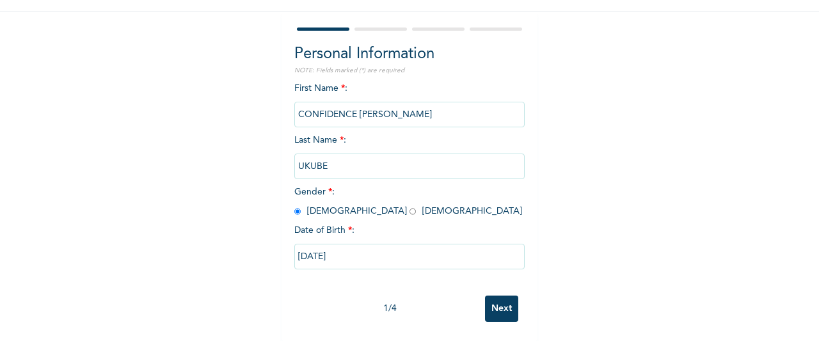
click at [485, 298] on input "Next" at bounding box center [501, 308] width 33 height 26
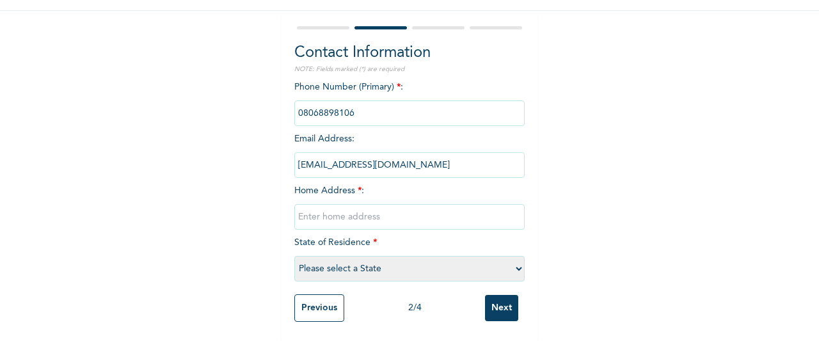
click at [445, 213] on input "text" at bounding box center [409, 217] width 230 height 26
type input "PHC"
click at [441, 260] on select "Please select a State [PERSON_NAME] (FCT) [PERSON_NAME] Ibom [GEOGRAPHIC_DATA] …" at bounding box center [409, 269] width 230 height 26
select select "33"
click at [294, 256] on select "Please select a State [PERSON_NAME] (FCT) [PERSON_NAME] Ibom [GEOGRAPHIC_DATA] …" at bounding box center [409, 269] width 230 height 26
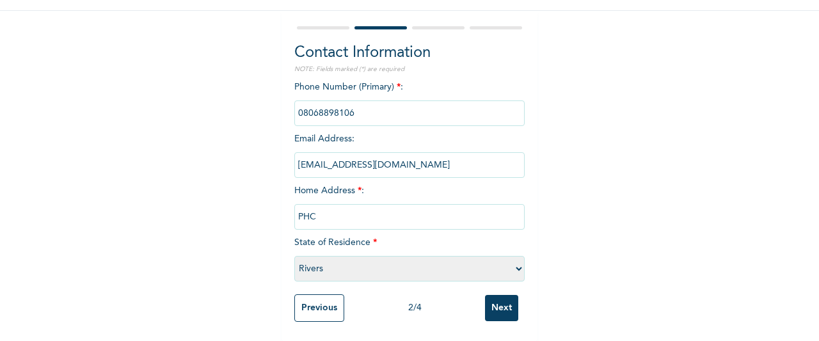
click at [507, 301] on input "Next" at bounding box center [501, 308] width 33 height 26
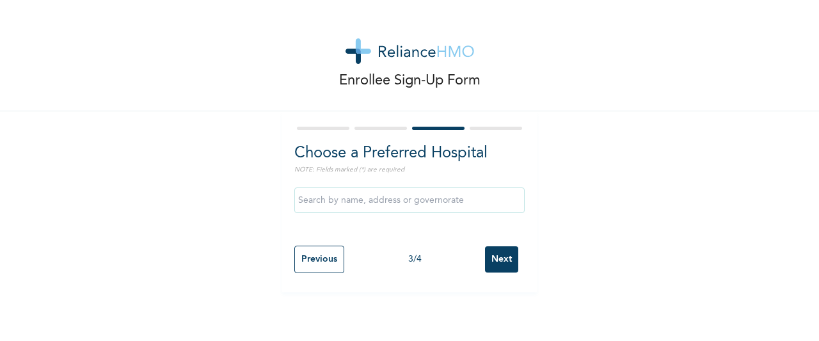
scroll to position [0, 0]
click at [437, 198] on input "text" at bounding box center [409, 200] width 230 height 26
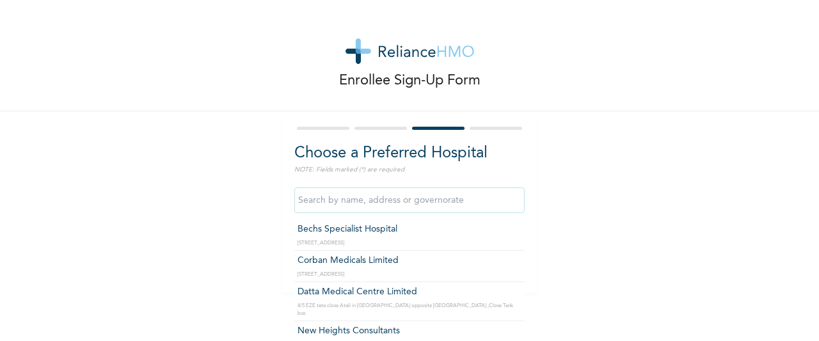
type input "Bechs Specialist Hospital"
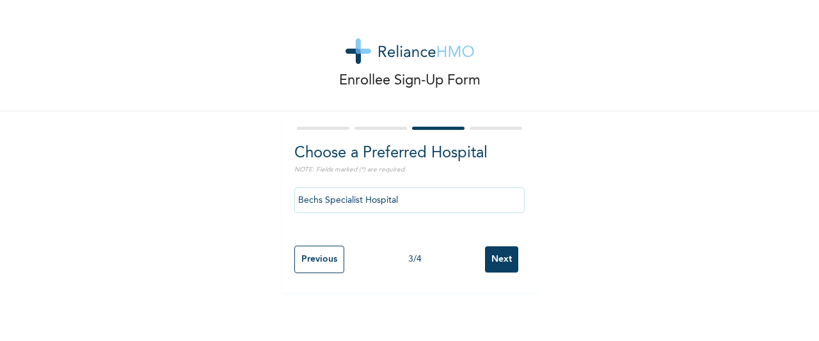
click at [489, 257] on input "Next" at bounding box center [501, 259] width 33 height 26
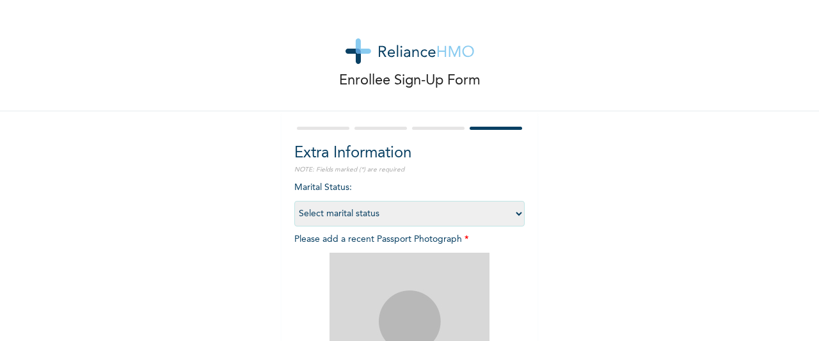
click at [487, 213] on select "Select marital status [DEMOGRAPHIC_DATA] Married [DEMOGRAPHIC_DATA] Widow/[DEMO…" at bounding box center [409, 214] width 230 height 26
select select "1"
click at [294, 201] on select "Select marital status [DEMOGRAPHIC_DATA] Married [DEMOGRAPHIC_DATA] Widow/[DEMO…" at bounding box center [409, 214] width 230 height 26
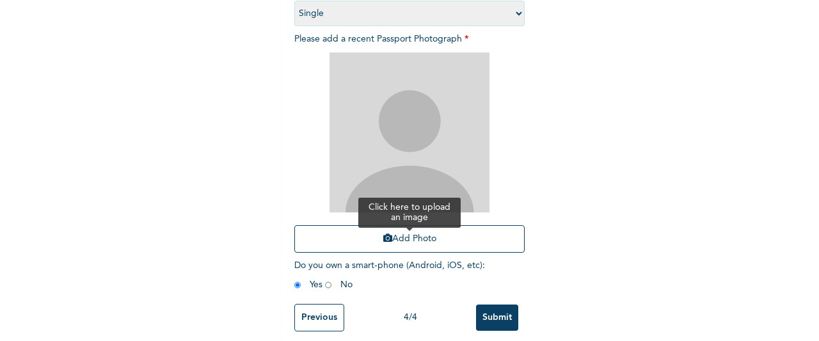
click at [475, 228] on button "Add Photo" at bounding box center [409, 239] width 230 height 28
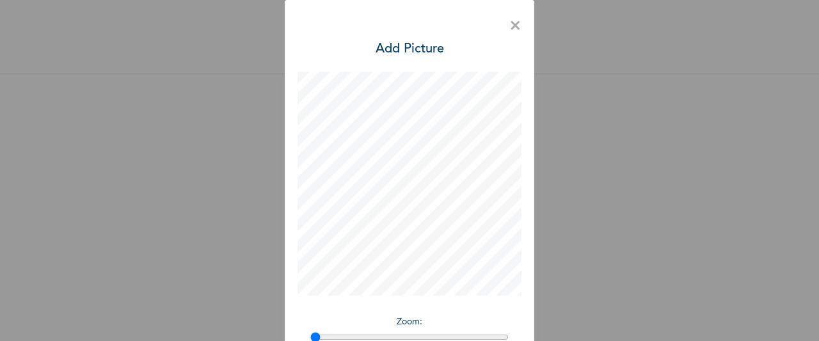
scroll to position [105, 0]
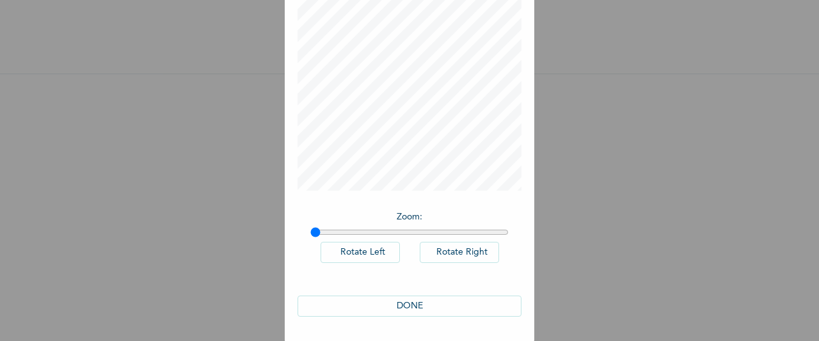
click at [463, 311] on button "DONE" at bounding box center [409, 305] width 224 height 21
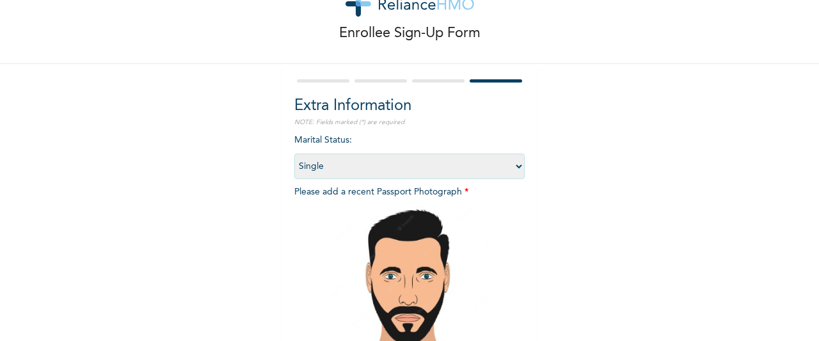
scroll to position [203, 0]
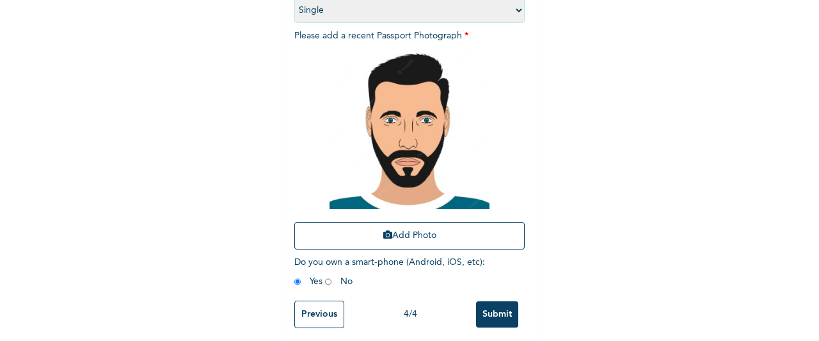
click at [491, 308] on input "Submit" at bounding box center [497, 314] width 42 height 26
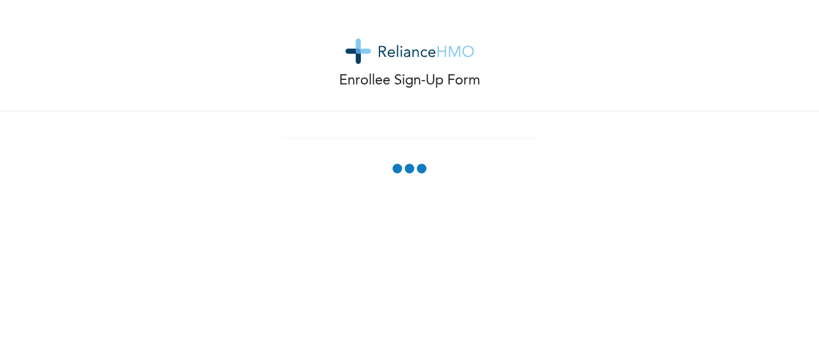
scroll to position [0, 0]
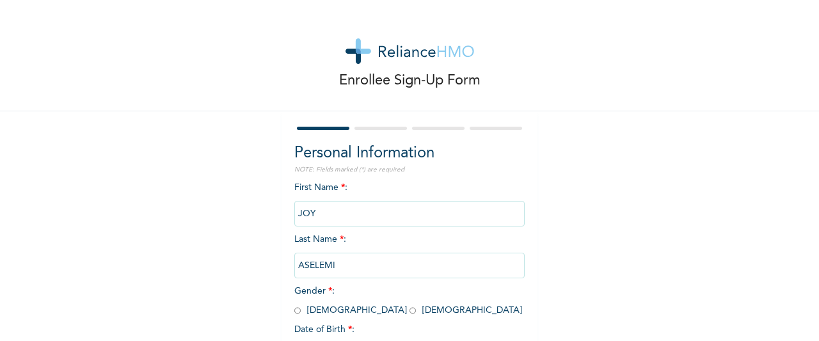
scroll to position [109, 0]
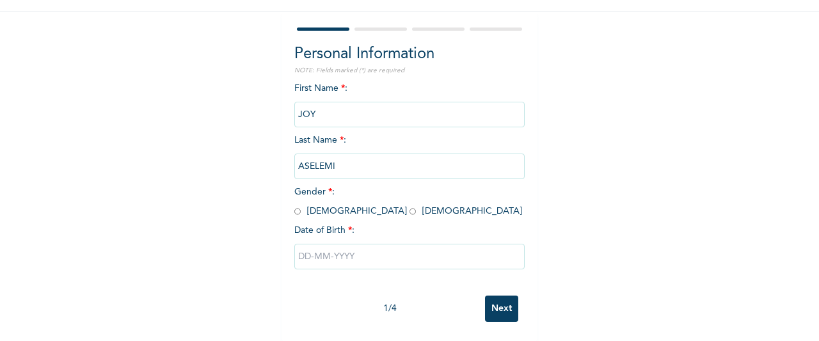
click at [409, 205] on input "radio" at bounding box center [412, 211] width 6 height 12
radio input "true"
click at [313, 251] on input "text" at bounding box center [409, 257] width 230 height 26
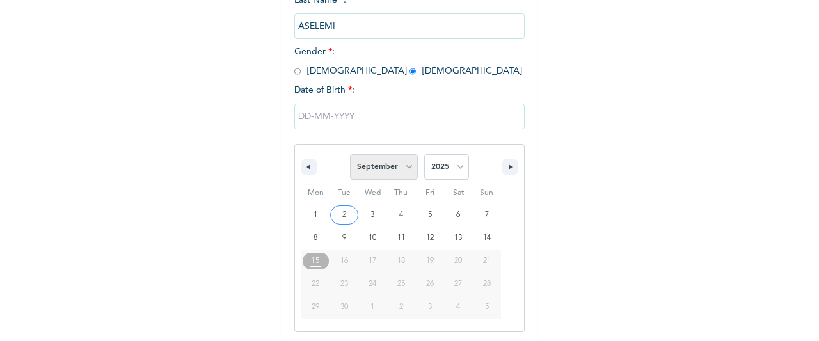
scroll to position [241, 0]
click at [409, 159] on select "January February March April May June July August September October November De…" at bounding box center [384, 165] width 68 height 26
select select "0"
click at [350, 154] on select "January February March April May June July August September October November De…" at bounding box center [384, 165] width 68 height 26
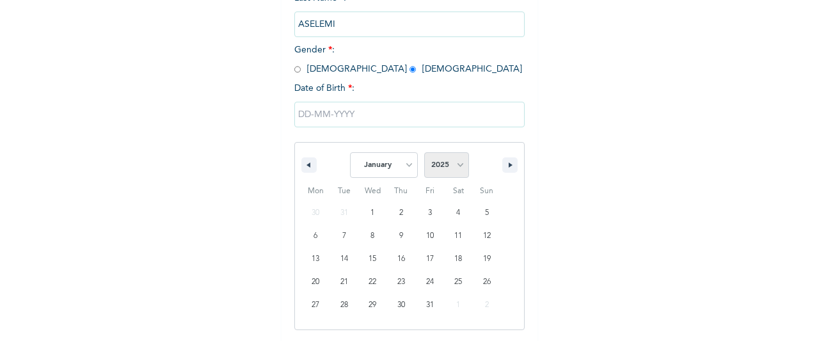
click at [442, 166] on select "2025 2024 2023 2022 2021 2020 2019 2018 2017 2016 2015 2014 2013 2012 2011 2010…" at bounding box center [446, 165] width 45 height 26
select select "1990"
click at [424, 154] on select "2025 2024 2023 2022 2021 2020 2019 2018 2017 2016 2015 2014 2013 2012 2011 2010…" at bounding box center [446, 165] width 45 height 26
type input "[DATE]"
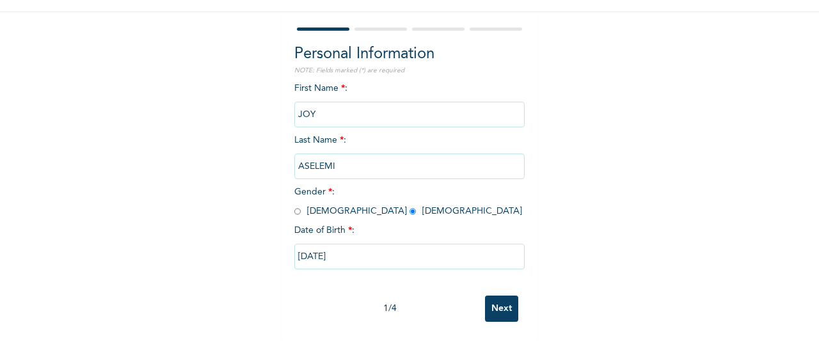
click at [493, 300] on input "Next" at bounding box center [501, 308] width 33 height 26
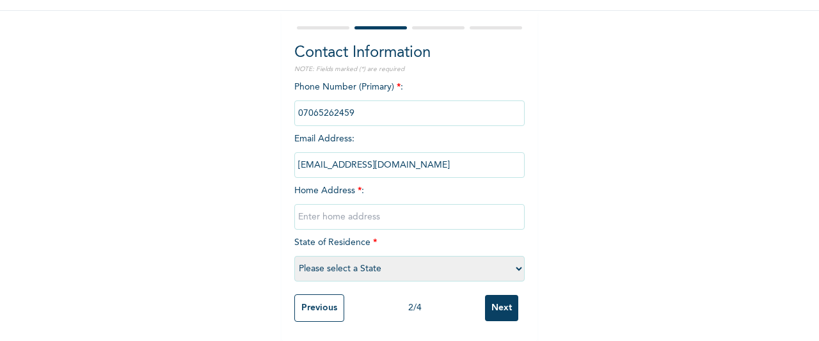
click at [473, 209] on input "text" at bounding box center [409, 217] width 230 height 26
type input "PHC"
click at [429, 264] on select "Please select a State [PERSON_NAME] (FCT) [PERSON_NAME] Ibom [GEOGRAPHIC_DATA] …" at bounding box center [409, 269] width 230 height 26
select select "33"
click at [294, 256] on select "Please select a State [PERSON_NAME] (FCT) [PERSON_NAME] Ibom [GEOGRAPHIC_DATA] …" at bounding box center [409, 269] width 230 height 26
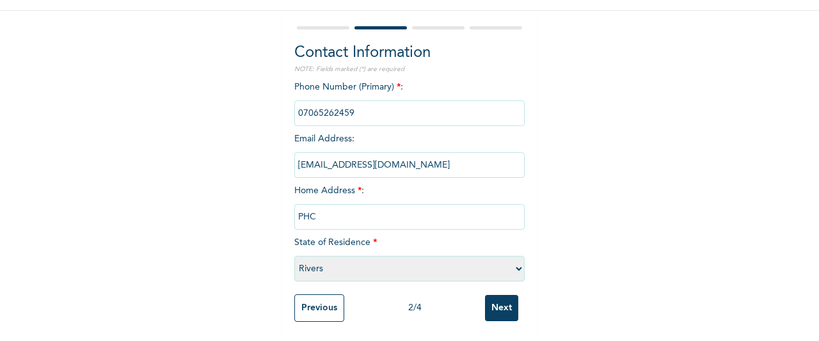
click at [504, 303] on input "Next" at bounding box center [501, 308] width 33 height 26
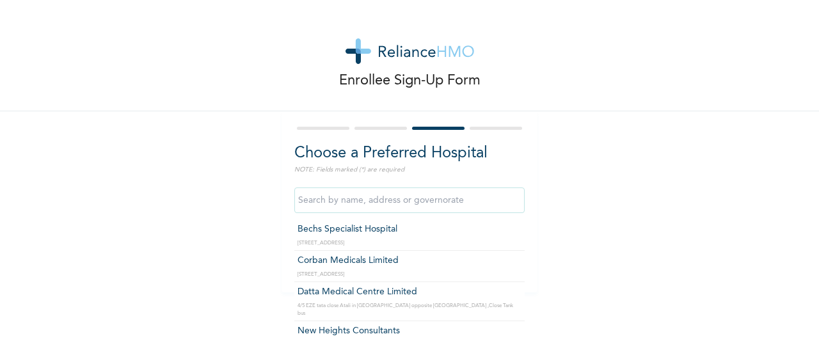
click at [499, 193] on input "text" at bounding box center [409, 200] width 230 height 26
type input "Bechs Specialist Hospital"
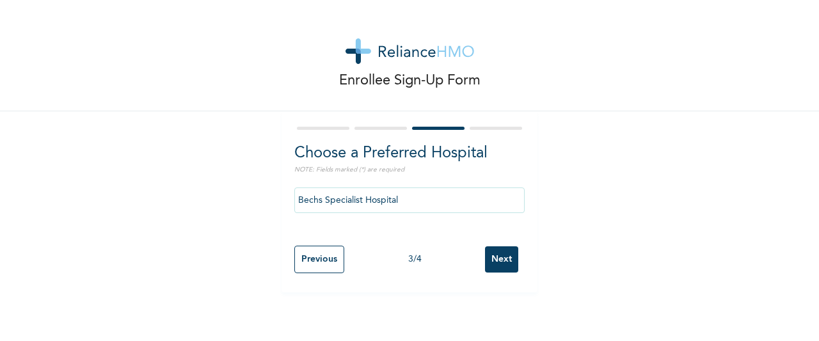
click at [490, 264] on input "Next" at bounding box center [501, 259] width 33 height 26
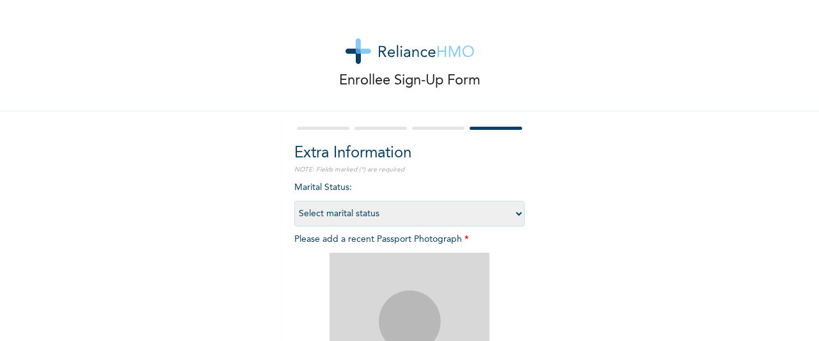
click at [502, 217] on select "Select marital status [DEMOGRAPHIC_DATA] Married [DEMOGRAPHIC_DATA] Widow/[DEMO…" at bounding box center [409, 214] width 230 height 26
click at [294, 201] on select "Select marital status [DEMOGRAPHIC_DATA] Married [DEMOGRAPHIC_DATA] Widow/[DEMO…" at bounding box center [409, 214] width 230 height 26
click at [478, 211] on select "Select marital status [DEMOGRAPHIC_DATA] Married [DEMOGRAPHIC_DATA] Widow/[DEMO…" at bounding box center [409, 214] width 230 height 26
select select "1"
click at [294, 201] on select "Select marital status [DEMOGRAPHIC_DATA] Married [DEMOGRAPHIC_DATA] Widow/[DEMO…" at bounding box center [409, 214] width 230 height 26
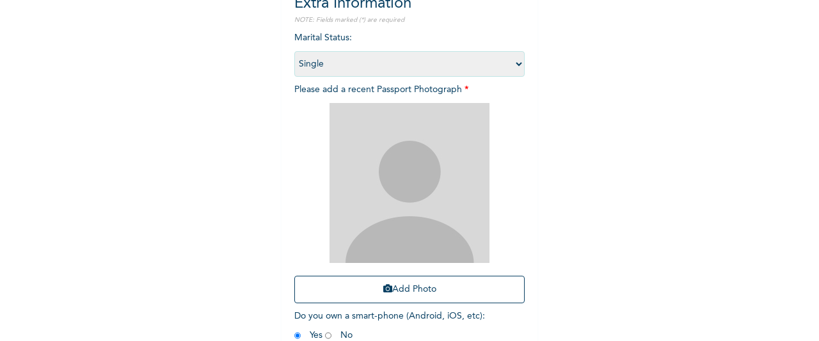
scroll to position [220, 0]
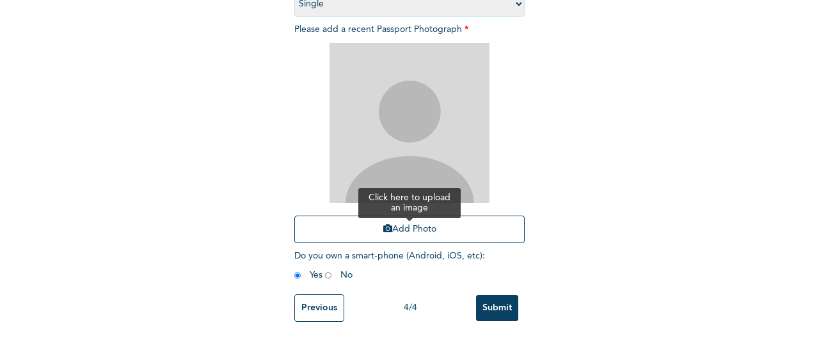
click at [462, 221] on button "Add Photo" at bounding box center [409, 230] width 230 height 28
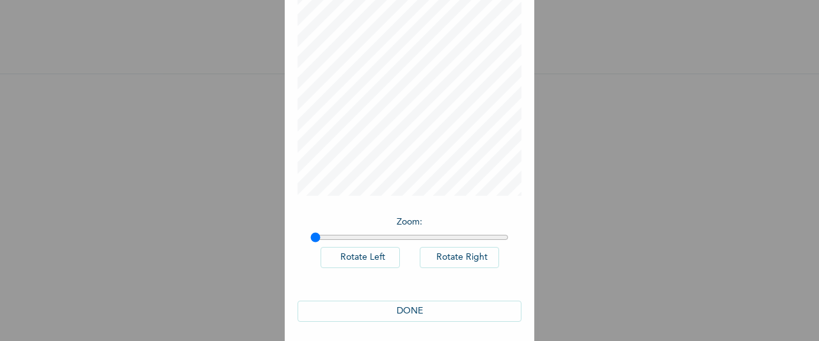
scroll to position [105, 0]
click at [488, 305] on button "DONE" at bounding box center [409, 305] width 224 height 21
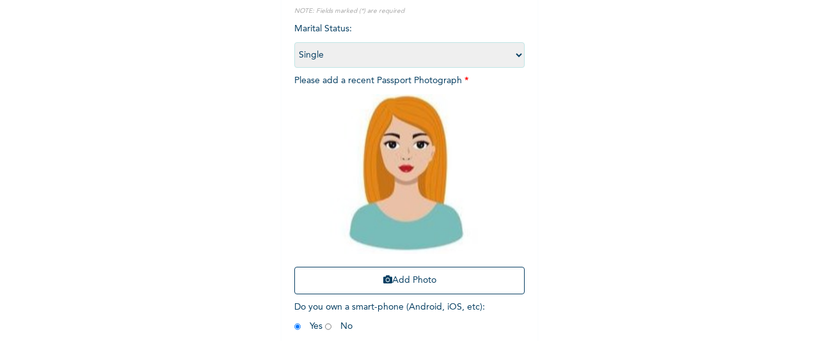
scroll to position [220, 0]
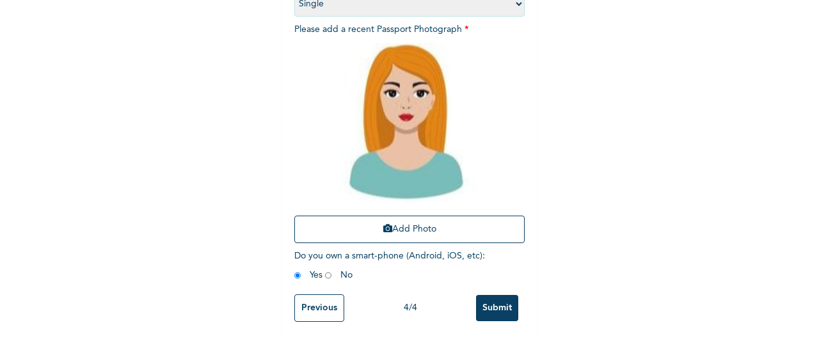
click at [326, 294] on input "Previous" at bounding box center [319, 308] width 50 height 28
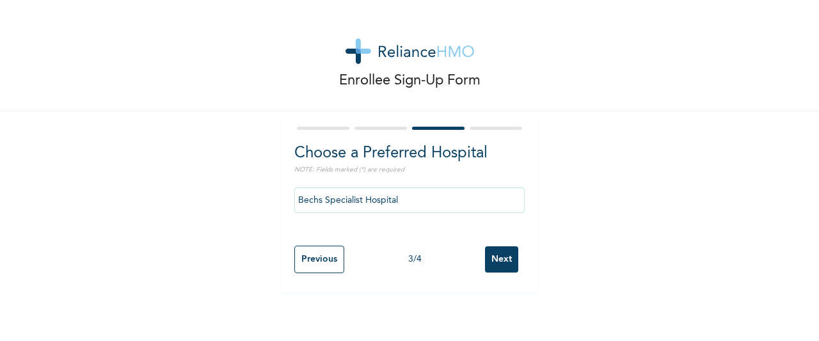
click at [320, 260] on input "Previous" at bounding box center [319, 260] width 50 height 28
select select "33"
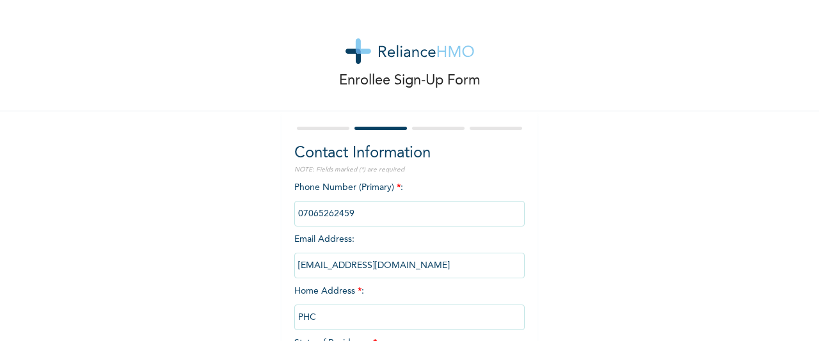
scroll to position [111, 0]
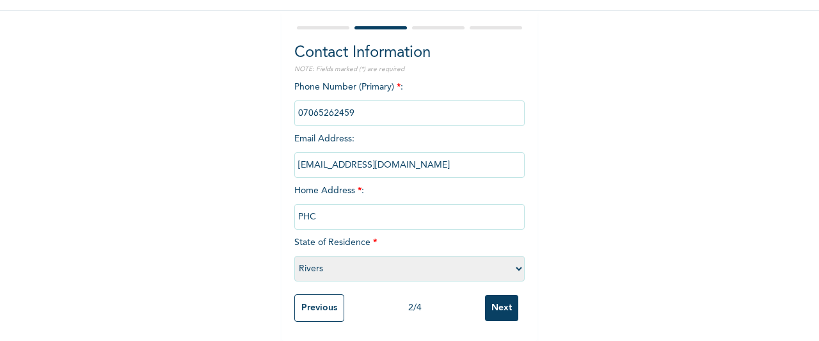
click at [296, 294] on input "Previous" at bounding box center [319, 308] width 50 height 28
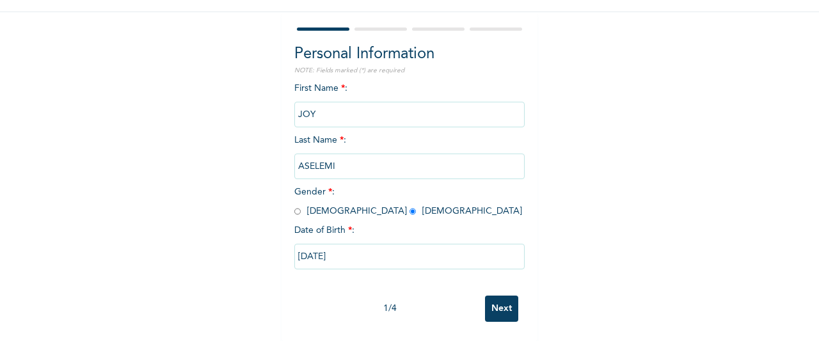
scroll to position [110, 0]
click at [493, 300] on input "Next" at bounding box center [501, 308] width 33 height 26
select select "33"
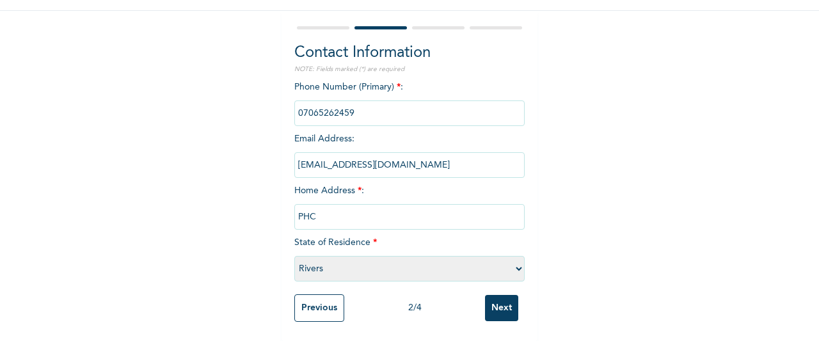
click at [493, 300] on input "Next" at bounding box center [501, 308] width 33 height 26
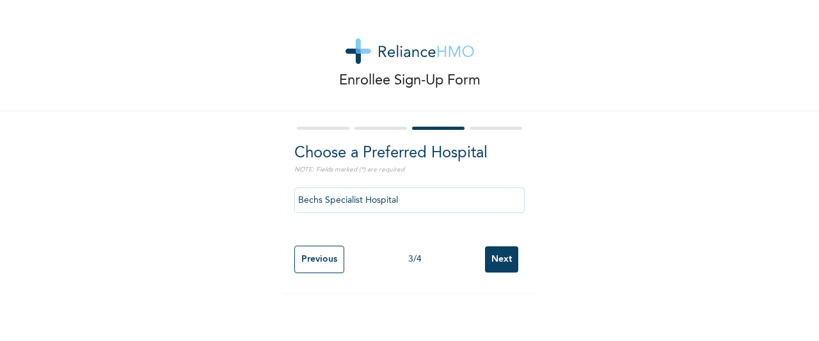
scroll to position [0, 0]
click at [491, 255] on input "Next" at bounding box center [501, 259] width 33 height 26
select select "1"
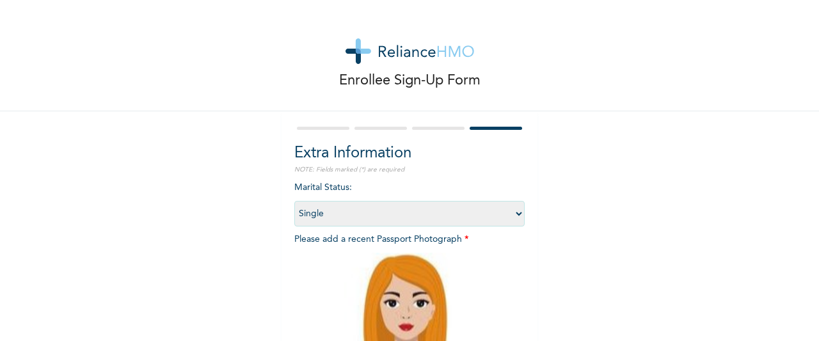
scroll to position [220, 0]
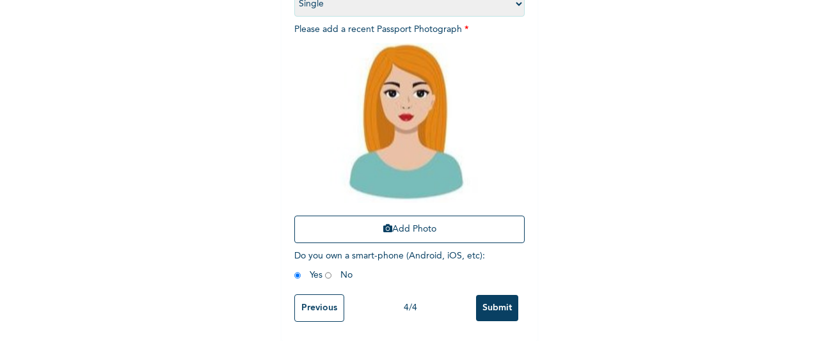
click at [487, 295] on input "Submit" at bounding box center [497, 308] width 42 height 26
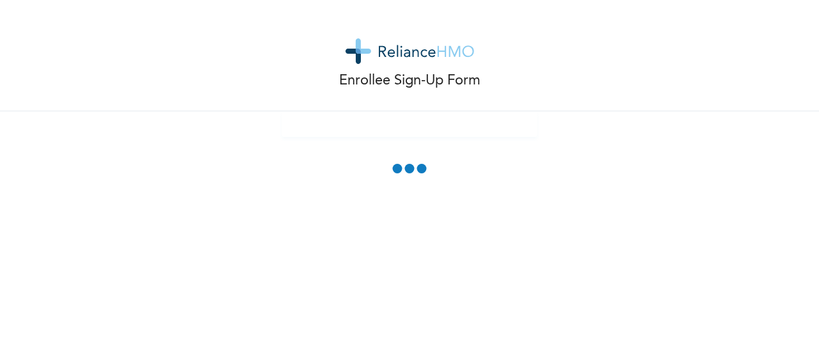
scroll to position [0, 0]
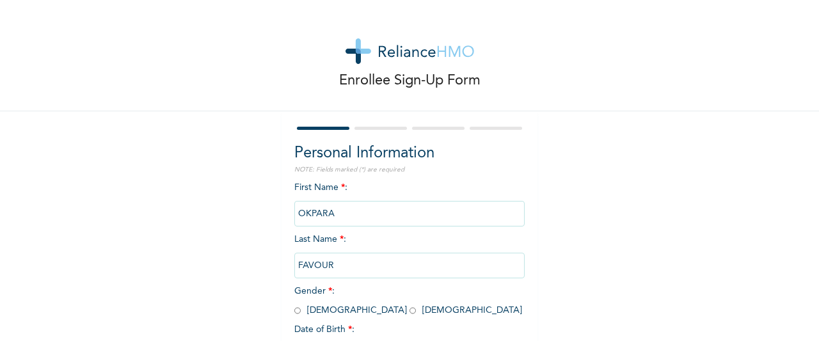
scroll to position [110, 0]
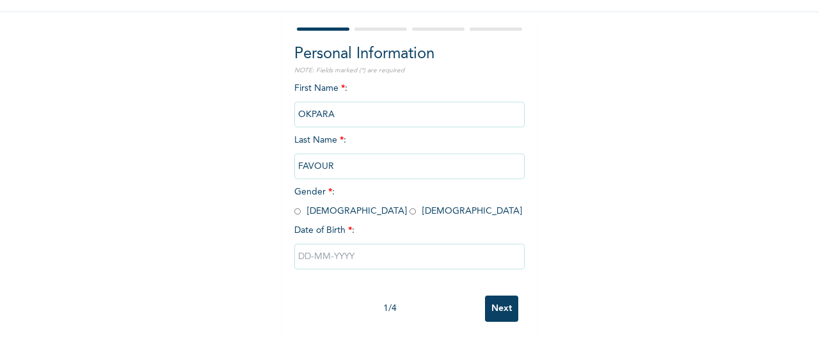
click at [409, 205] on input "radio" at bounding box center [412, 211] width 6 height 12
radio input "true"
click at [310, 244] on input "text" at bounding box center [409, 257] width 230 height 26
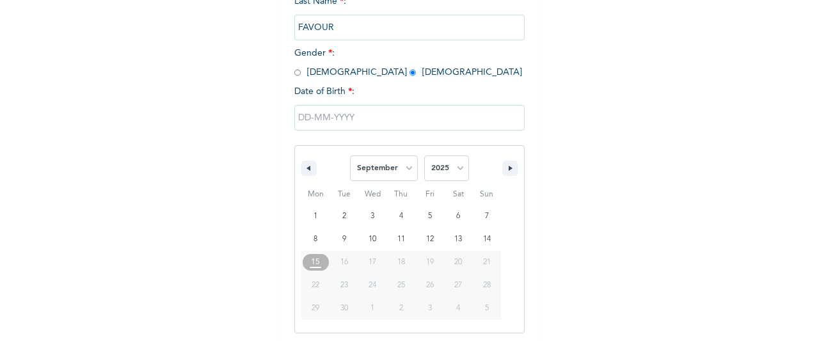
scroll to position [241, 0]
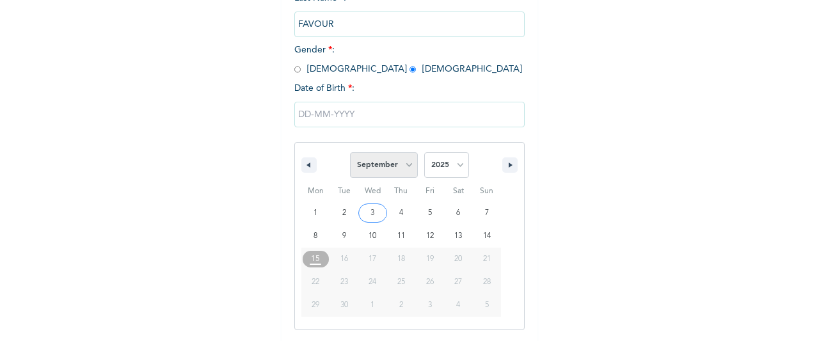
click at [389, 164] on select "January February March April May June July August September October November De…" at bounding box center [384, 165] width 68 height 26
select select "0"
click at [350, 154] on select "January February March April May June July August September October November De…" at bounding box center [384, 165] width 68 height 26
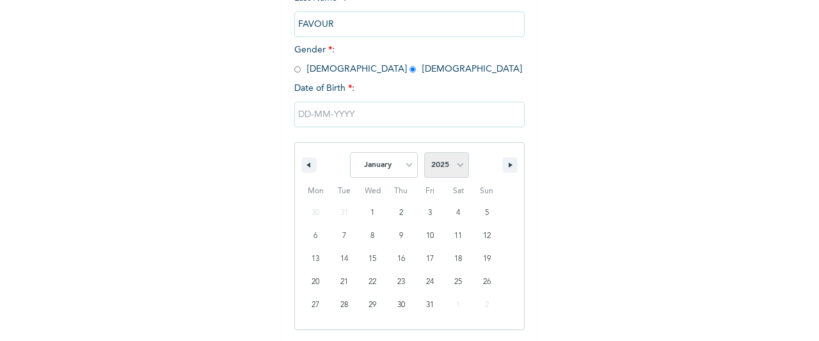
click at [440, 171] on select "2025 2024 2023 2022 2021 2020 2019 2018 2017 2016 2015 2014 2013 2012 2011 2010…" at bounding box center [446, 165] width 45 height 26
select select "1990"
click at [424, 154] on select "2025 2024 2023 2022 2021 2020 2019 2018 2017 2016 2015 2014 2013 2012 2011 2010…" at bounding box center [446, 165] width 45 height 26
type input "[DATE]"
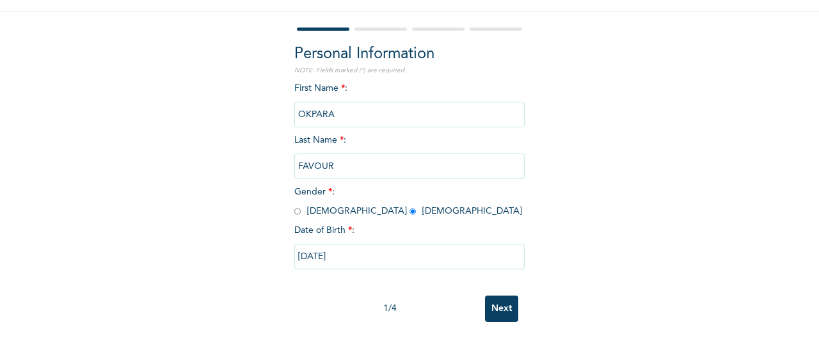
scroll to position [110, 0]
click at [500, 295] on input "Next" at bounding box center [501, 308] width 33 height 26
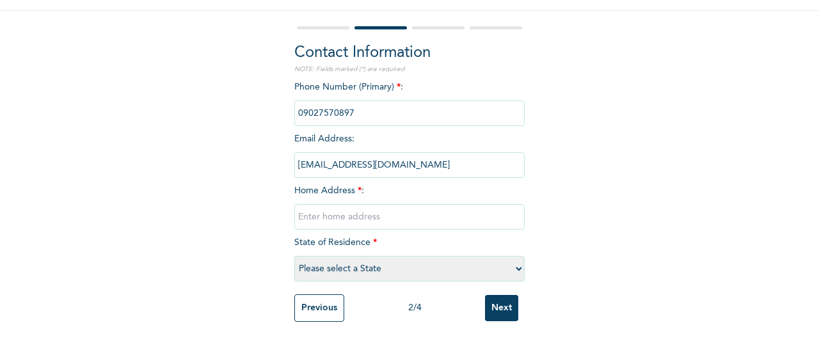
click at [452, 214] on input "text" at bounding box center [409, 217] width 230 height 26
type input "PHC"
click at [388, 260] on select "Please select a State [PERSON_NAME] (FCT) [PERSON_NAME] Ibom [GEOGRAPHIC_DATA] …" at bounding box center [409, 269] width 230 height 26
select select "33"
click at [294, 256] on select "Please select a State [PERSON_NAME] (FCT) [PERSON_NAME] Ibom [GEOGRAPHIC_DATA] …" at bounding box center [409, 269] width 230 height 26
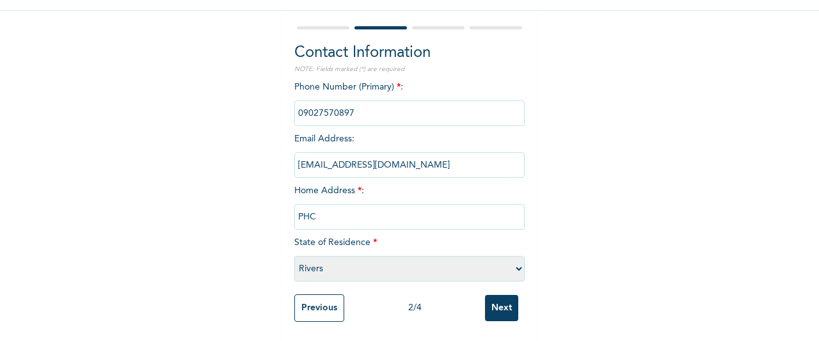
click at [492, 299] on input "Next" at bounding box center [501, 308] width 33 height 26
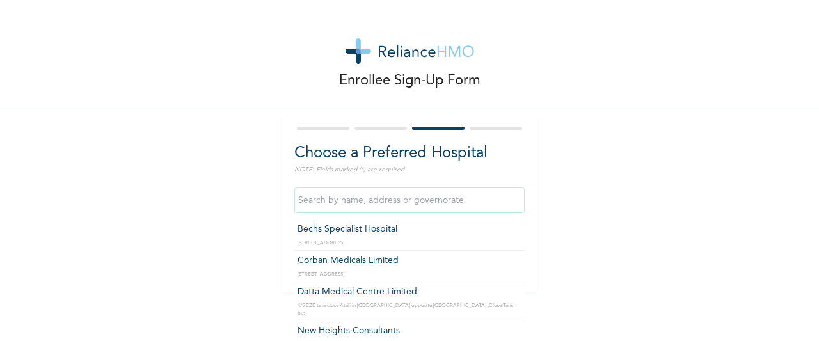
click at [461, 203] on input "text" at bounding box center [409, 200] width 230 height 26
type input "Bechs Specialist Hospital"
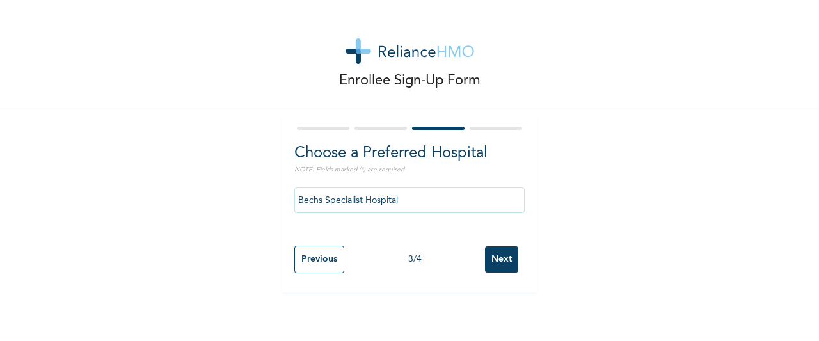
click at [499, 263] on input "Next" at bounding box center [501, 259] width 33 height 26
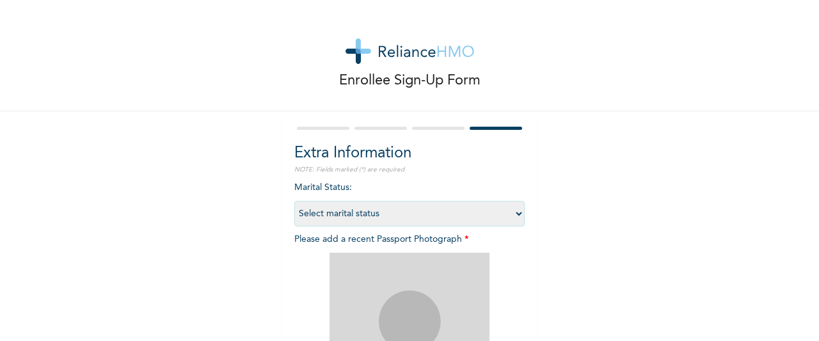
click at [498, 208] on select "Select marital status [DEMOGRAPHIC_DATA] Married [DEMOGRAPHIC_DATA] Widow/[DEMO…" at bounding box center [409, 214] width 230 height 26
select select "1"
click at [294, 201] on select "Select marital status [DEMOGRAPHIC_DATA] Married [DEMOGRAPHIC_DATA] Widow/[DEMO…" at bounding box center [409, 214] width 230 height 26
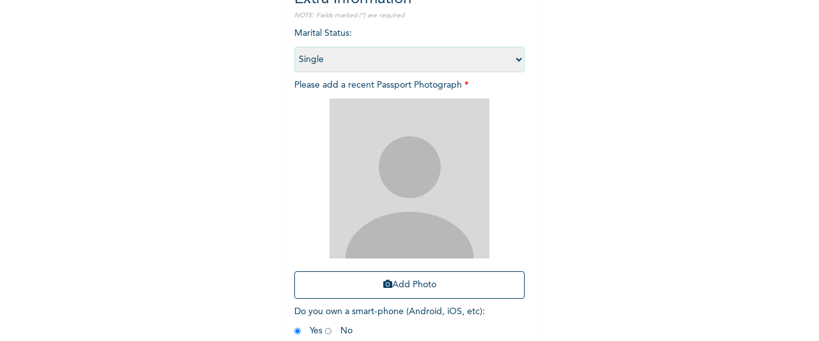
scroll to position [153, 0]
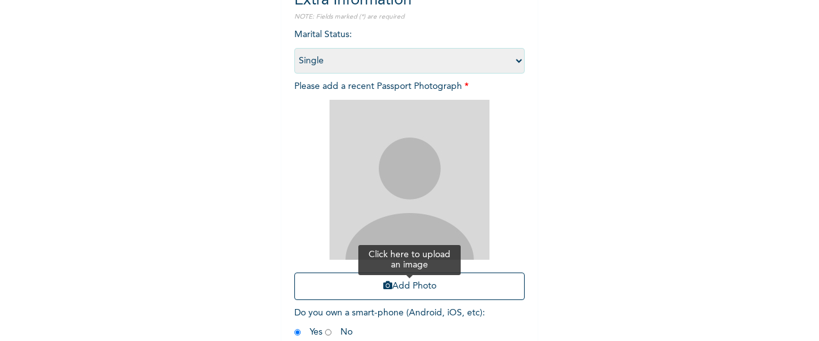
click at [480, 285] on button "Add Photo" at bounding box center [409, 286] width 230 height 28
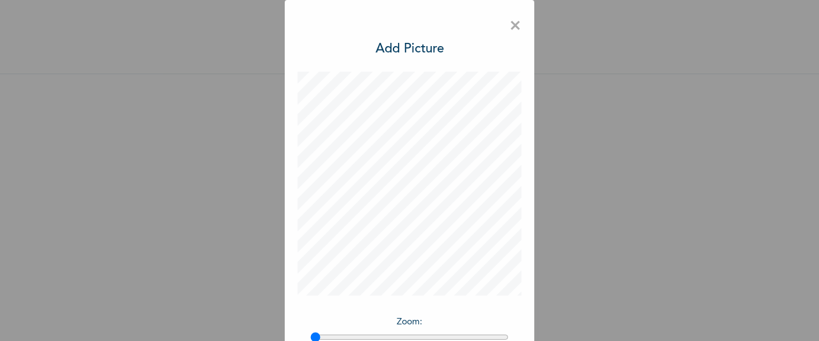
scroll to position [105, 0]
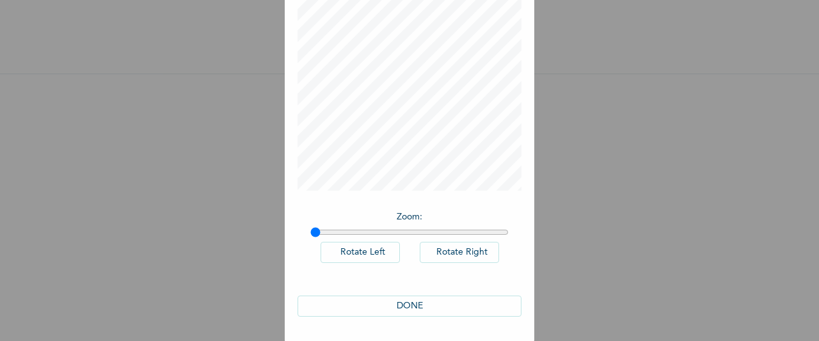
click at [479, 309] on button "DONE" at bounding box center [409, 305] width 224 height 21
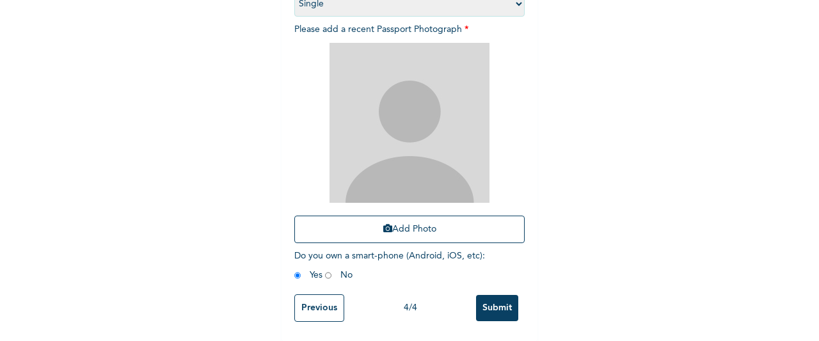
scroll to position [260, 0]
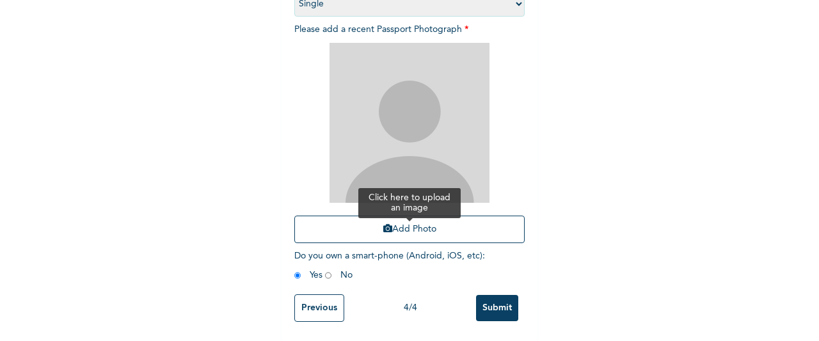
click at [451, 224] on button "Add Photo" at bounding box center [409, 230] width 230 height 28
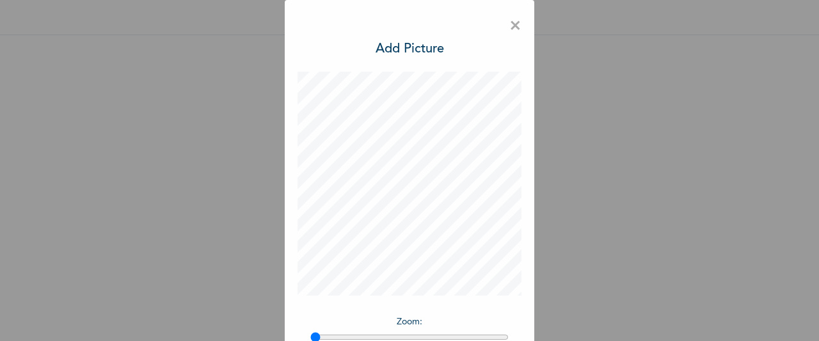
scroll to position [105, 0]
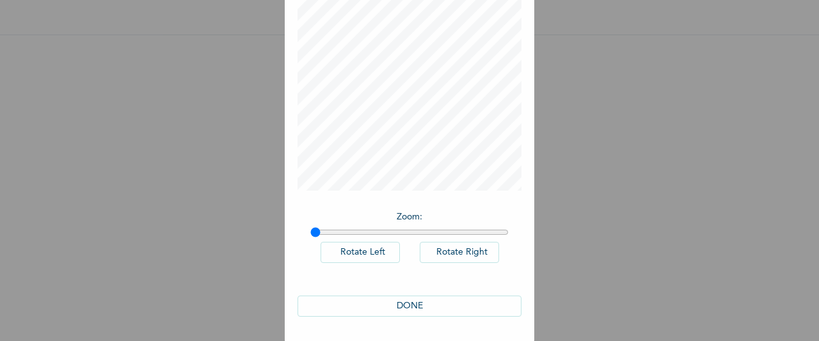
click at [483, 304] on button "DONE" at bounding box center [409, 305] width 224 height 21
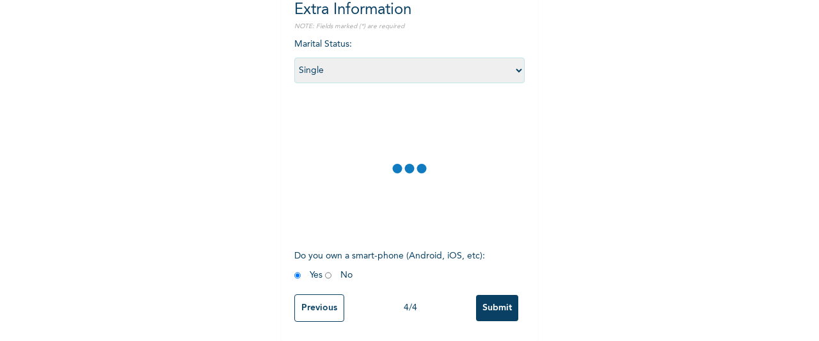
scroll to position [192, 0]
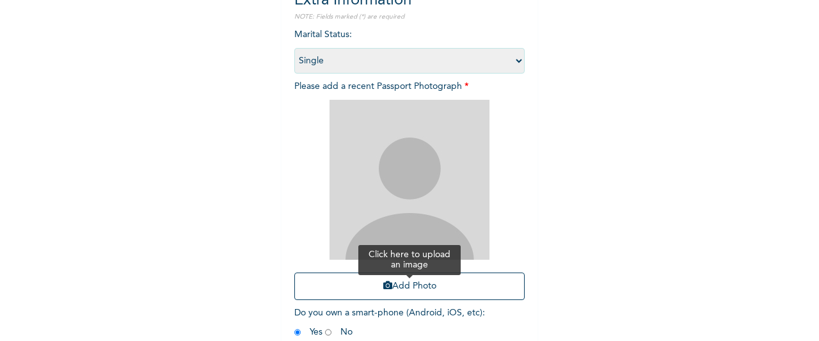
click at [438, 279] on button "Add Photo" at bounding box center [409, 286] width 230 height 28
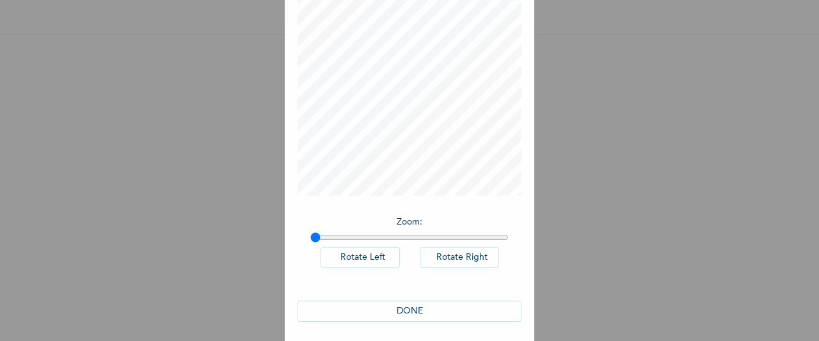
scroll to position [105, 0]
click at [470, 301] on button "DONE" at bounding box center [409, 305] width 224 height 21
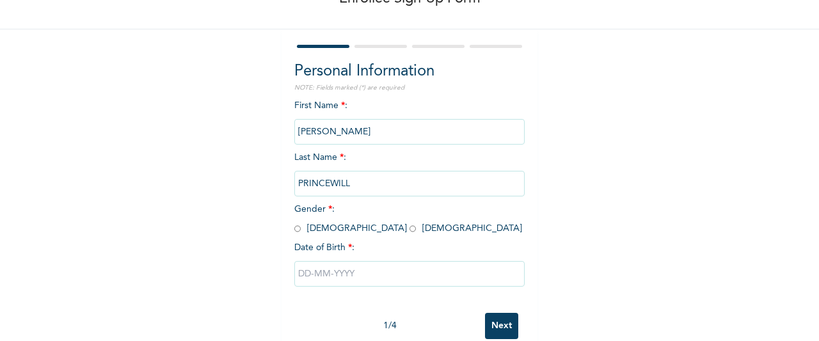
scroll to position [110, 0]
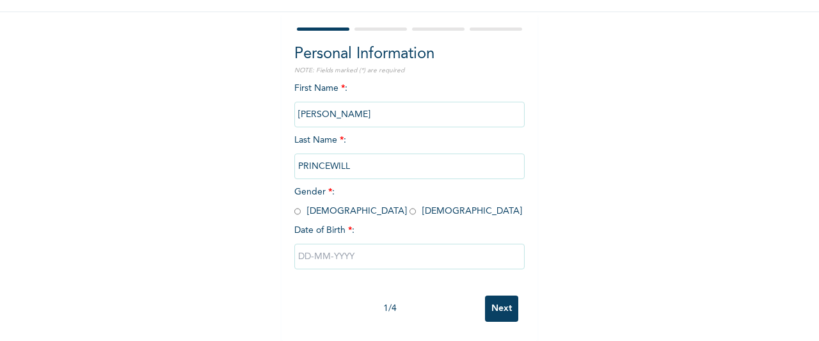
click at [294, 205] on input "radio" at bounding box center [297, 211] width 6 height 12
radio input "true"
click at [298, 244] on input "text" at bounding box center [409, 257] width 230 height 26
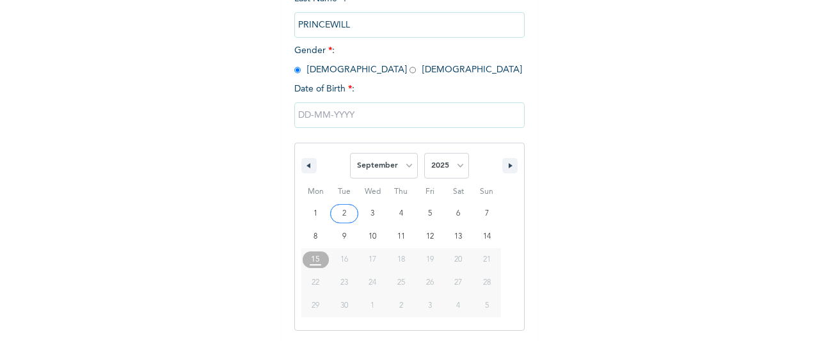
scroll to position [241, 0]
click at [397, 162] on select "January February March April May June July August September October November De…" at bounding box center [384, 165] width 68 height 26
click at [350, 154] on select "January February March April May June July August September October November De…" at bounding box center [384, 165] width 68 height 26
click at [365, 175] on select "January February March April May June July August September October November De…" at bounding box center [384, 165] width 68 height 26
select select "0"
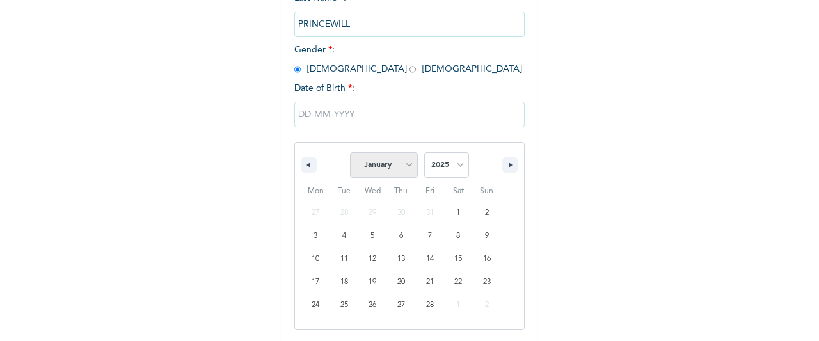
click at [350, 154] on select "January February March April May June July August September October November De…" at bounding box center [384, 165] width 68 height 26
click at [439, 170] on select "2025 2024 2023 2022 2021 2020 2019 2018 2017 2016 2015 2014 2013 2012 2011 2010…" at bounding box center [446, 165] width 45 height 26
select select "1990"
click at [424, 154] on select "2025 2024 2023 2022 2021 2020 2019 2018 2017 2016 2015 2014 2013 2012 2011 2010…" at bounding box center [446, 165] width 45 height 26
type input "[DATE]"
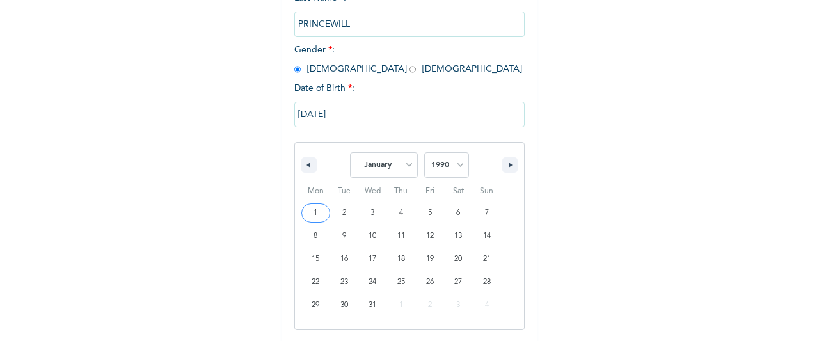
scroll to position [110, 0]
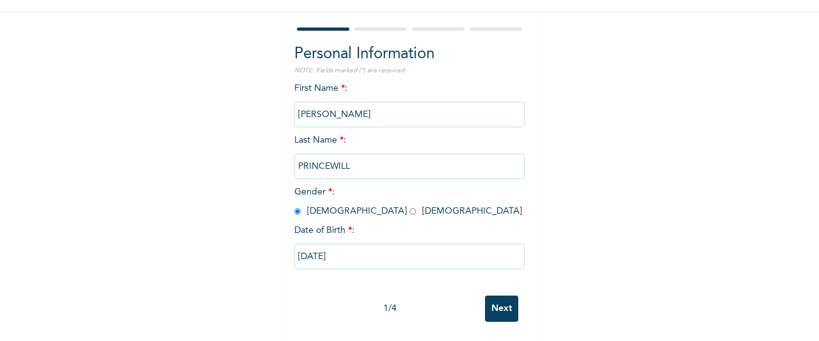
click at [487, 297] on input "Next" at bounding box center [501, 308] width 33 height 26
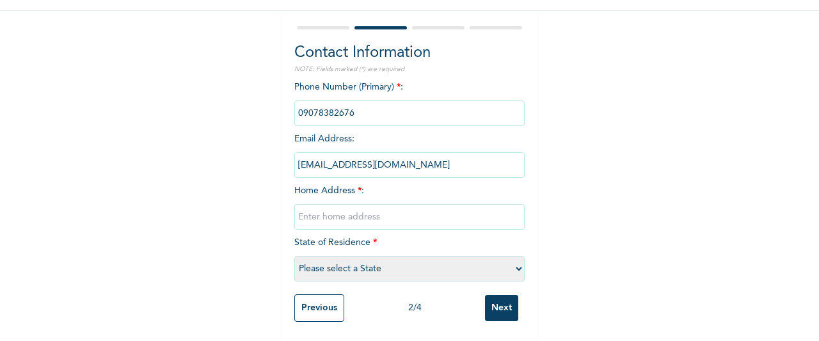
click at [461, 211] on input "text" at bounding box center [409, 217] width 230 height 26
type input "PHC"
click at [449, 262] on select "Please select a State [PERSON_NAME] (FCT) [PERSON_NAME] Ibom [GEOGRAPHIC_DATA] …" at bounding box center [409, 269] width 230 height 26
select select "33"
click at [488, 296] on input "Next" at bounding box center [501, 308] width 33 height 26
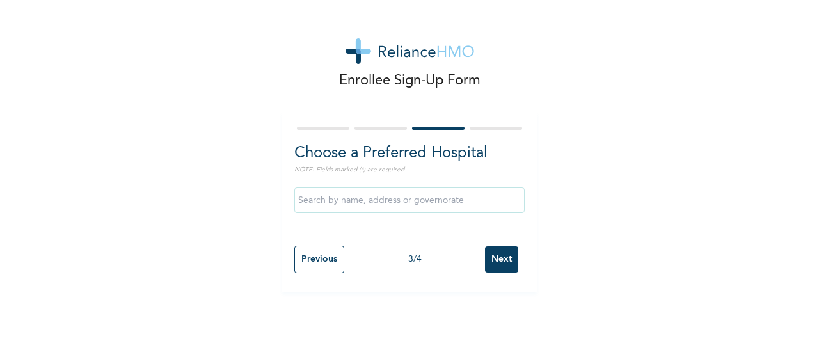
scroll to position [0, 0]
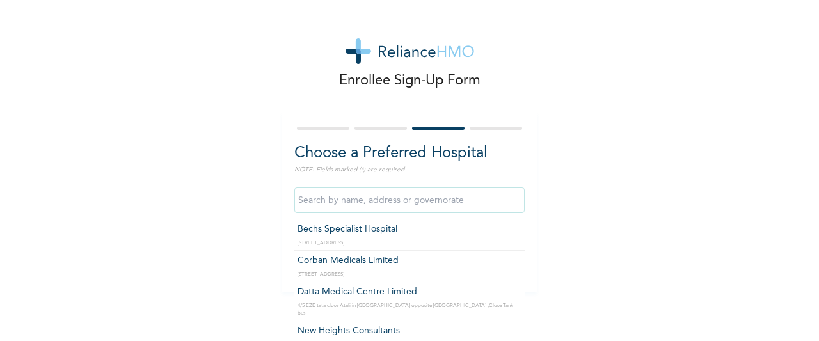
click at [462, 193] on input "text" at bounding box center [409, 200] width 230 height 26
type input "Bechs Specialist Hospital"
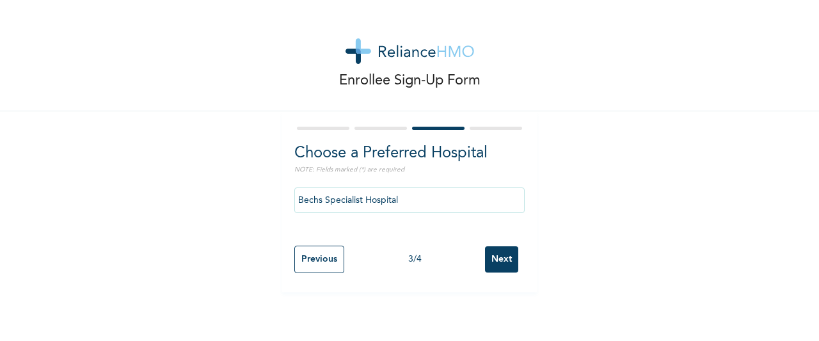
click at [492, 257] on input "Next" at bounding box center [501, 259] width 33 height 26
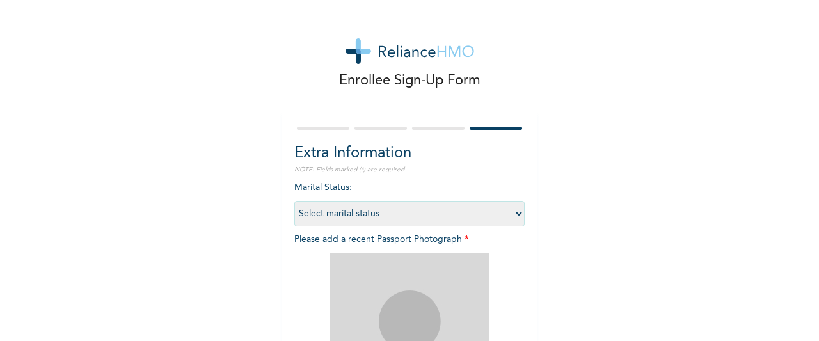
click at [500, 208] on select "Select marital status [DEMOGRAPHIC_DATA] Married [DEMOGRAPHIC_DATA] Widow/[DEMO…" at bounding box center [409, 214] width 230 height 26
click at [294, 201] on select "Select marital status [DEMOGRAPHIC_DATA] Married [DEMOGRAPHIC_DATA] Widow/[DEMO…" at bounding box center [409, 214] width 230 height 26
click at [501, 213] on select "Select marital status [DEMOGRAPHIC_DATA] Married [DEMOGRAPHIC_DATA] Widow/[DEMO…" at bounding box center [409, 214] width 230 height 26
select select "1"
click at [294, 201] on select "Select marital status [DEMOGRAPHIC_DATA] Married [DEMOGRAPHIC_DATA] Widow/[DEMO…" at bounding box center [409, 214] width 230 height 26
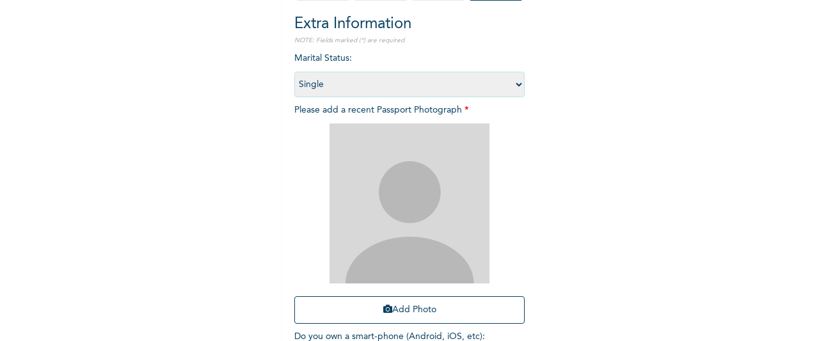
scroll to position [141, 0]
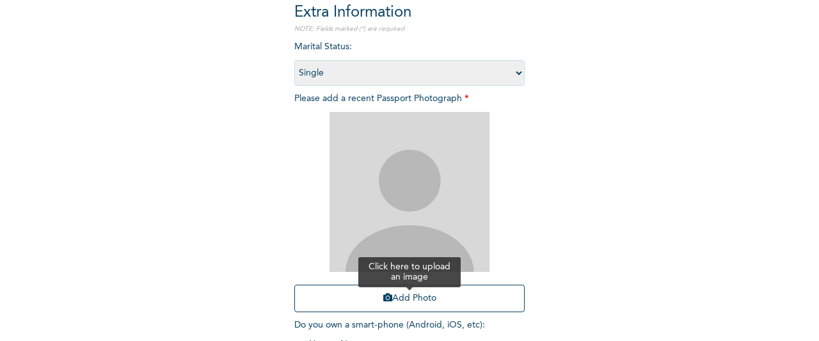
click at [443, 296] on button "Add Photo" at bounding box center [409, 299] width 230 height 28
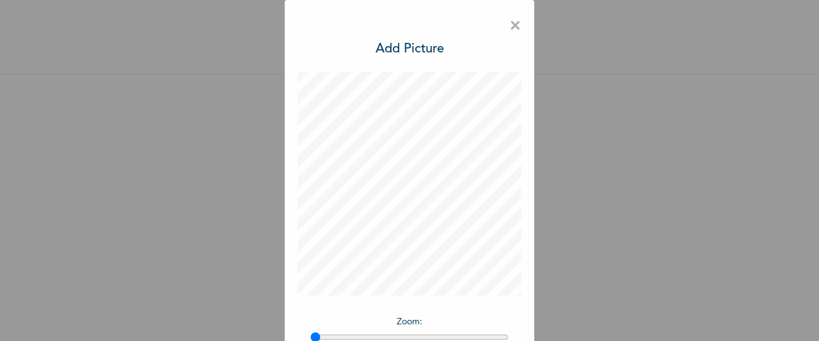
scroll to position [105, 0]
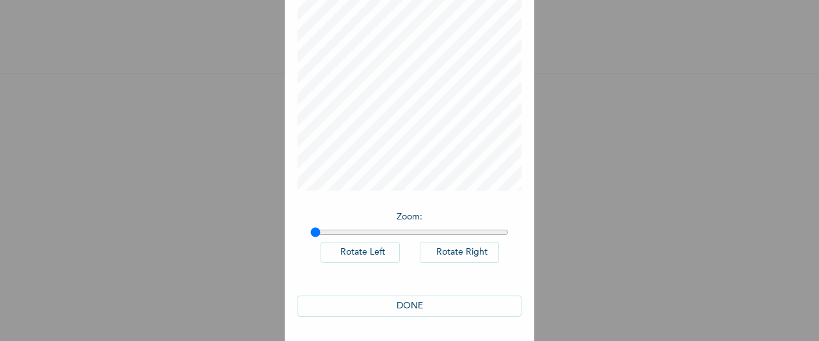
click at [440, 310] on button "DONE" at bounding box center [409, 305] width 224 height 21
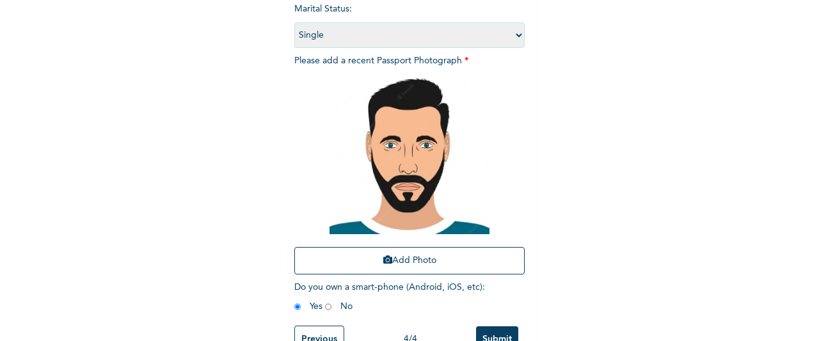
scroll to position [220, 0]
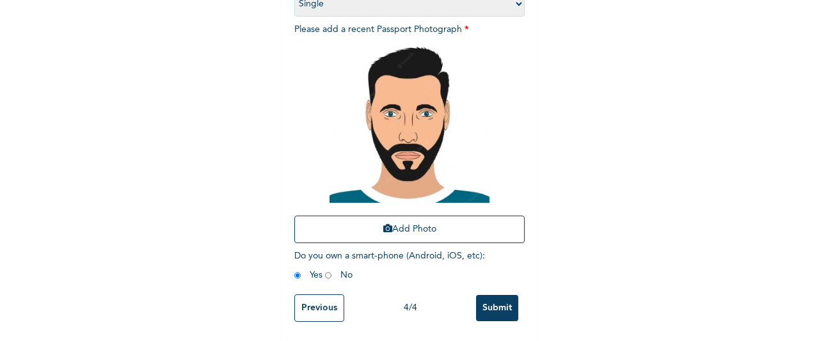
click at [487, 303] on input "Submit" at bounding box center [497, 308] width 42 height 26
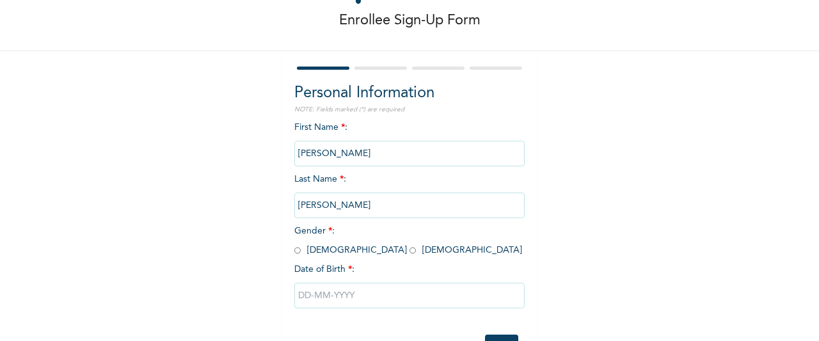
scroll to position [110, 0]
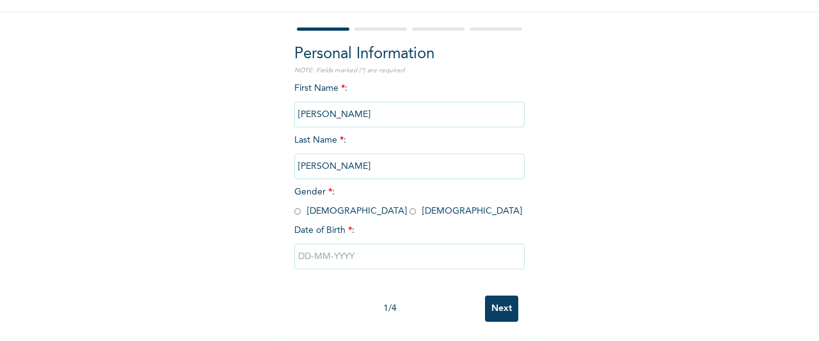
click at [294, 205] on input "radio" at bounding box center [297, 211] width 6 height 12
radio input "true"
click at [314, 249] on input "text" at bounding box center [409, 257] width 230 height 26
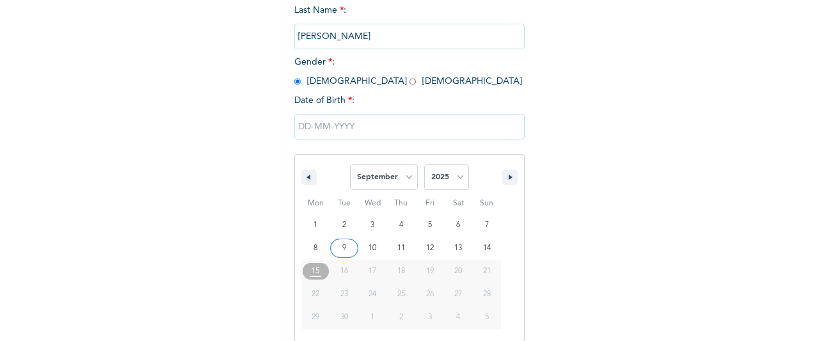
scroll to position [241, 0]
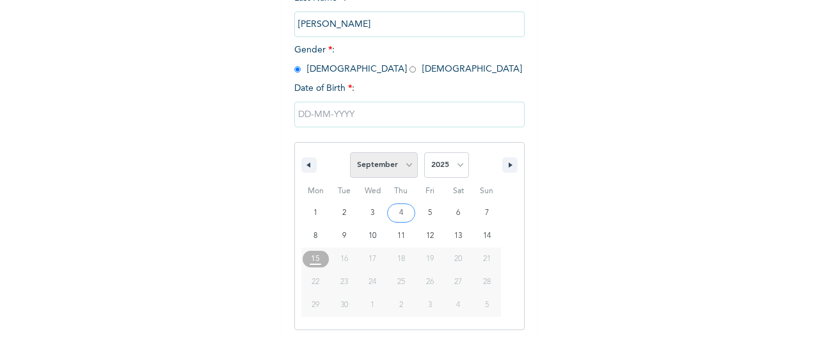
click at [391, 169] on select "January February March April May June July August September October November De…" at bounding box center [384, 165] width 68 height 26
select select "0"
click at [350, 154] on select "January February March April May June July August September October November De…" at bounding box center [384, 165] width 68 height 26
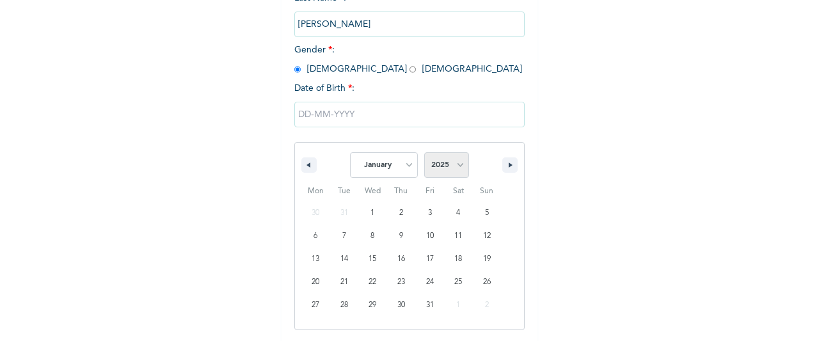
click at [436, 173] on select "2025 2024 2023 2022 2021 2020 2019 2018 2017 2016 2015 2014 2013 2012 2011 2010…" at bounding box center [446, 165] width 45 height 26
select select "1990"
click at [424, 154] on select "2025 2024 2023 2022 2021 2020 2019 2018 2017 2016 2015 2014 2013 2012 2011 2010…" at bounding box center [446, 165] width 45 height 26
type input "[DATE]"
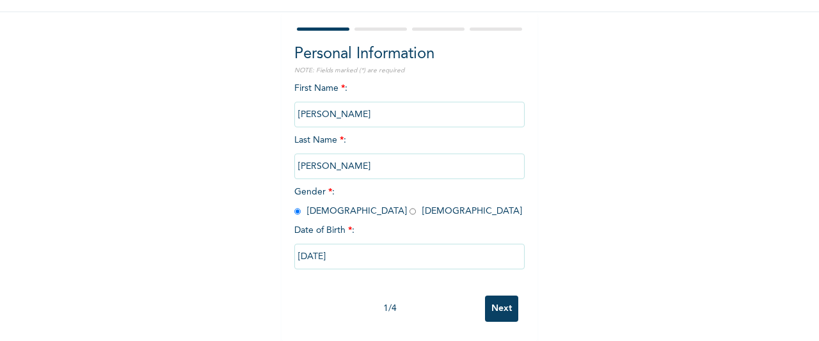
click at [495, 297] on input "Next" at bounding box center [501, 308] width 33 height 26
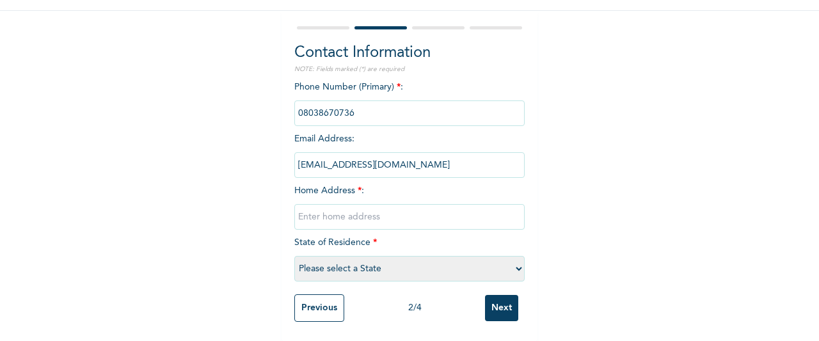
click at [460, 211] on input "text" at bounding box center [409, 217] width 230 height 26
type input "PORT HARCOURT"
click at [457, 260] on select "Please select a State [PERSON_NAME] (FCT) [PERSON_NAME] Ibom [GEOGRAPHIC_DATA] …" at bounding box center [409, 269] width 230 height 26
select select "33"
click at [294, 256] on select "Please select a State [PERSON_NAME] (FCT) [PERSON_NAME] Ibom [GEOGRAPHIC_DATA] …" at bounding box center [409, 269] width 230 height 26
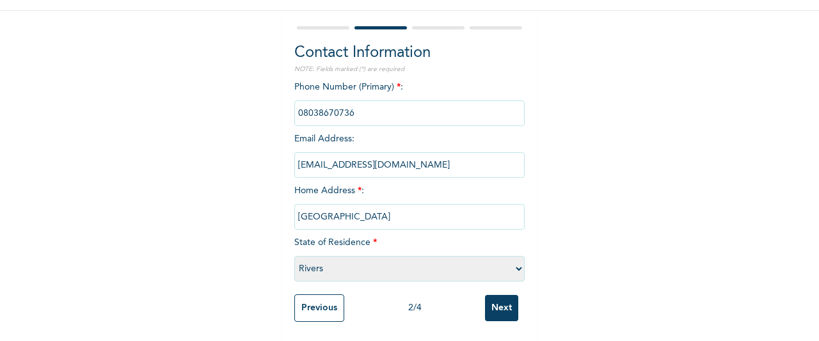
click at [494, 295] on input "Next" at bounding box center [501, 308] width 33 height 26
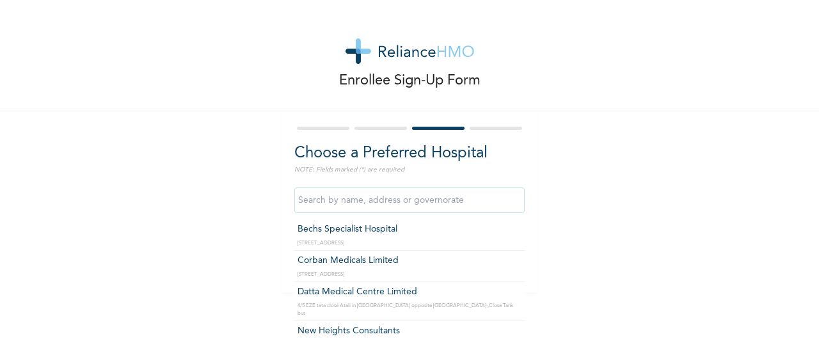
click at [475, 188] on input "text" at bounding box center [409, 200] width 230 height 26
type input "Bechs Specialist Hospital"
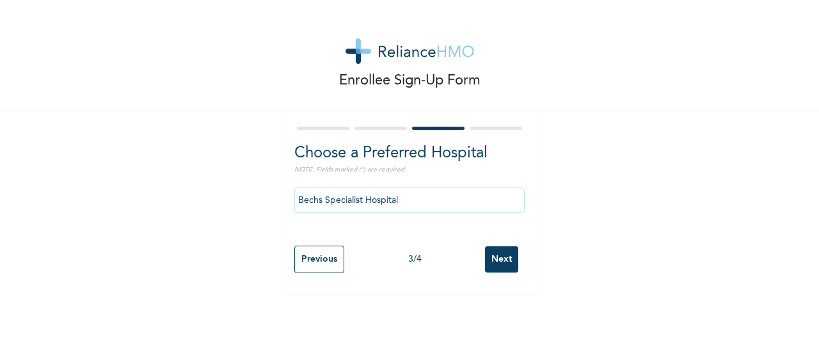
click at [489, 262] on input "Next" at bounding box center [501, 259] width 33 height 26
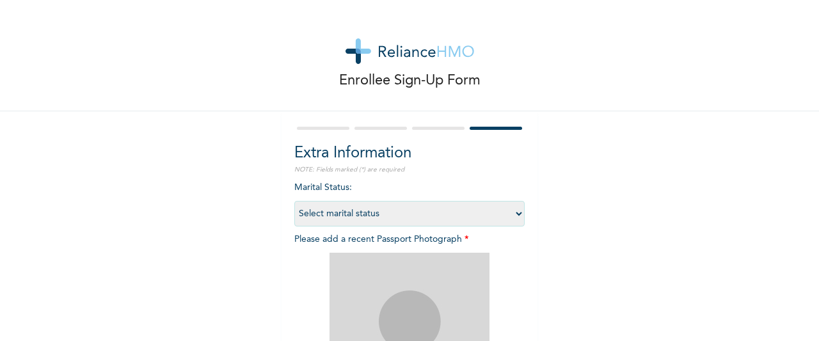
click at [486, 218] on select "Select marital status [DEMOGRAPHIC_DATA] Married [DEMOGRAPHIC_DATA] Widow/[DEMO…" at bounding box center [409, 214] width 230 height 26
select select "1"
click at [294, 201] on select "Select marital status [DEMOGRAPHIC_DATA] Married [DEMOGRAPHIC_DATA] Widow/[DEMO…" at bounding box center [409, 214] width 230 height 26
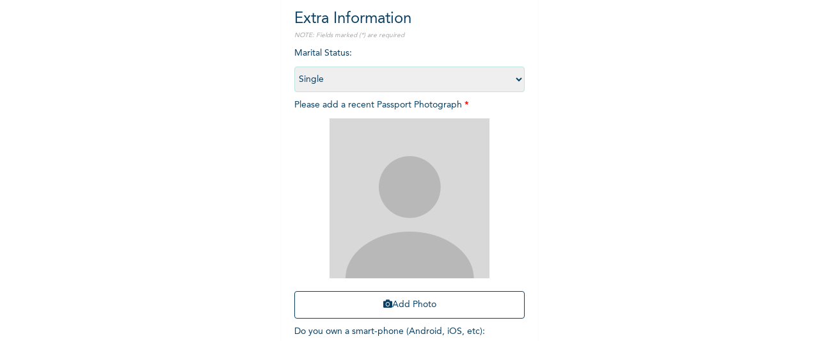
scroll to position [164, 0]
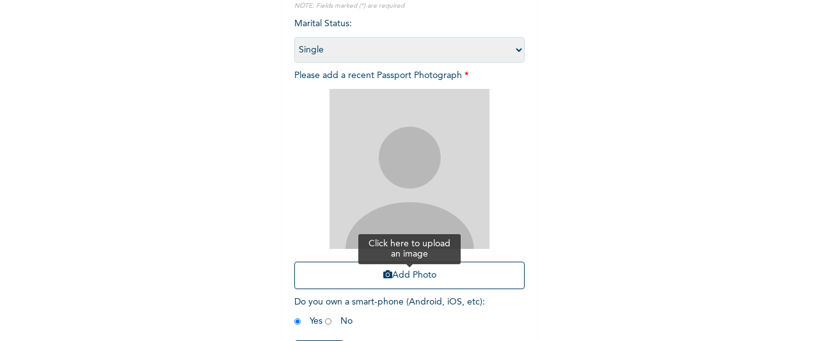
click at [480, 281] on button "Add Photo" at bounding box center [409, 276] width 230 height 28
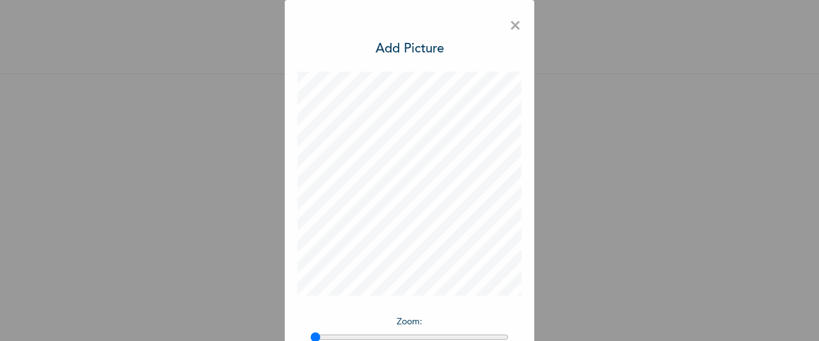
scroll to position [105, 0]
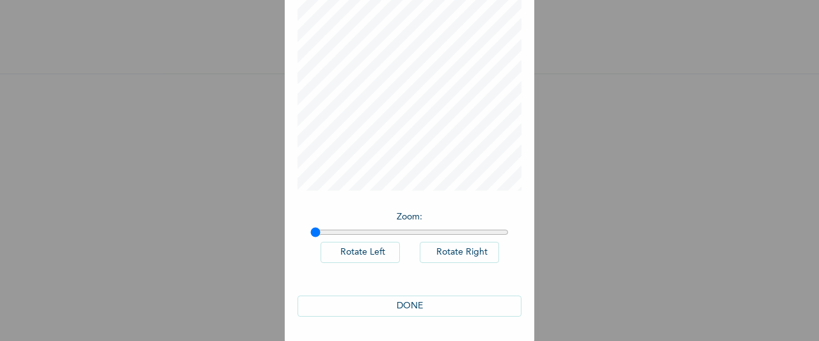
click at [444, 306] on button "DONE" at bounding box center [409, 305] width 224 height 21
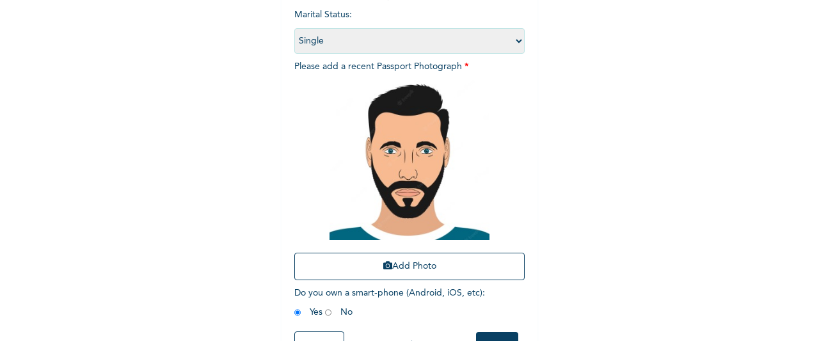
scroll to position [220, 0]
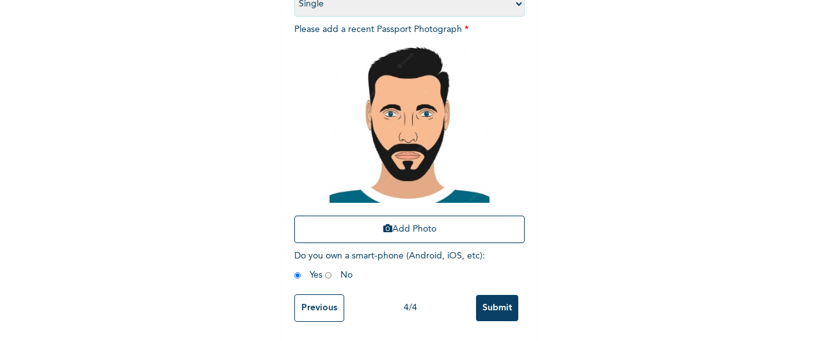
click at [479, 299] on input "Submit" at bounding box center [497, 308] width 42 height 26
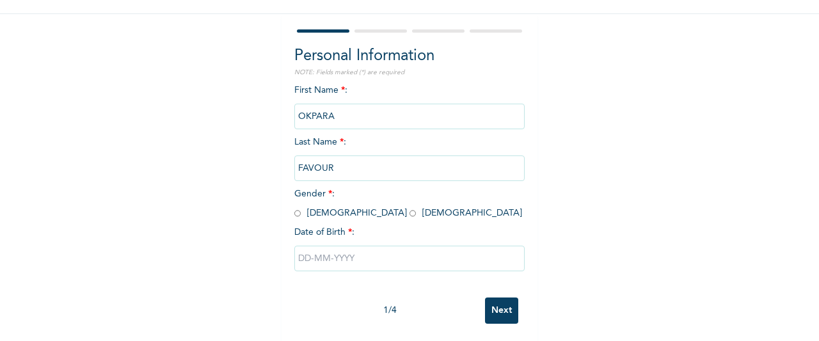
scroll to position [108, 0]
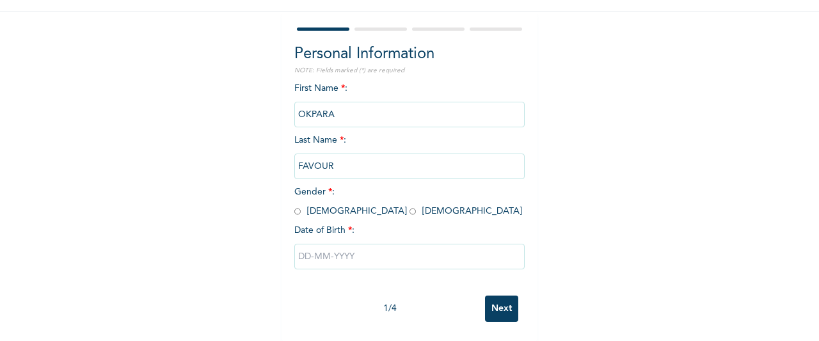
click at [294, 205] on input "radio" at bounding box center [297, 211] width 6 height 12
radio input "true"
click at [306, 245] on input "text" at bounding box center [409, 257] width 230 height 26
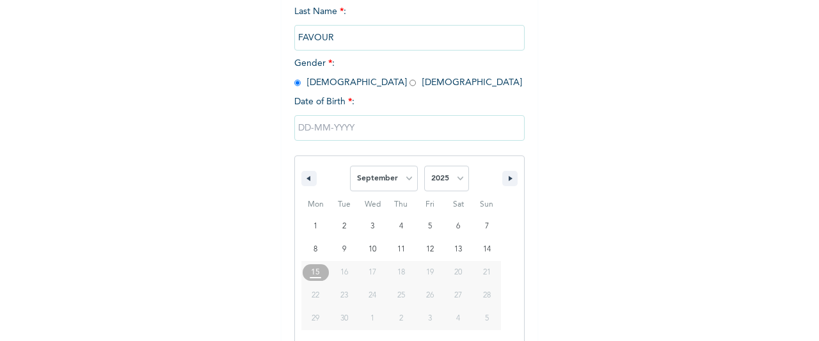
scroll to position [240, 0]
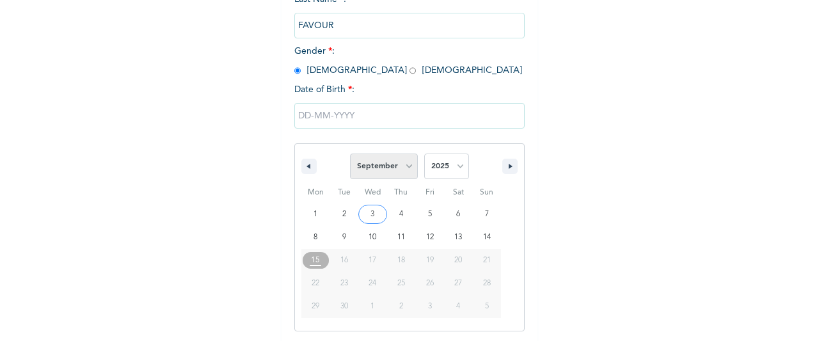
click at [386, 162] on select "January February March April May June July August September October November De…" at bounding box center [384, 167] width 68 height 26
select select "0"
click at [350, 154] on select "January February March April May June July August September October November De…" at bounding box center [384, 167] width 68 height 26
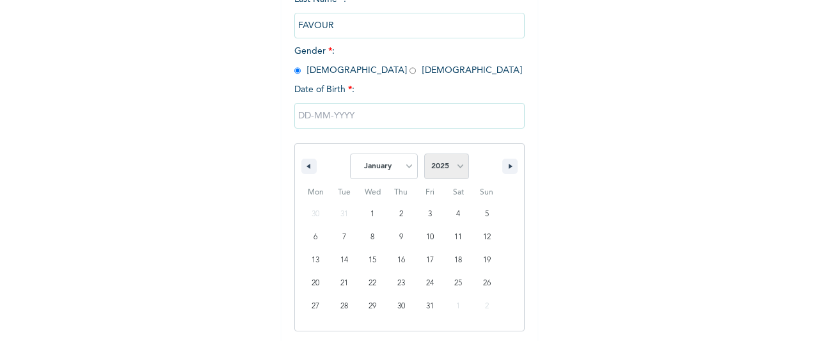
click at [427, 163] on select "2025 2024 2023 2022 2021 2020 2019 2018 2017 2016 2015 2014 2013 2012 2011 2010…" at bounding box center [446, 167] width 45 height 26
select select "1990"
click at [424, 154] on select "2025 2024 2023 2022 2021 2020 2019 2018 2017 2016 2015 2014 2013 2012 2011 2010…" at bounding box center [446, 167] width 45 height 26
type input "[DATE]"
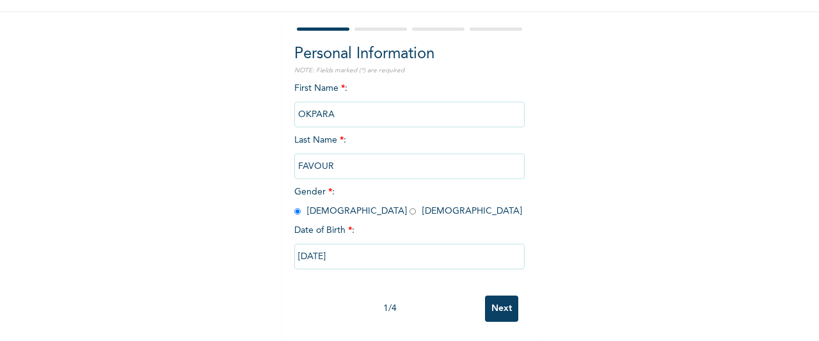
click at [515, 296] on div "1 / 4 Next" at bounding box center [409, 308] width 230 height 39
click at [487, 297] on input "Next" at bounding box center [501, 308] width 33 height 26
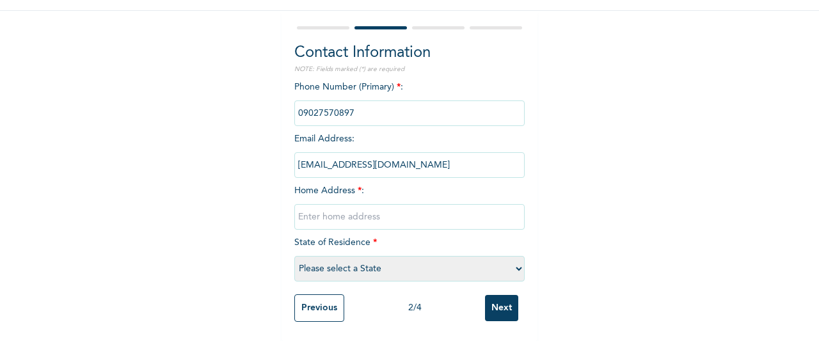
click at [457, 204] on input "text" at bounding box center [409, 217] width 230 height 26
type input "PHC"
click at [349, 262] on select "Please select a State [PERSON_NAME] (FCT) [PERSON_NAME] Ibom [GEOGRAPHIC_DATA] …" at bounding box center [409, 269] width 230 height 26
select select "33"
click at [294, 256] on select "Please select a State [PERSON_NAME] (FCT) [PERSON_NAME] Ibom [GEOGRAPHIC_DATA] …" at bounding box center [409, 269] width 230 height 26
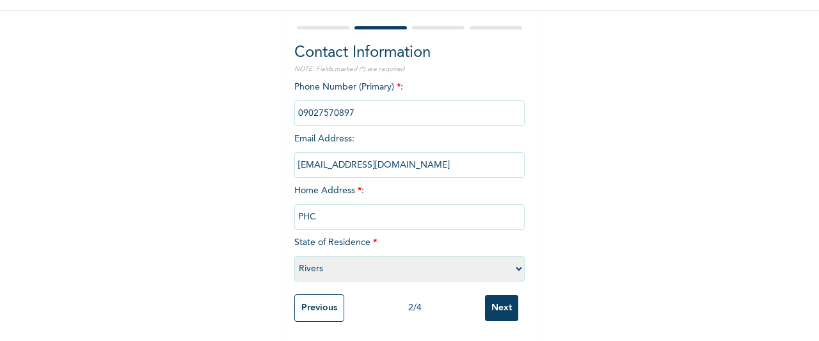
click at [499, 308] on input "Next" at bounding box center [501, 308] width 33 height 26
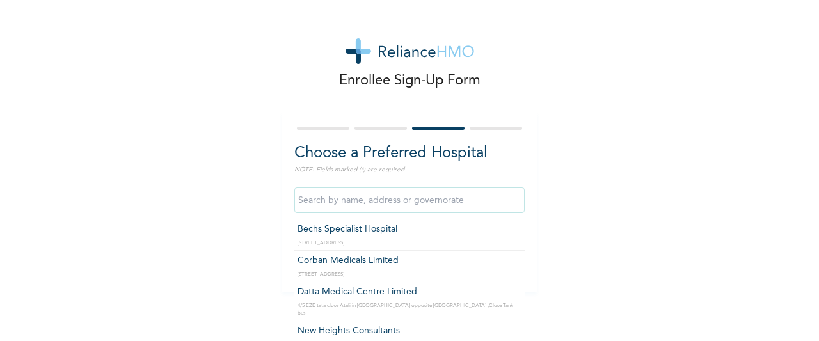
click at [498, 200] on input "text" at bounding box center [409, 200] width 230 height 26
type input "Bechs Specialist Hospital"
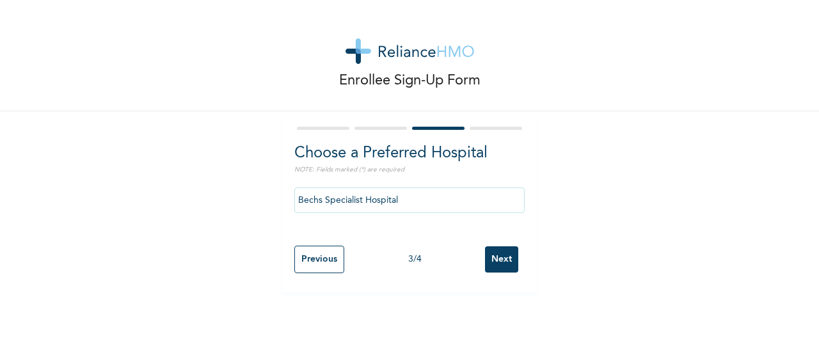
click at [485, 258] on input "Next" at bounding box center [501, 259] width 33 height 26
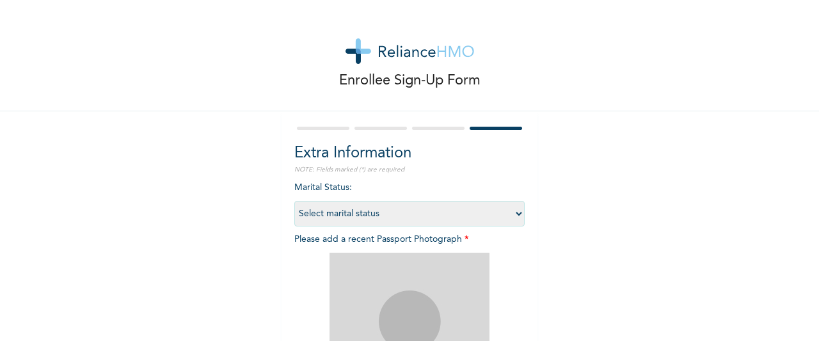
click at [482, 210] on select "Select marital status [DEMOGRAPHIC_DATA] Married [DEMOGRAPHIC_DATA] Widow/[DEMO…" at bounding box center [409, 214] width 230 height 26
select select "1"
click at [294, 201] on select "Select marital status [DEMOGRAPHIC_DATA] Married [DEMOGRAPHIC_DATA] Widow/[DEMO…" at bounding box center [409, 214] width 230 height 26
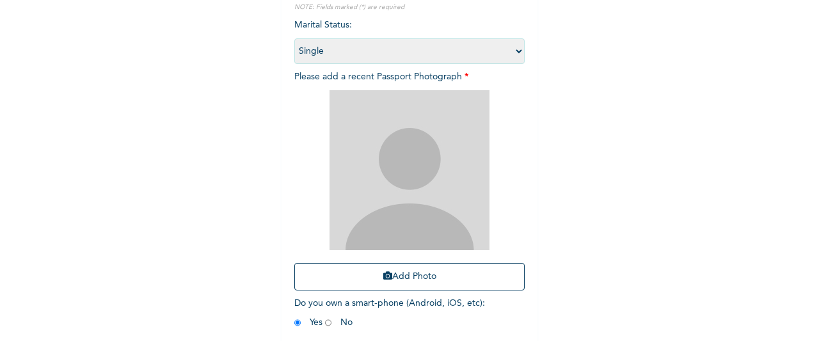
scroll to position [220, 0]
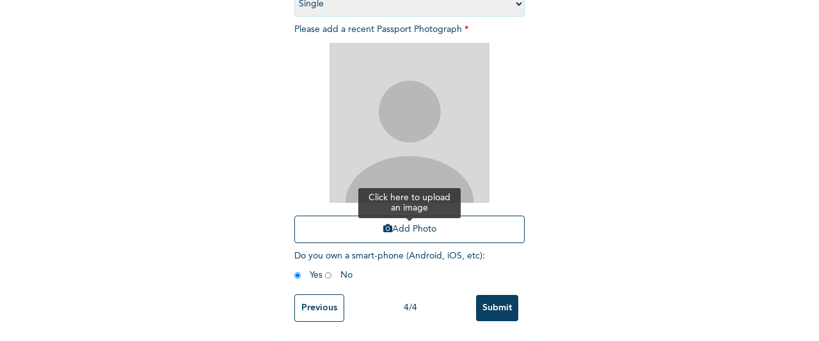
click at [471, 223] on button "Add Photo" at bounding box center [409, 230] width 230 height 28
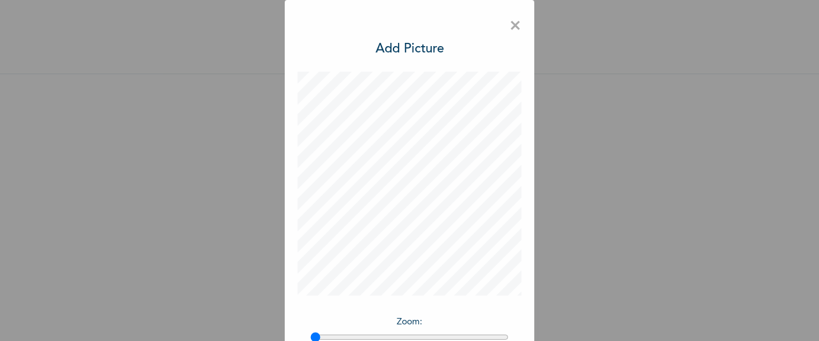
drag, startPoint x: 807, startPoint y: 233, endPoint x: 818, endPoint y: 307, distance: 74.4
click at [818, 307] on div "× Add Picture Zoom : Rotate Left Rotate Right DONE" at bounding box center [409, 170] width 819 height 341
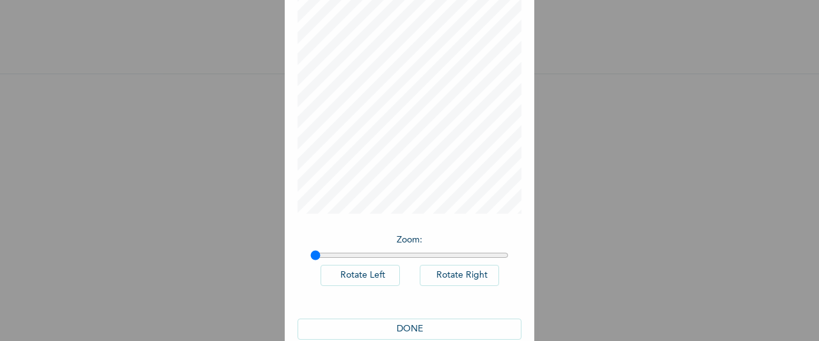
scroll to position [105, 0]
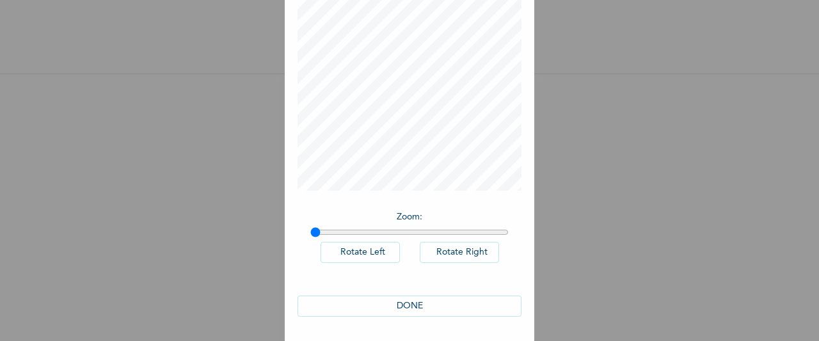
click at [464, 306] on button "DONE" at bounding box center [409, 305] width 224 height 21
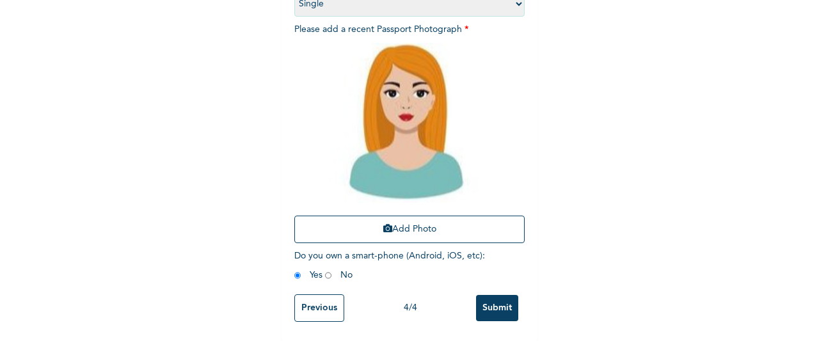
scroll to position [219, 0]
click at [306, 294] on input "Previous" at bounding box center [319, 308] width 50 height 28
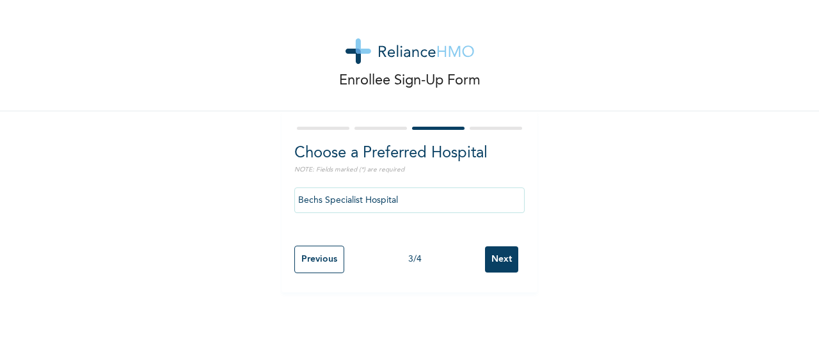
click at [306, 292] on div "Enrollee Sign-Up Form Choose a Preferred Hospital NOTE: Fields marked (*) are r…" at bounding box center [409, 170] width 819 height 341
click at [313, 258] on input "Previous" at bounding box center [319, 260] width 50 height 28
select select "33"
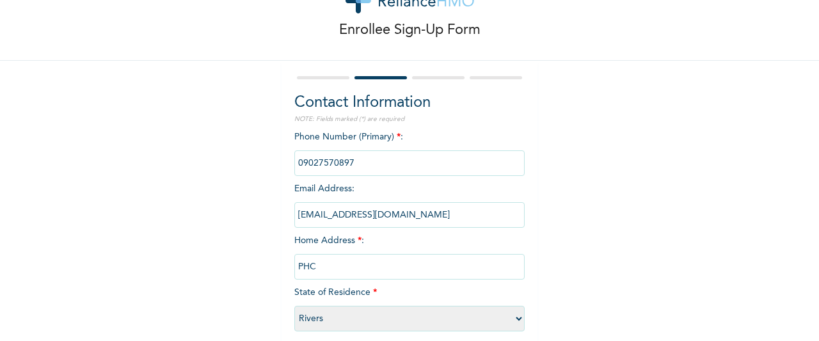
scroll to position [111, 0]
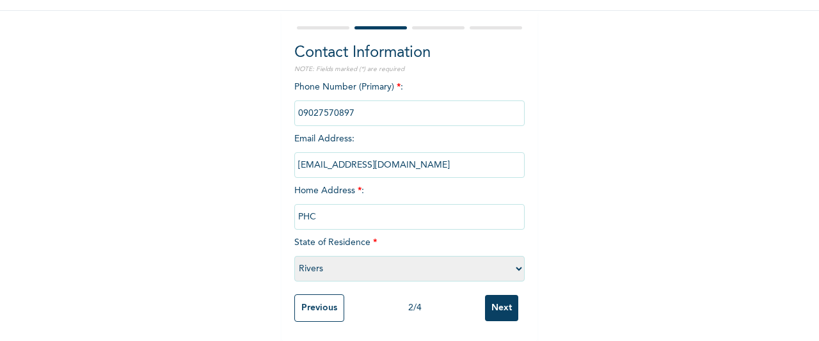
click at [307, 294] on input "Previous" at bounding box center [319, 308] width 50 height 28
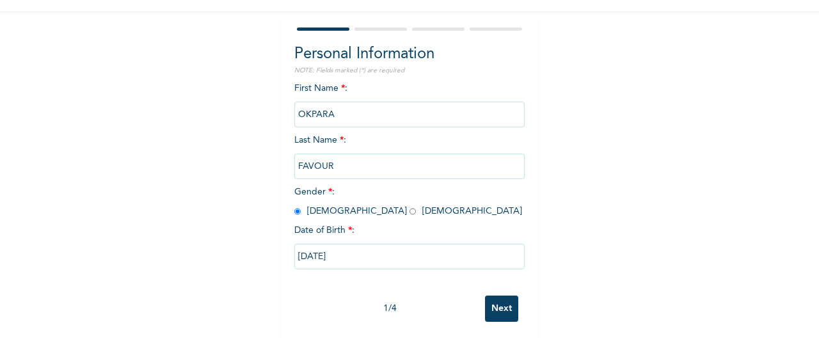
scroll to position [110, 0]
click at [409, 205] on input "radio" at bounding box center [412, 211] width 6 height 12
radio input "true"
click at [505, 300] on input "Next" at bounding box center [501, 308] width 33 height 26
select select "33"
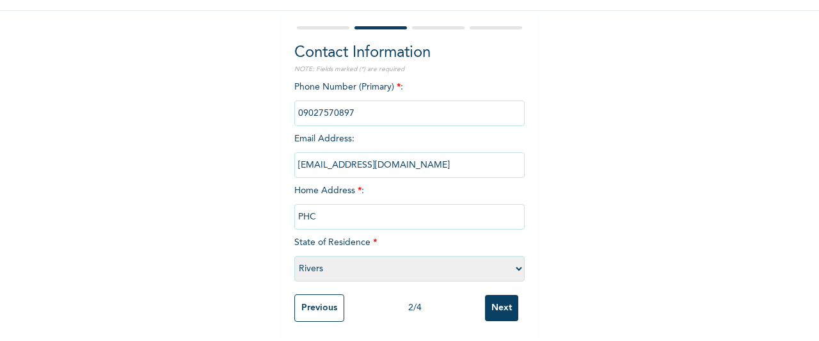
click at [505, 300] on input "Next" at bounding box center [501, 308] width 33 height 26
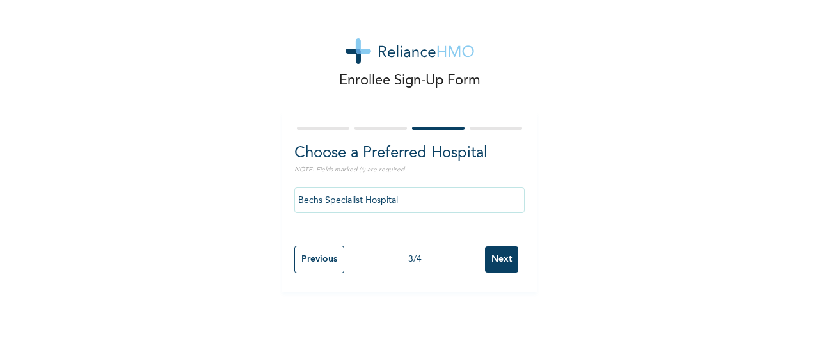
click at [503, 260] on input "Next" at bounding box center [501, 259] width 33 height 26
select select "1"
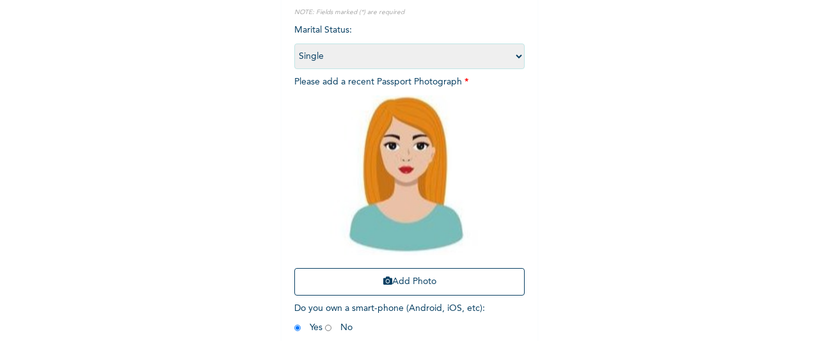
scroll to position [220, 0]
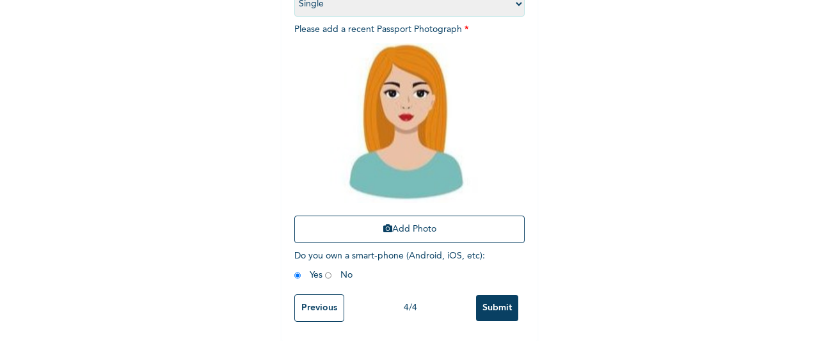
click at [480, 300] on input "Submit" at bounding box center [497, 308] width 42 height 26
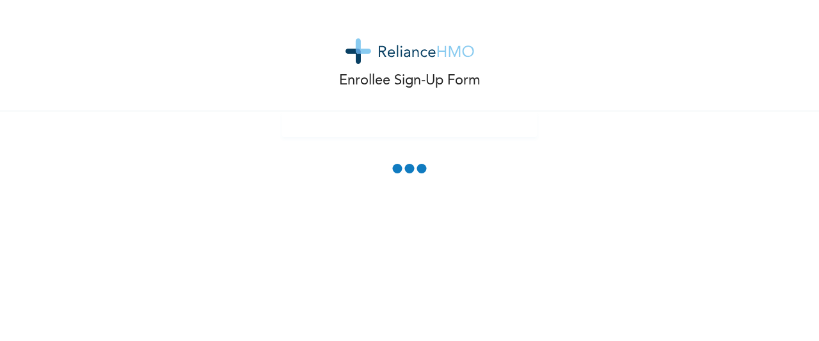
scroll to position [0, 0]
